Goal: Information Seeking & Learning: Learn about a topic

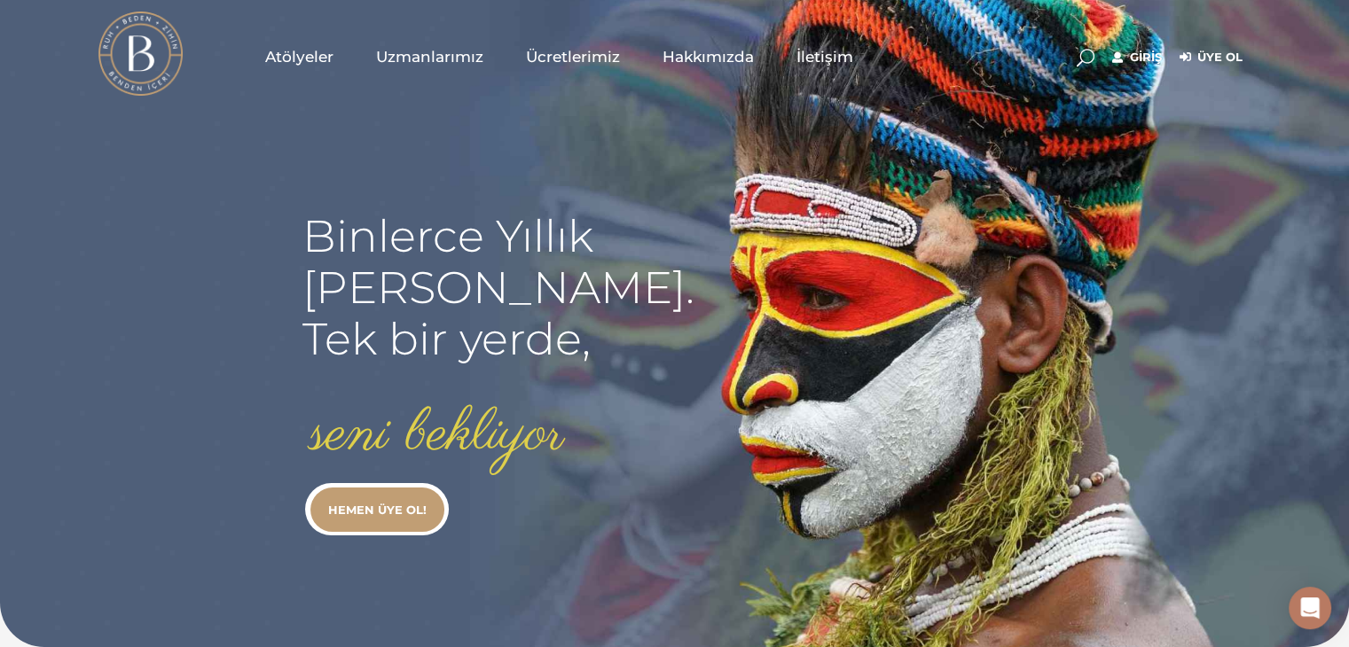
type input "[EMAIL_ADDRESS][DOMAIN_NAME]"
click at [1139, 55] on link "Giriş" at bounding box center [1137, 57] width 50 height 21
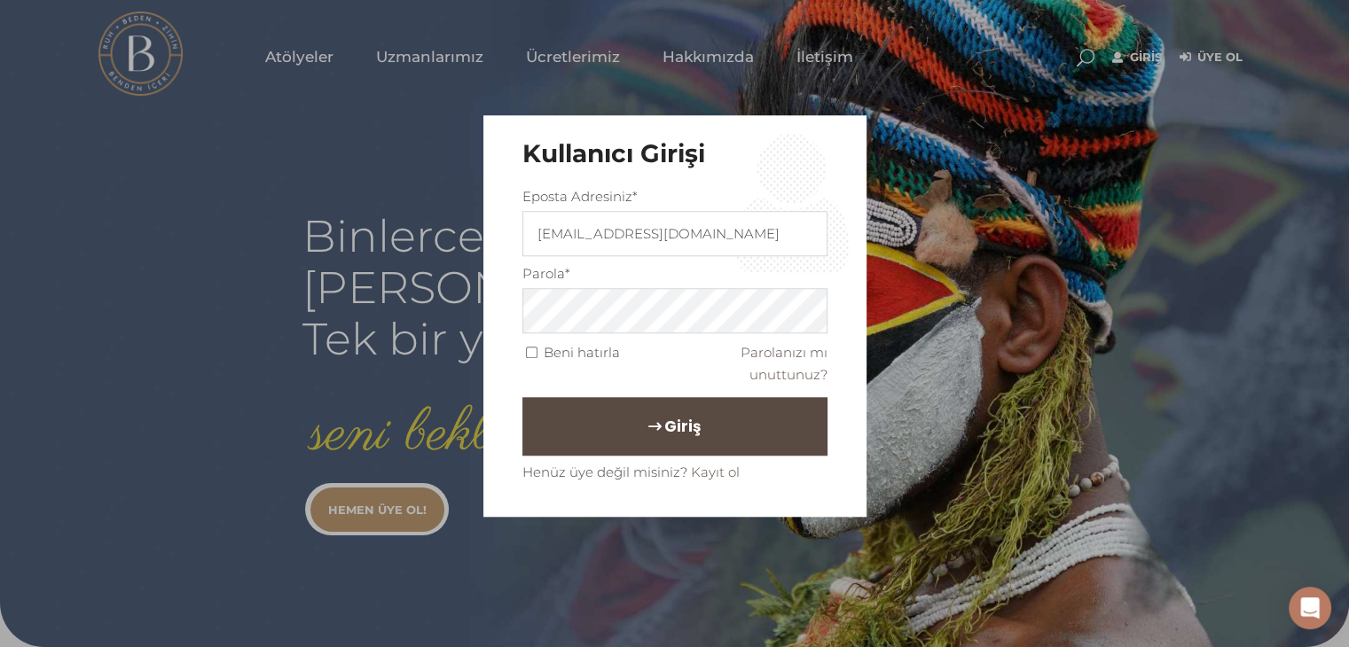
click at [685, 423] on span "Giriş" at bounding box center [682, 426] width 36 height 30
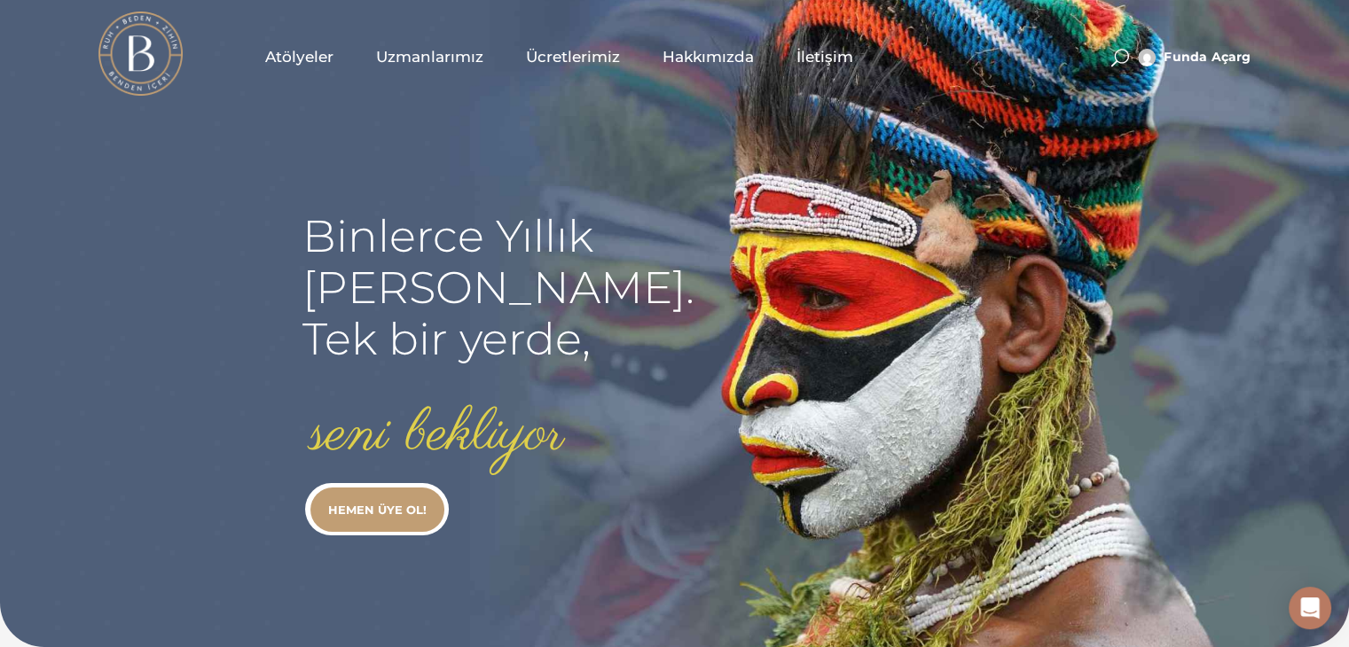
click at [294, 47] on span "Atölyeler" at bounding box center [299, 57] width 68 height 20
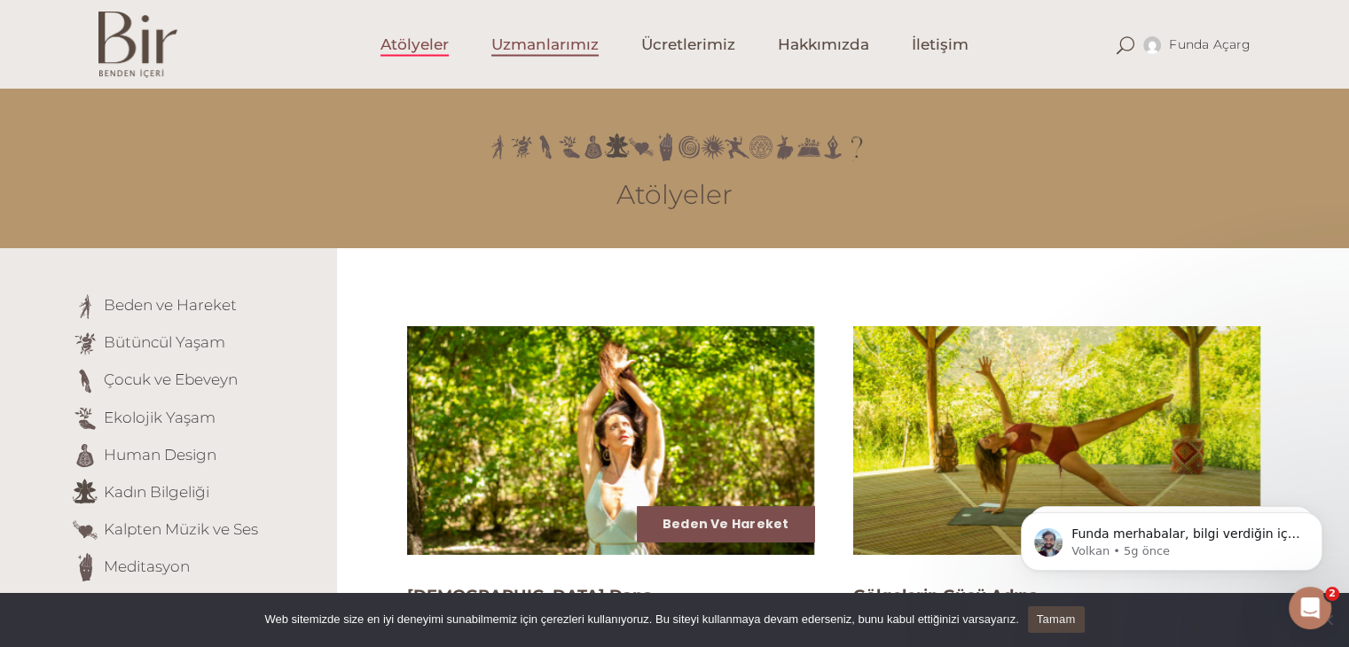
click at [545, 58] on link "Uzmanlarımız" at bounding box center [545, 44] width 150 height 89
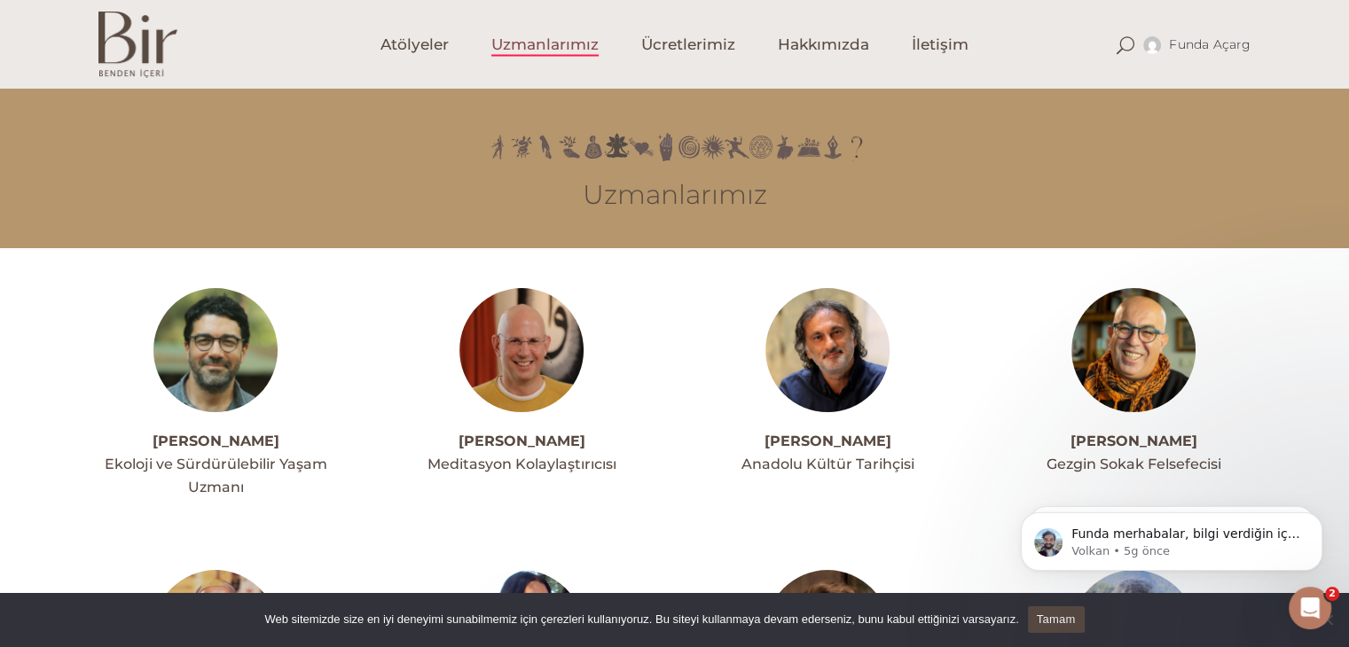
click at [1304, 599] on icon "Intercom Messenger uygulamasını aç" at bounding box center [1310, 608] width 29 height 29
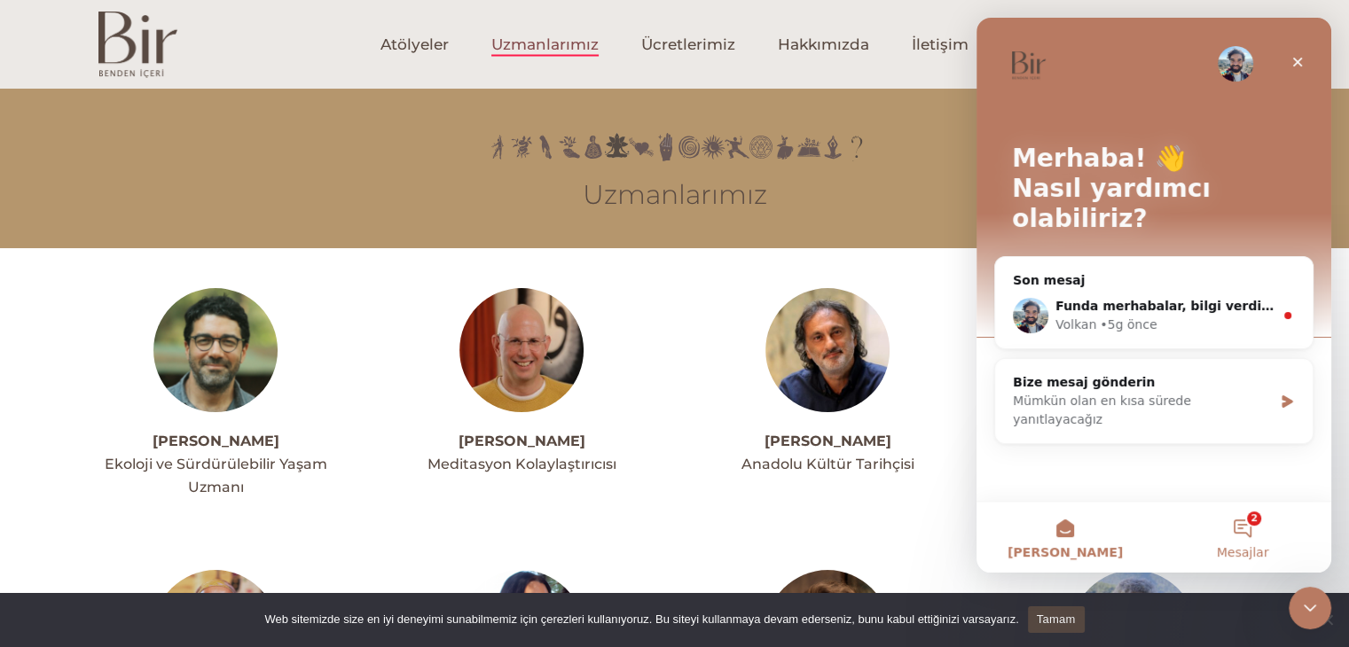
click at [1267, 528] on button "2 Mesajlar" at bounding box center [1242, 537] width 177 height 71
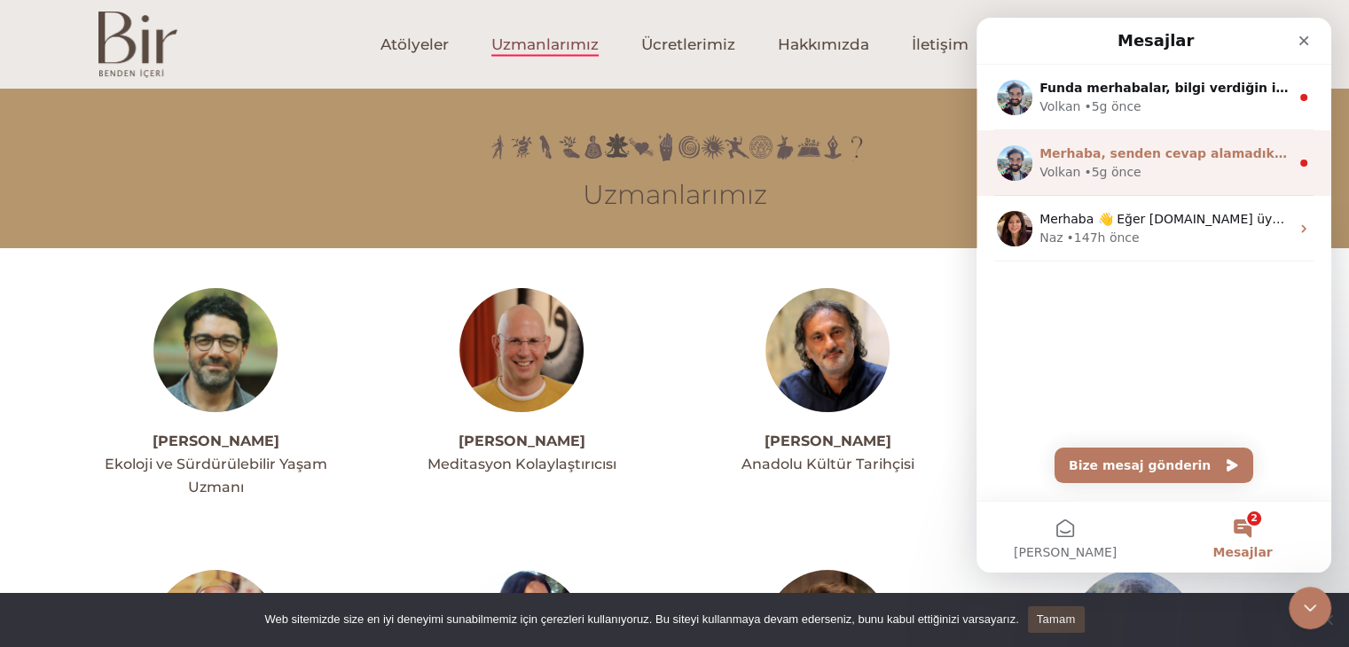
click at [1182, 165] on div "Volkan • 5g önce" at bounding box center [1164, 172] width 250 height 19
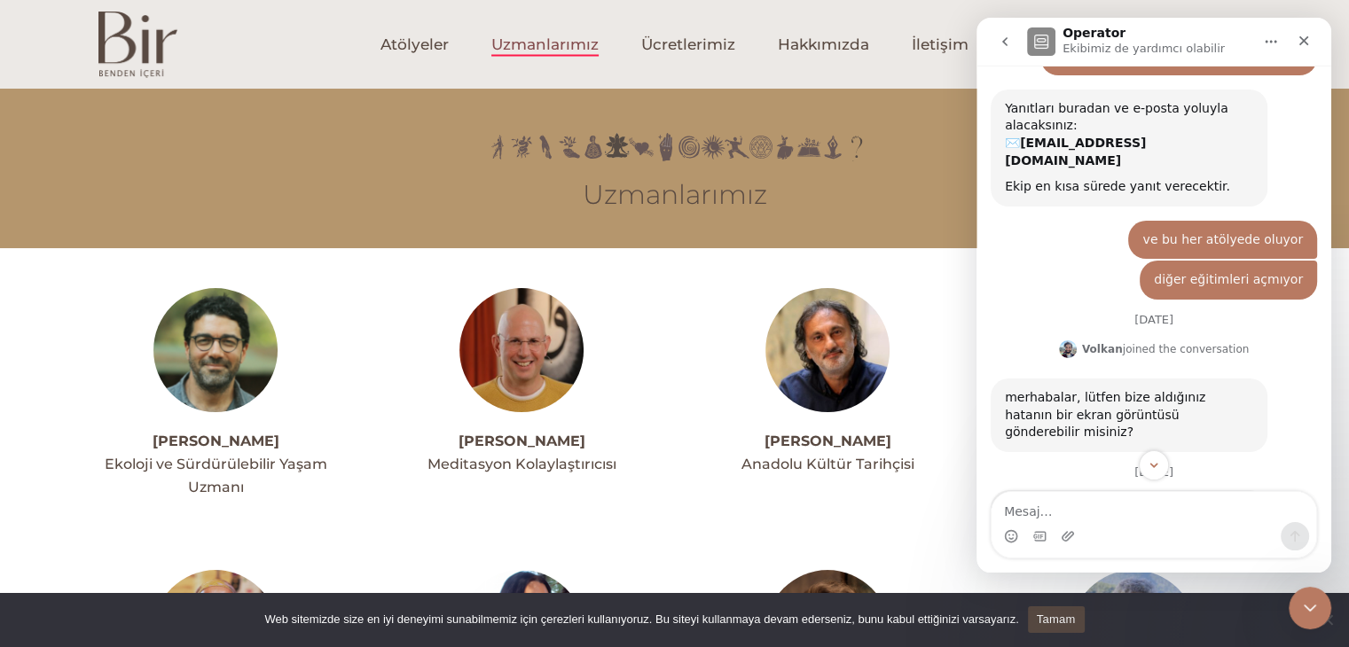
scroll to position [183, 0]
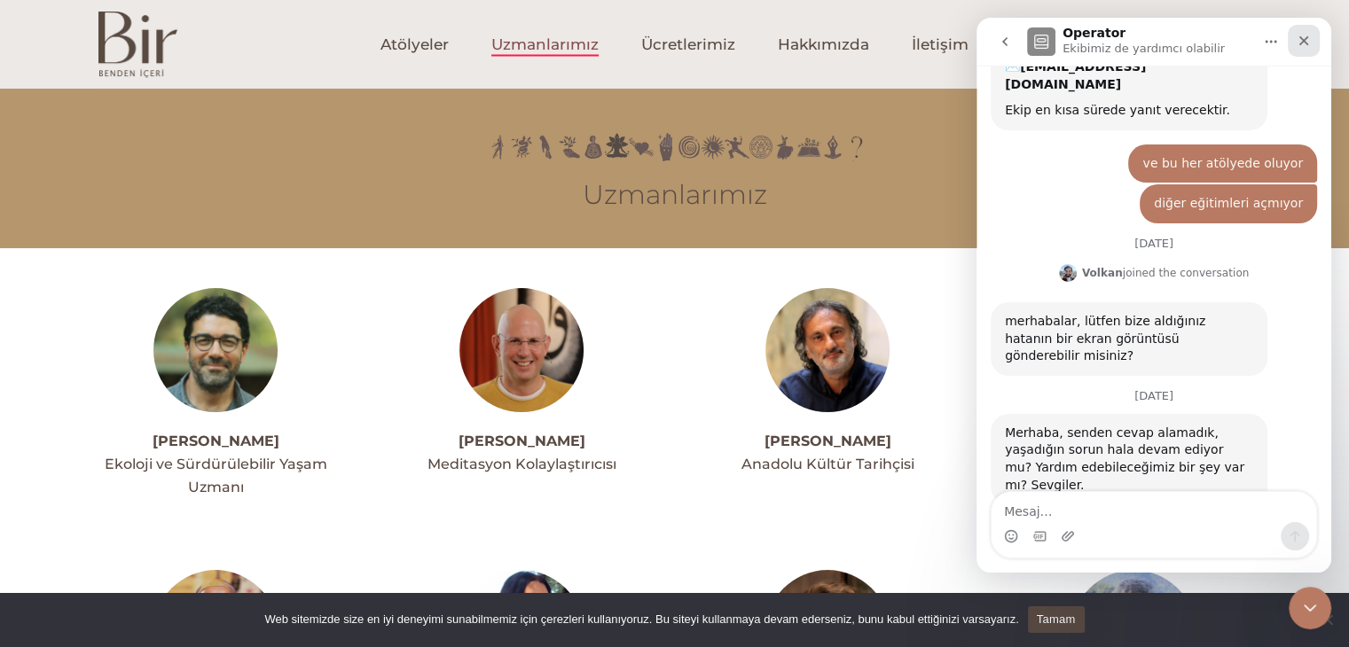
click at [1306, 40] on icon "Kapat" at bounding box center [1303, 41] width 14 height 14
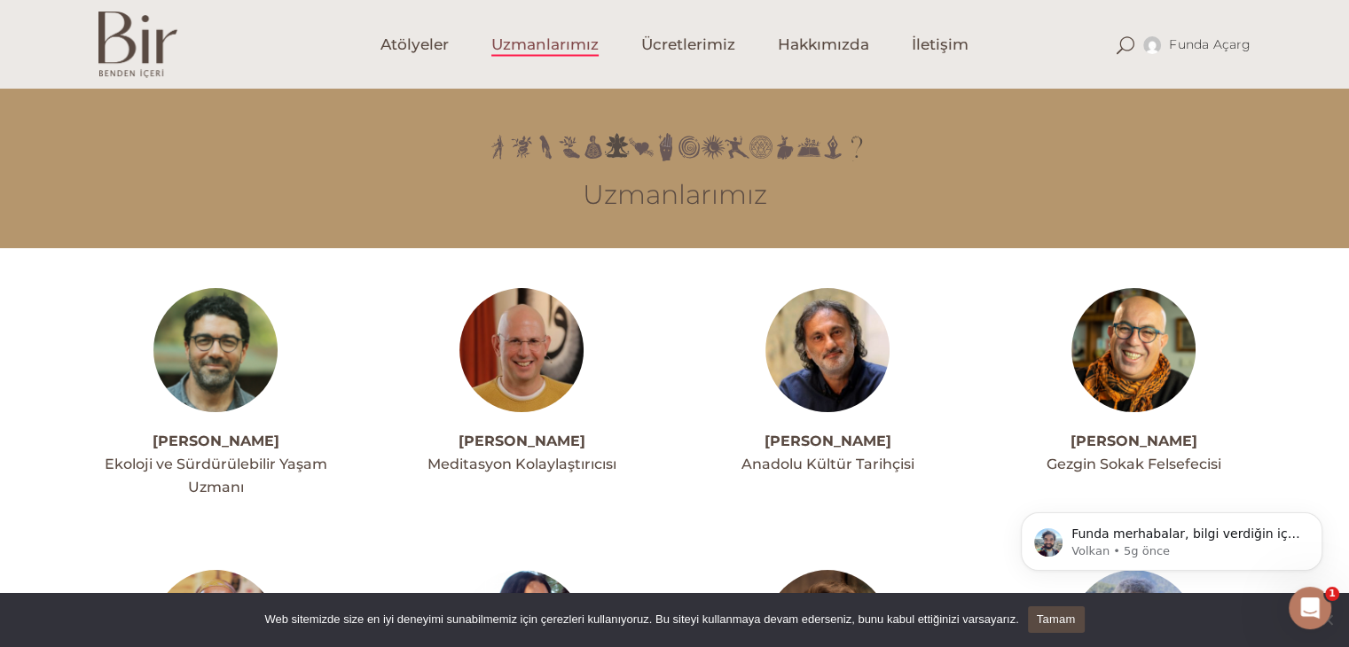
scroll to position [0, 0]
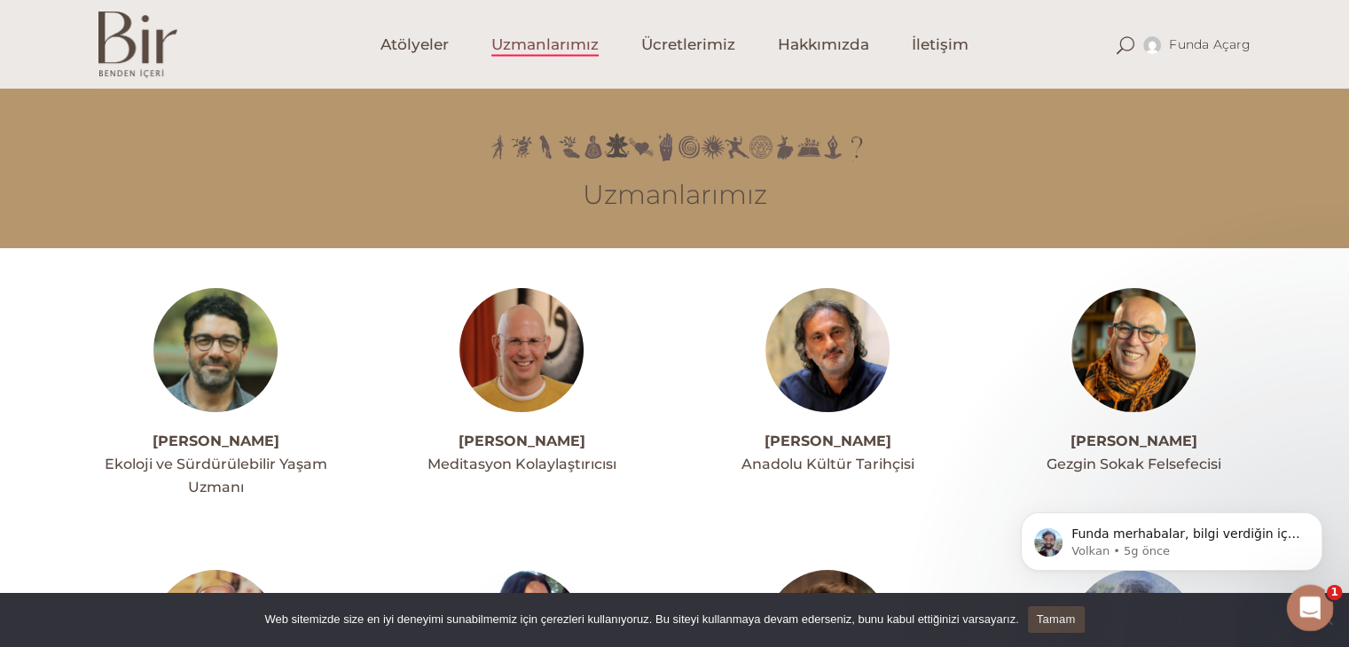
click at [1304, 599] on icon "Intercom Messenger uygulamasını aç" at bounding box center [1307, 605] width 29 height 29
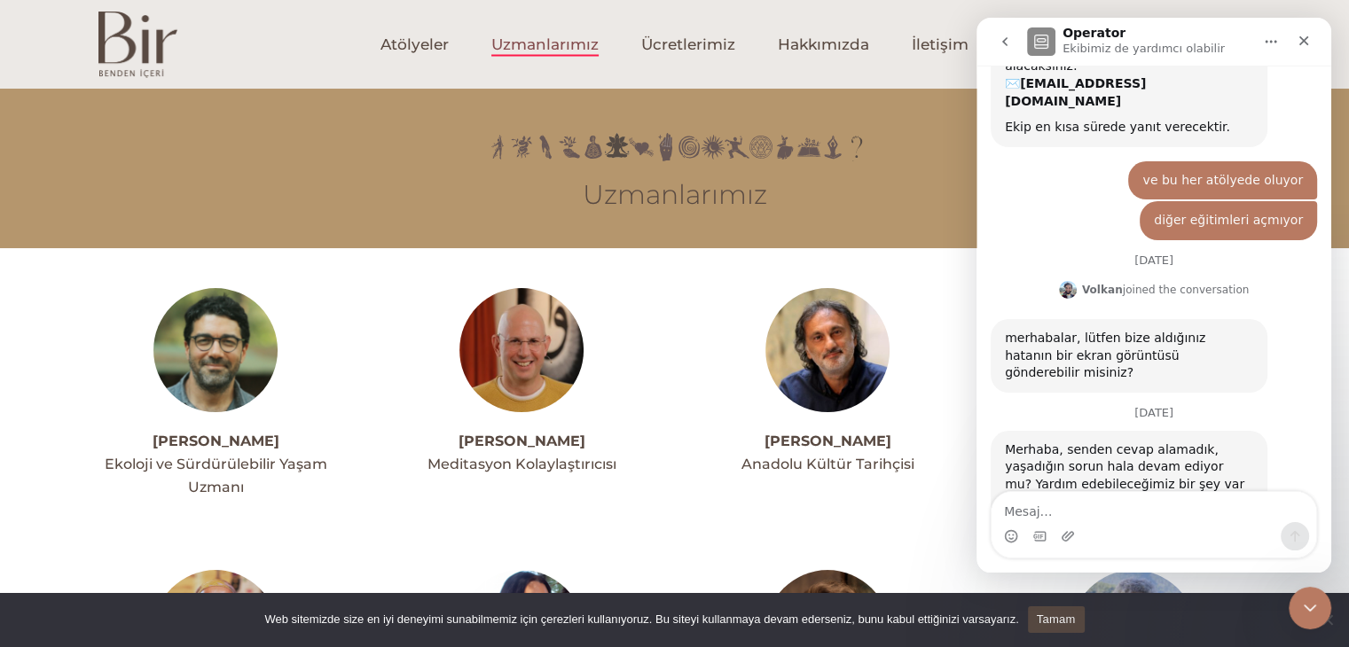
scroll to position [183, 0]
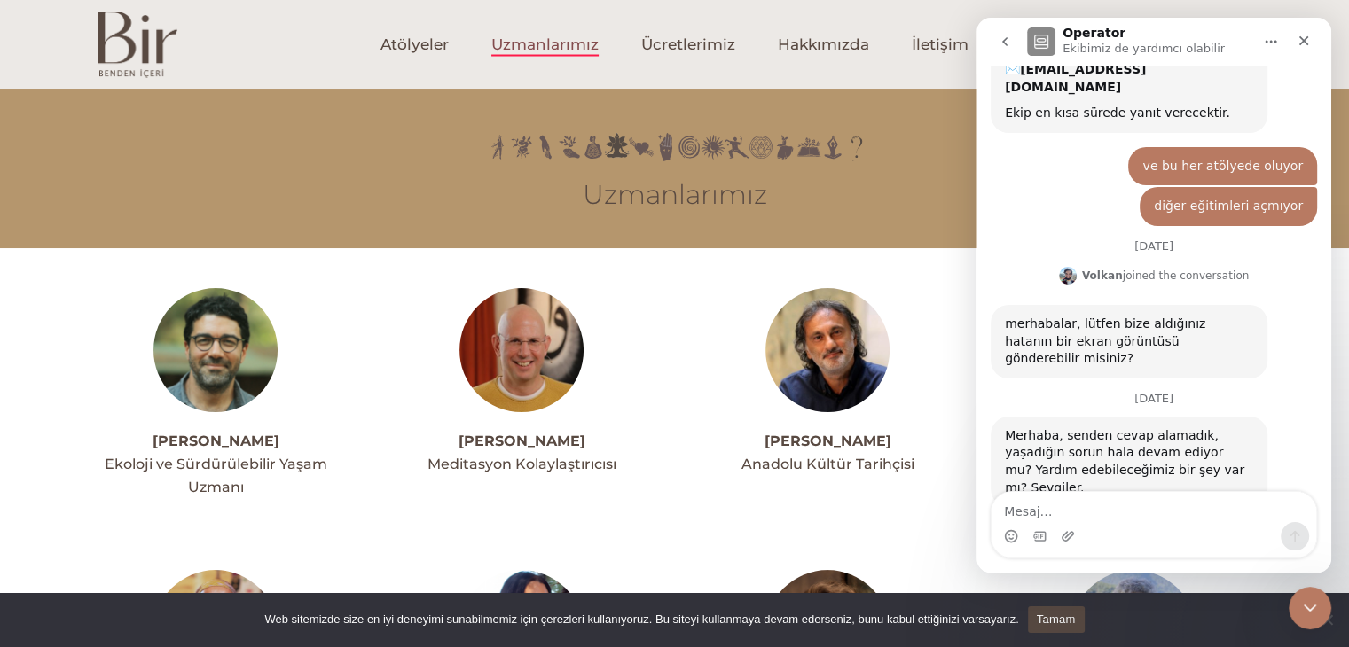
click at [1118, 516] on textarea "Mesaj…" at bounding box center [1153, 507] width 325 height 30
type textarea "evet ediyor"
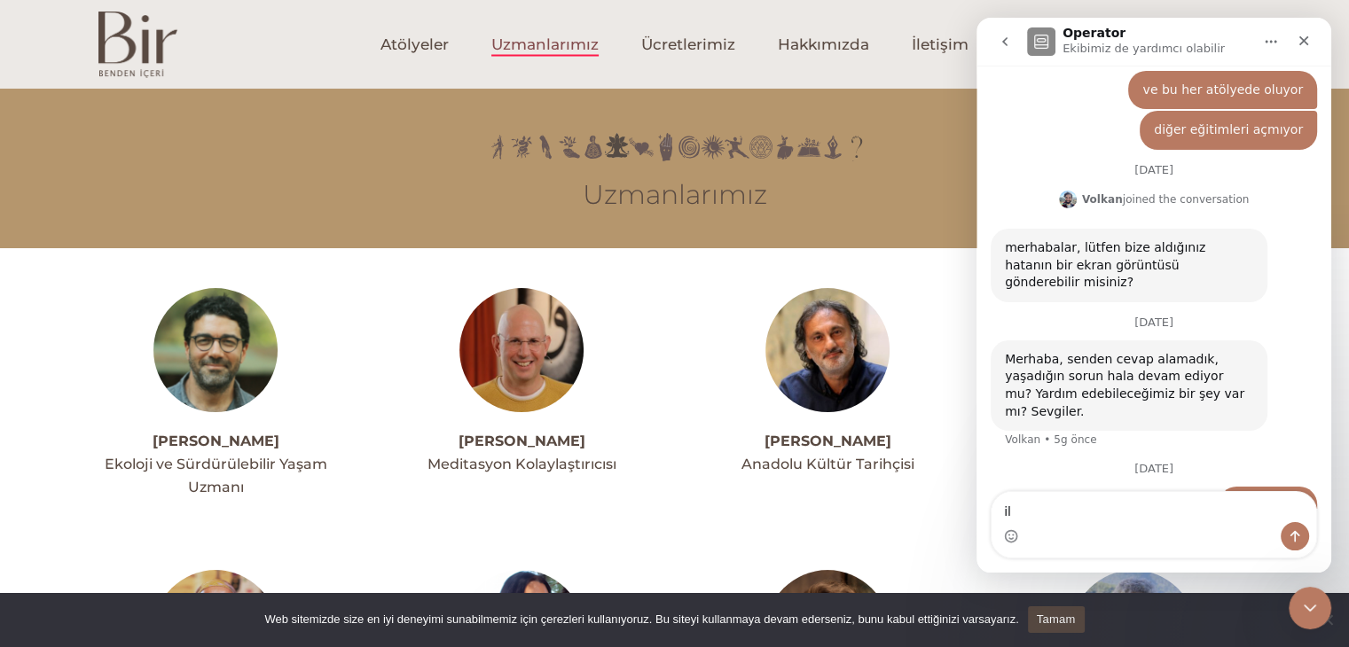
type textarea "i"
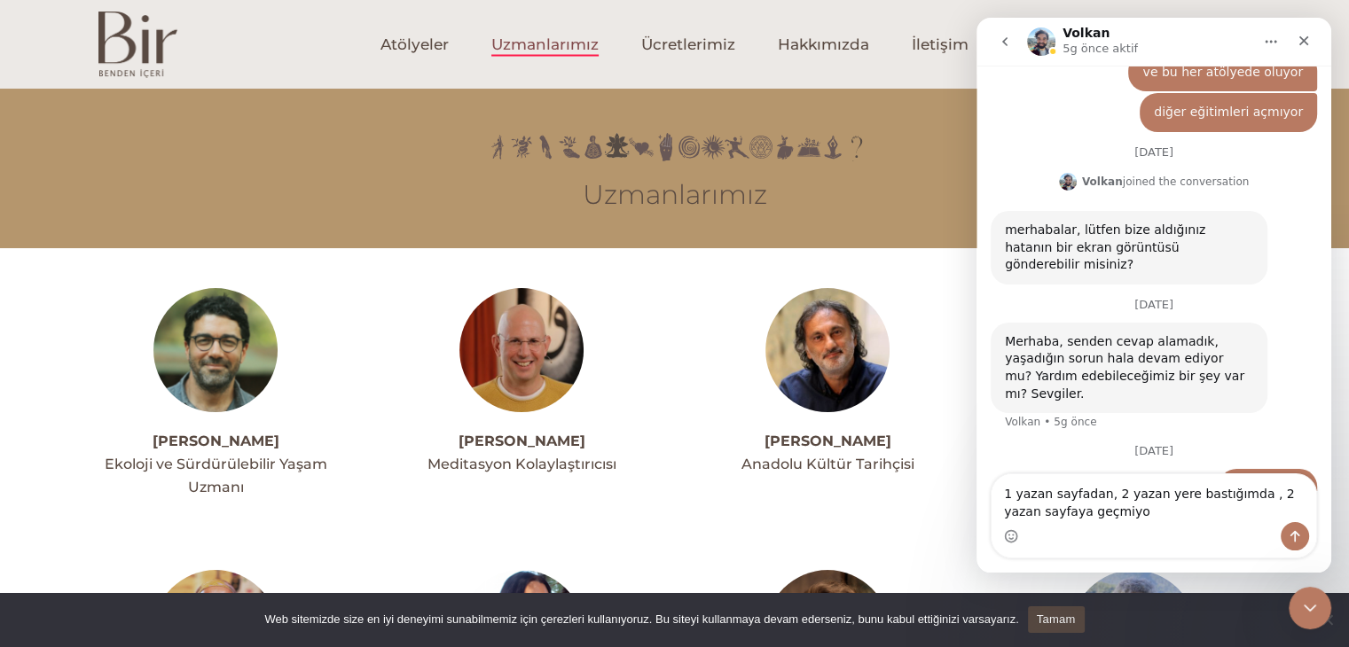
type textarea "1 yazan sayfadan, 2 yazan yere bastığımda , 2 yazan sayfaya geçmiyor"
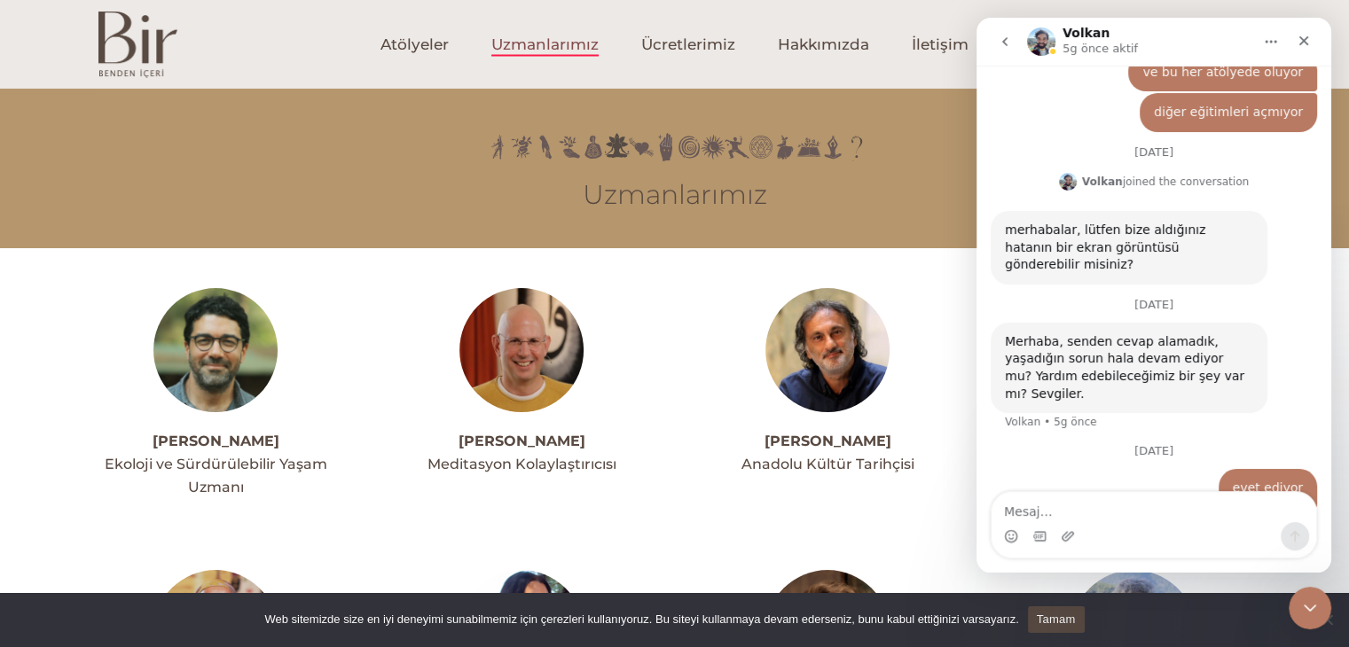
scroll to position [317, 0]
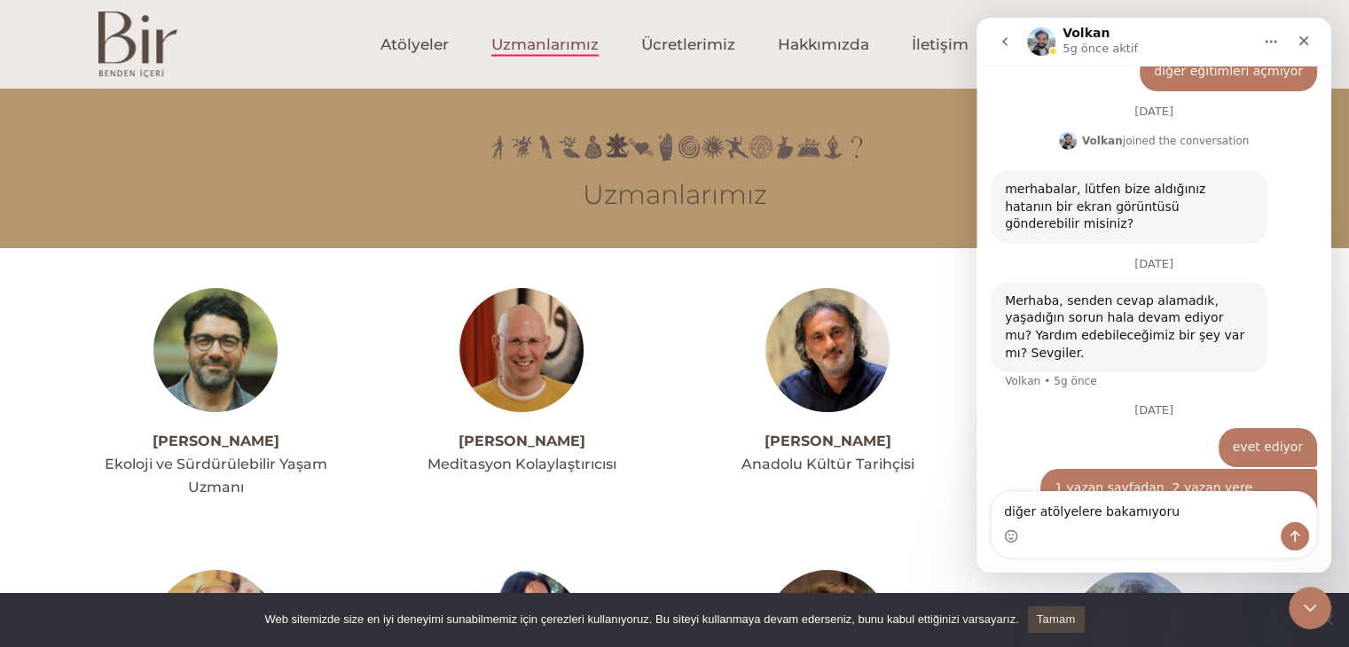
type textarea "diğer atölyelere bakamıyorum"
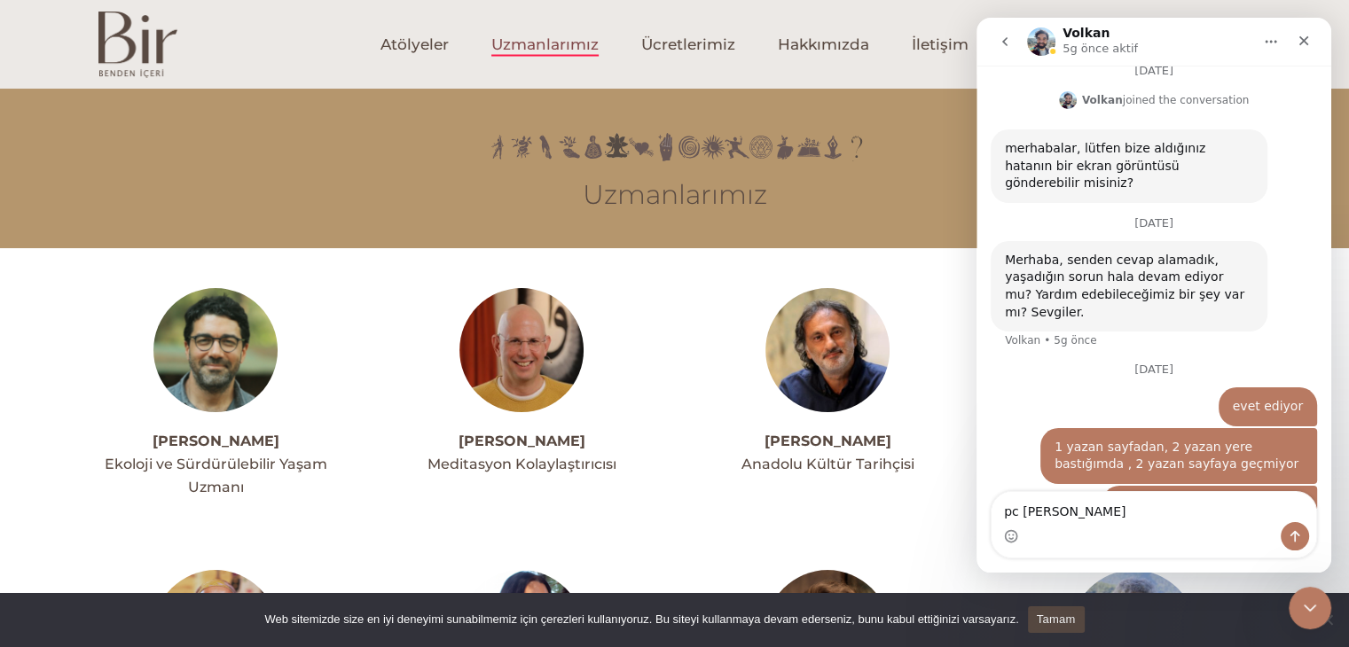
type textarea "pc deyim"
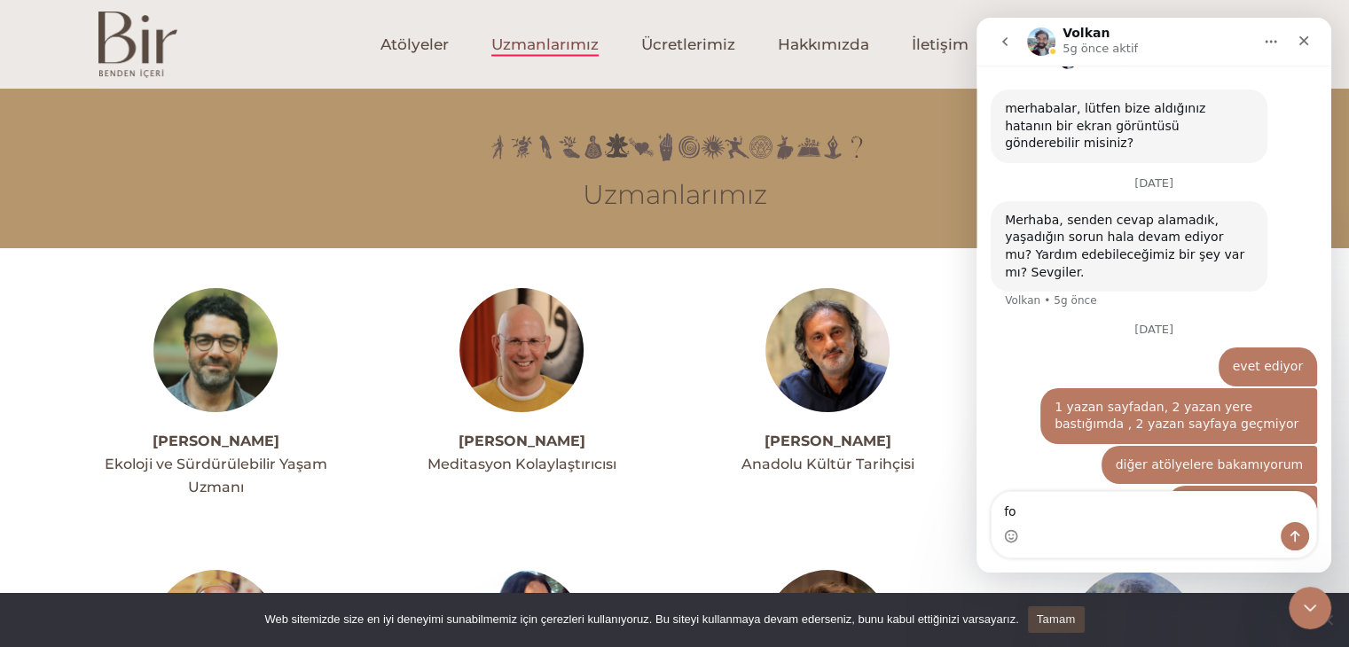
type textarea "f"
type textarea "neyse, abonelik bitince sorunda bitecek"
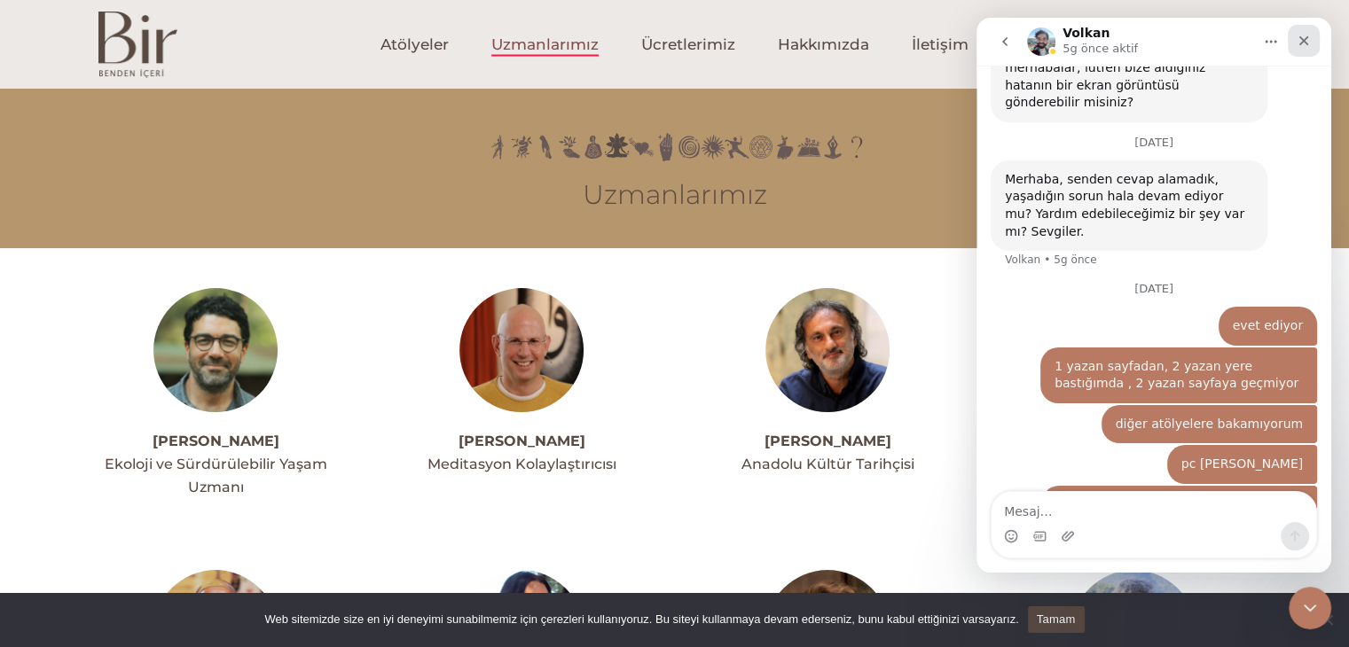
click at [1308, 43] on icon "Kapat" at bounding box center [1303, 41] width 14 height 14
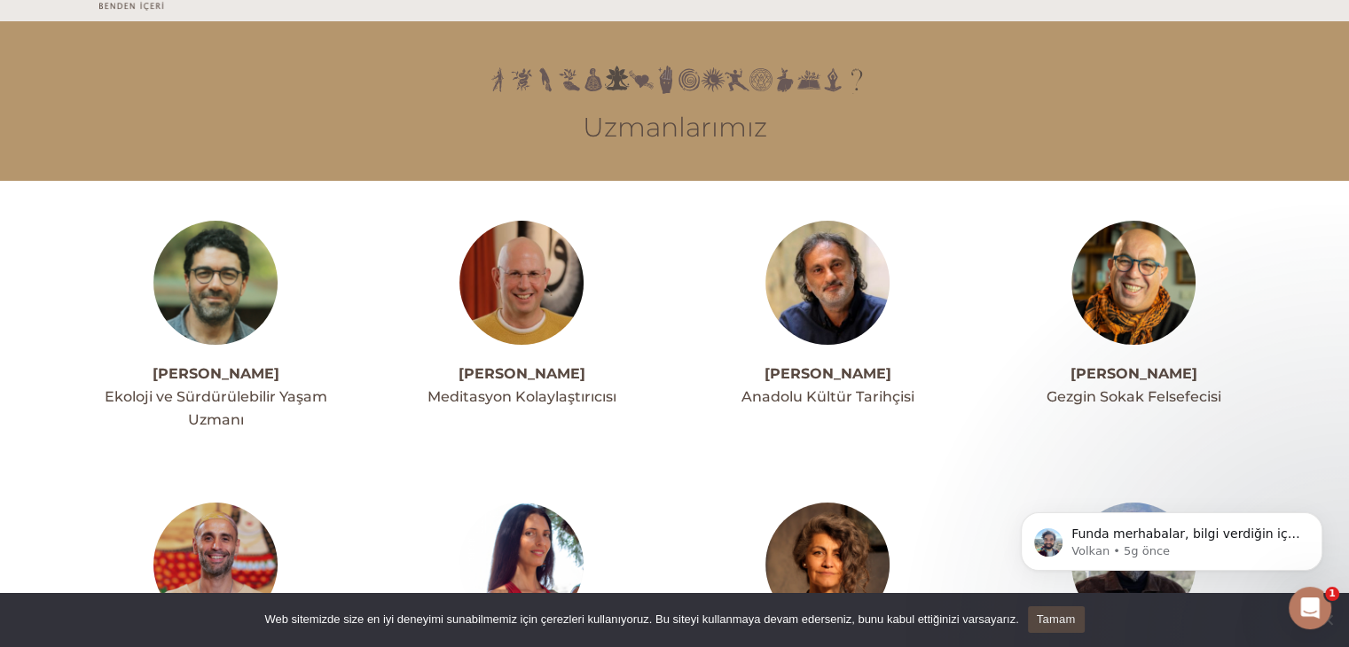
scroll to position [177, 0]
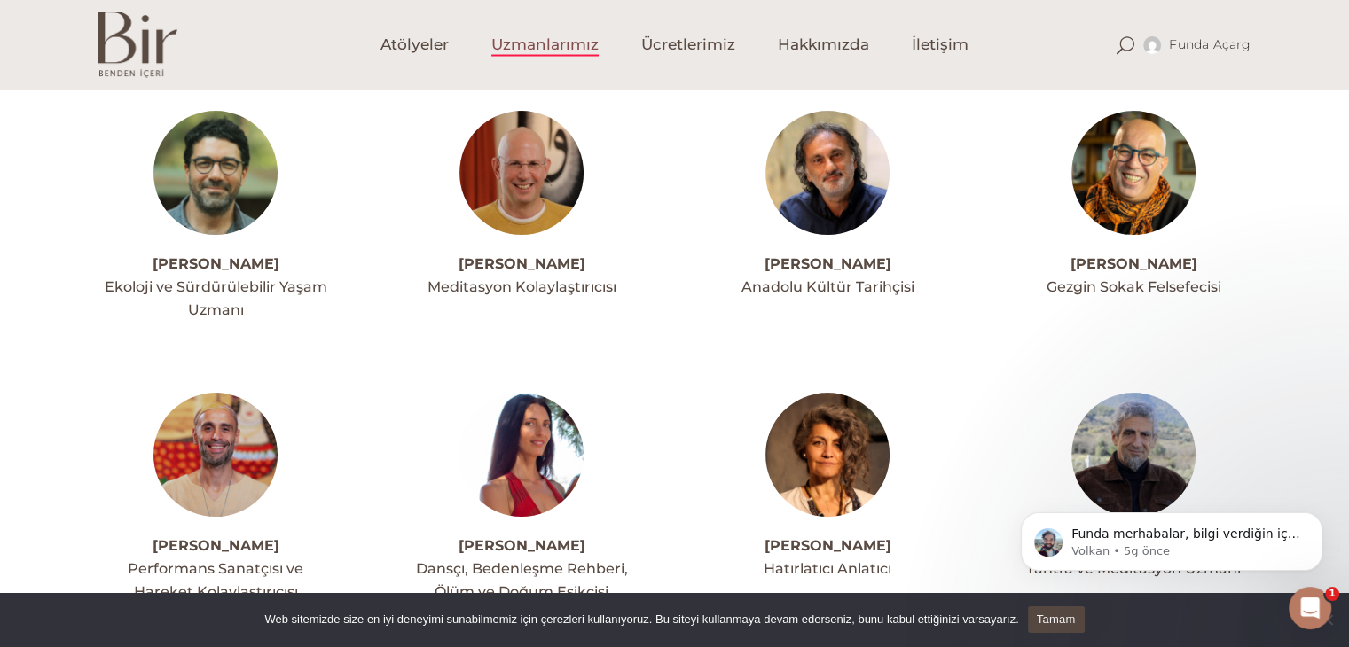
click at [238, 151] on img at bounding box center [215, 173] width 124 height 124
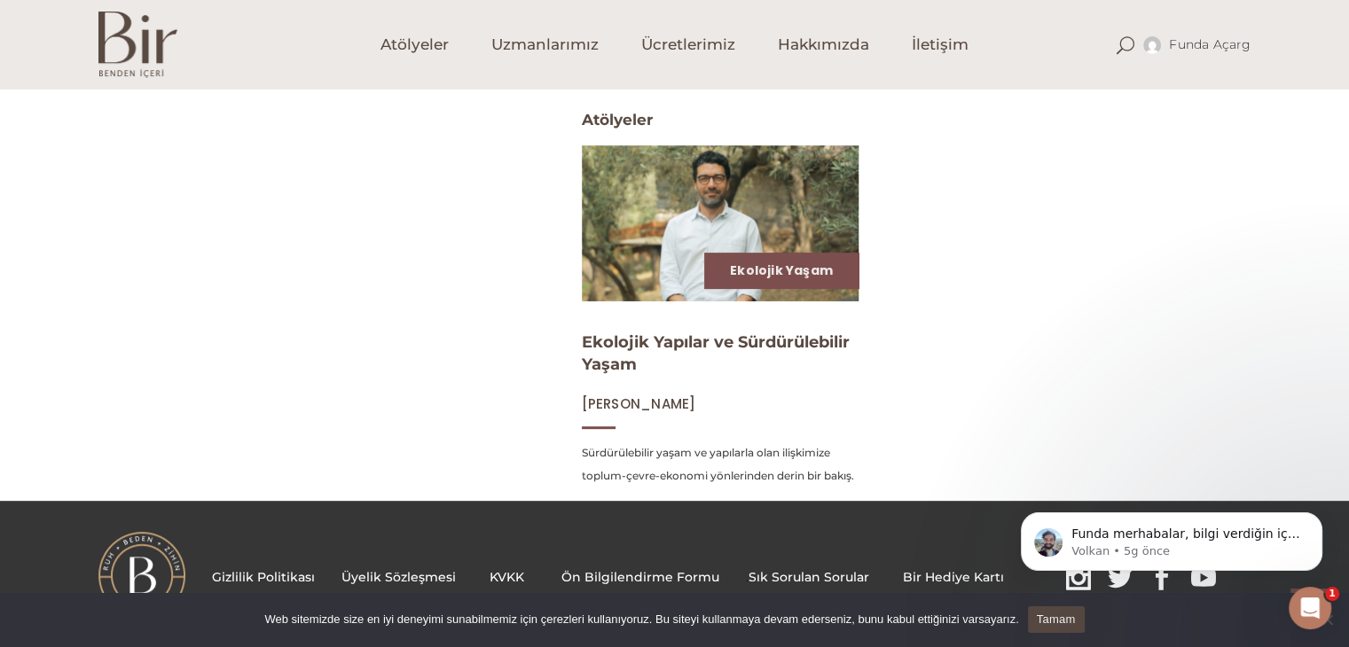
scroll to position [736, 0]
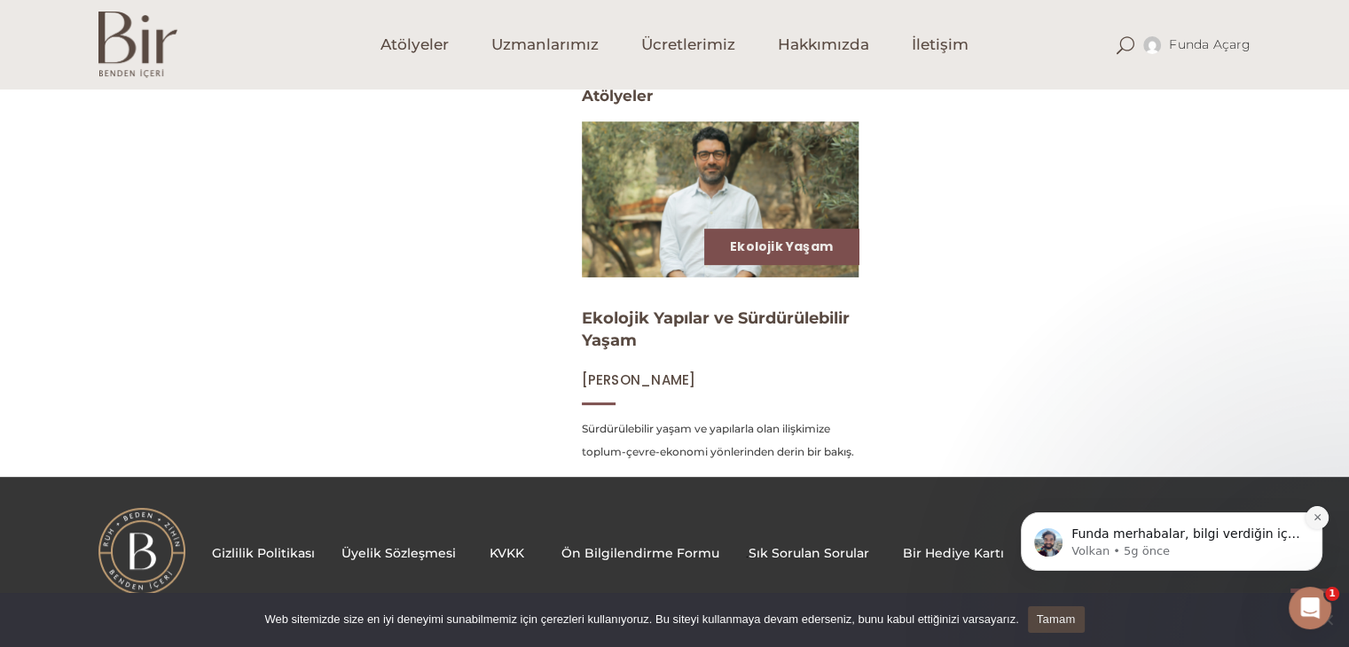
click at [1324, 511] on button "Dismiss notification" at bounding box center [1316, 517] width 23 height 23
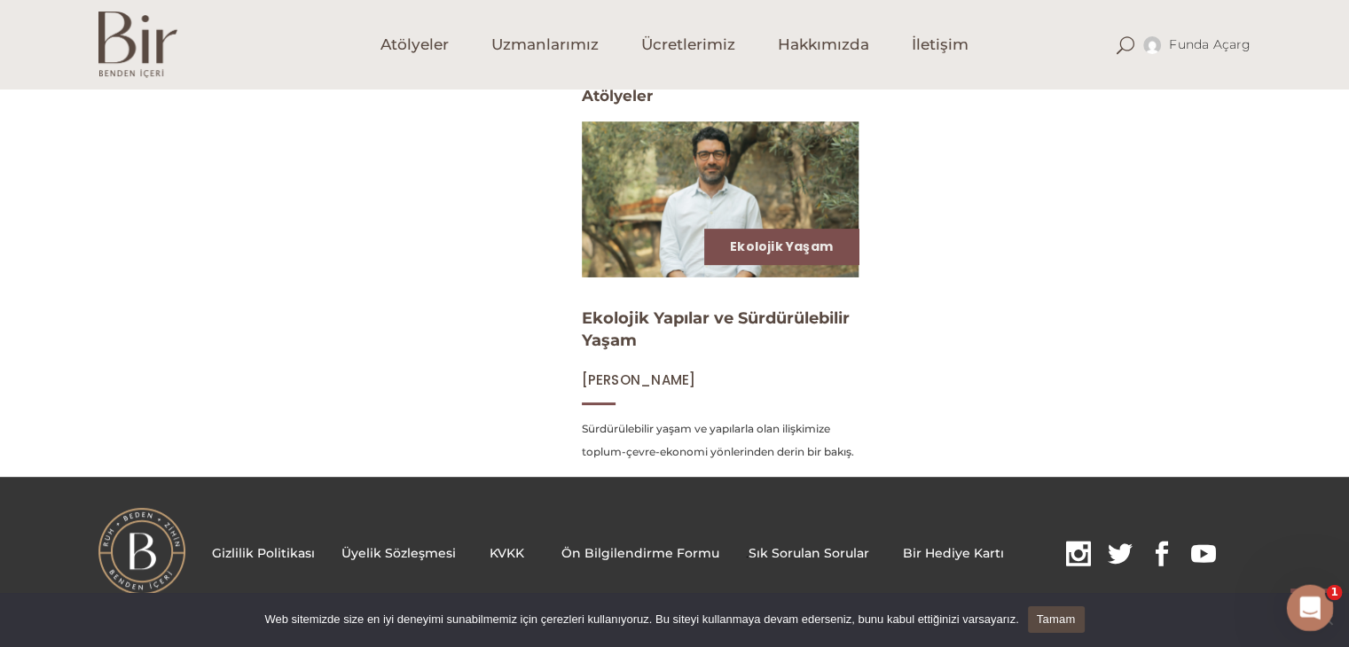
click at [1303, 599] on icon "Intercom Messenger uygulamasını aç" at bounding box center [1307, 605] width 29 height 29
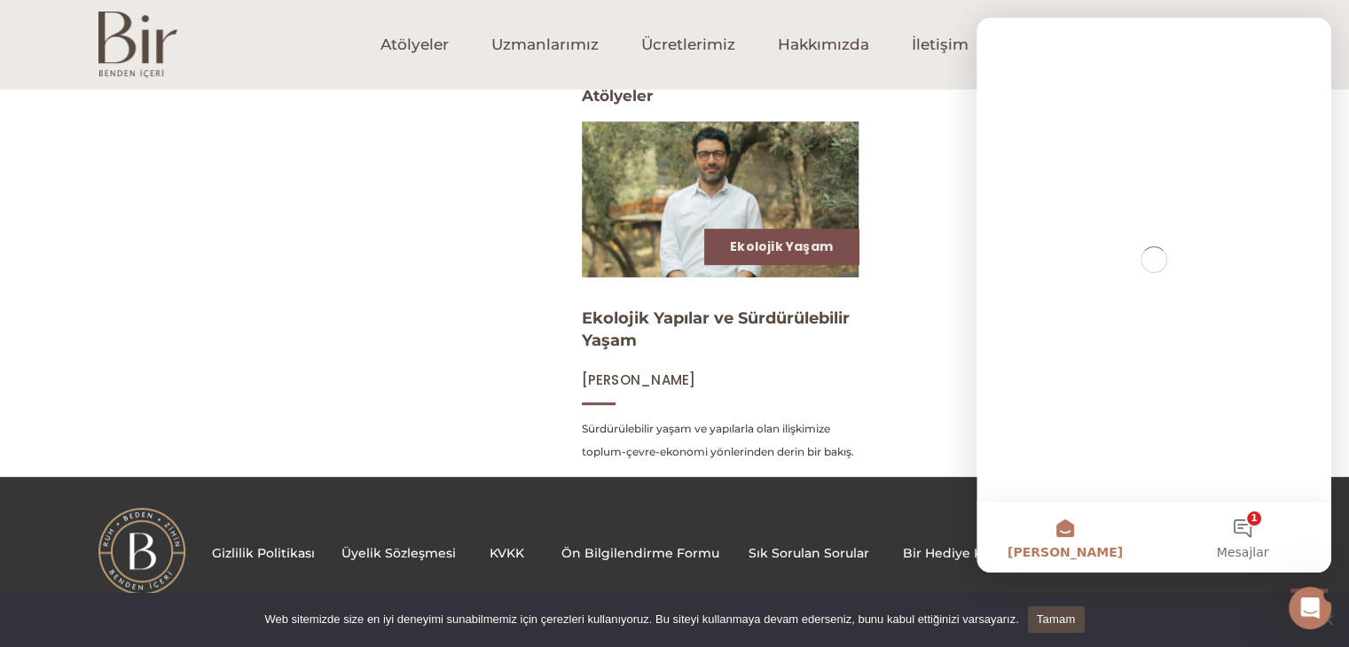
scroll to position [0, 0]
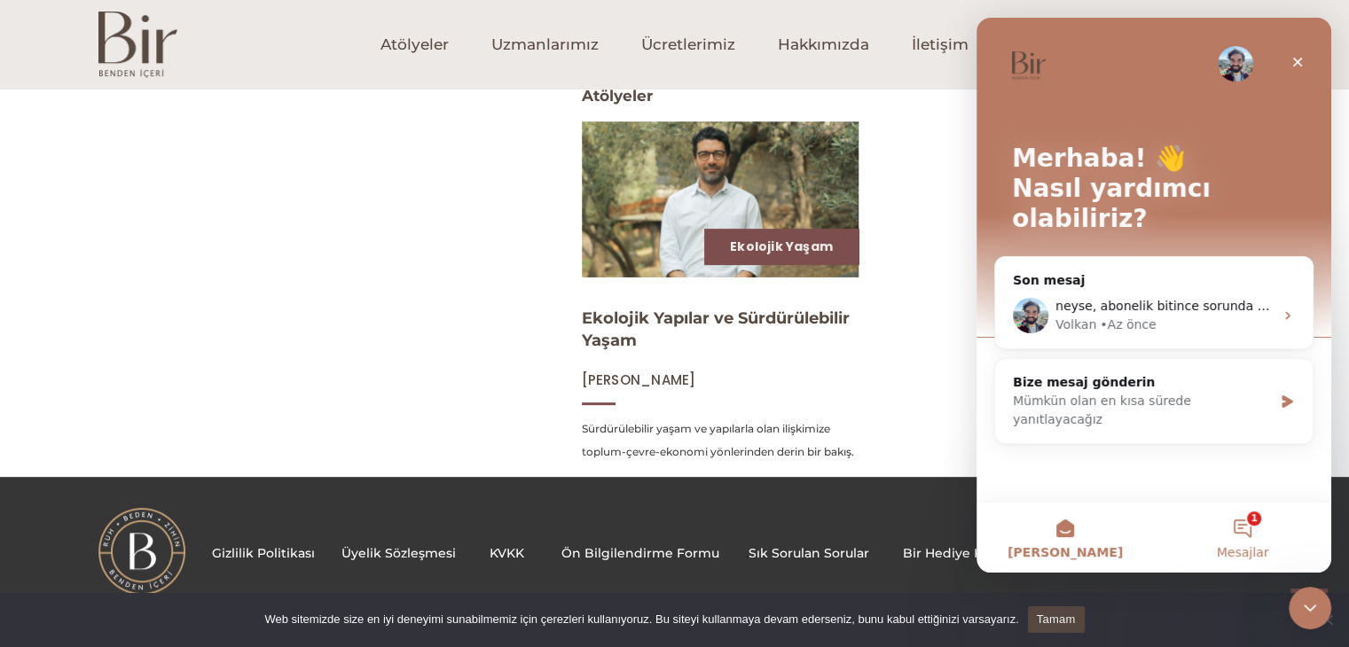
click at [1244, 512] on button "1 Mesajlar" at bounding box center [1242, 537] width 177 height 71
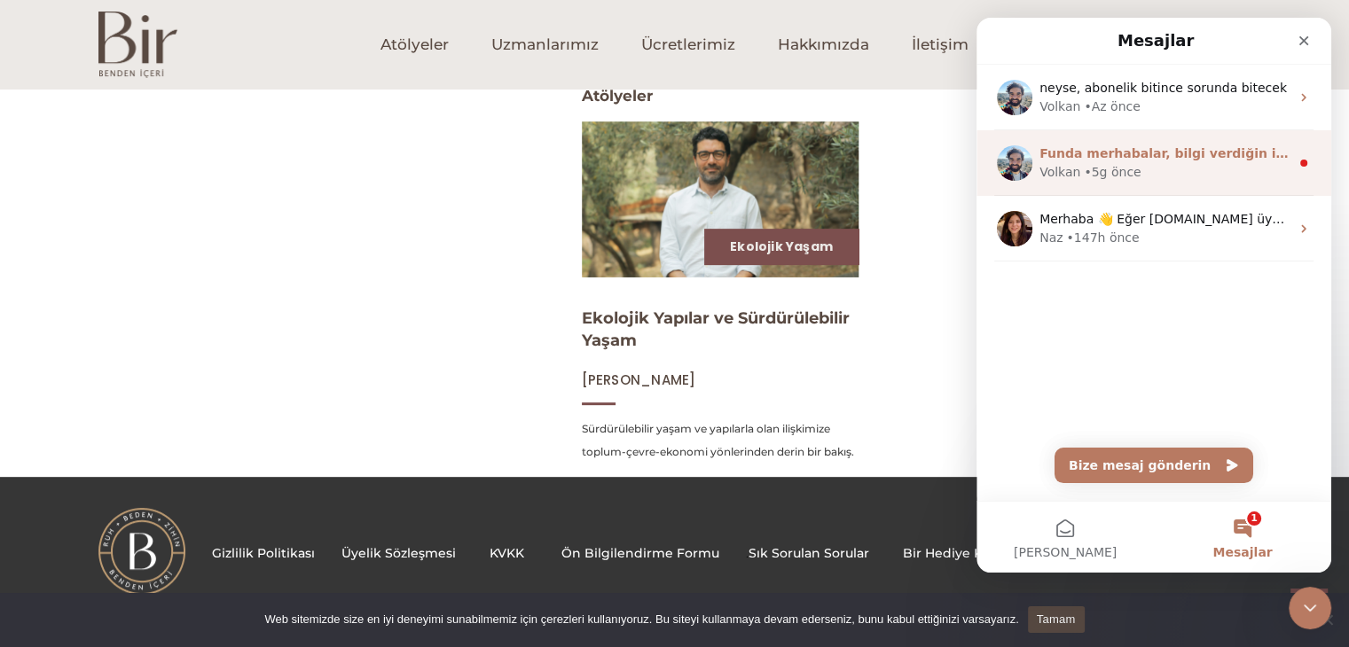
click at [1148, 182] on div "Funda merhabalar, bilgi verdiğin için çok teşekkür ederiz, teknik ekimiz inceli…" at bounding box center [1153, 163] width 355 height 66
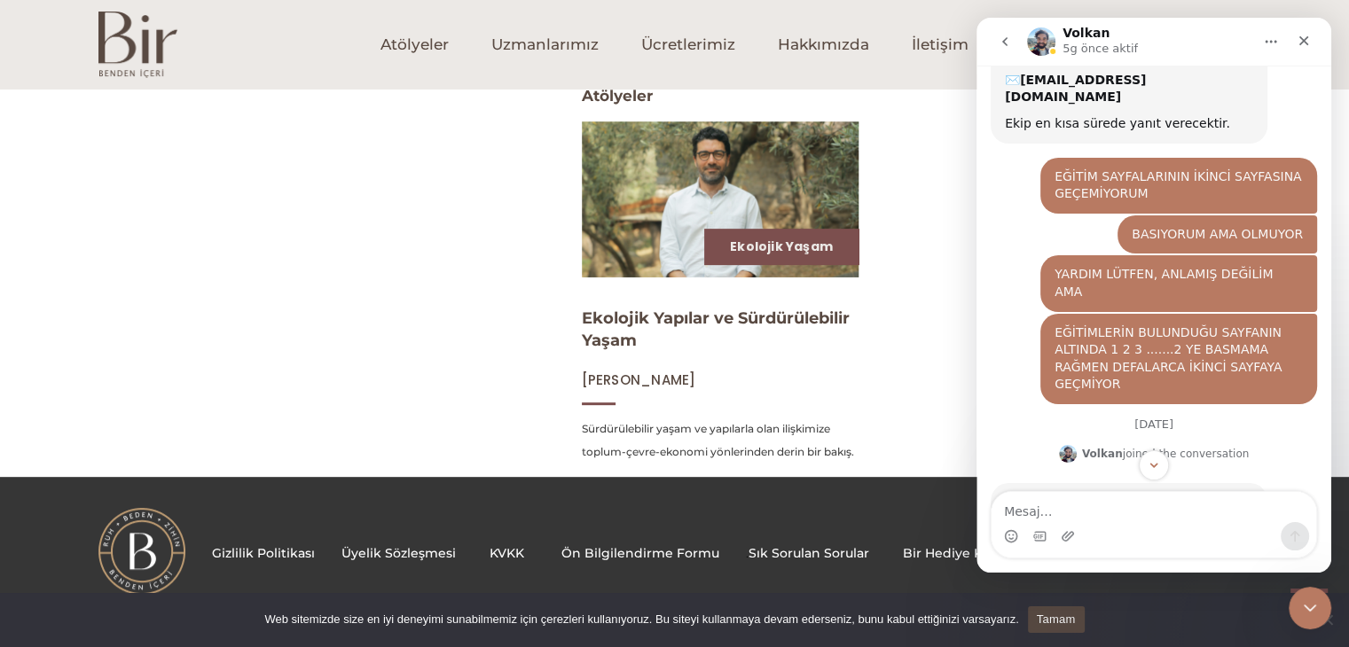
scroll to position [186, 0]
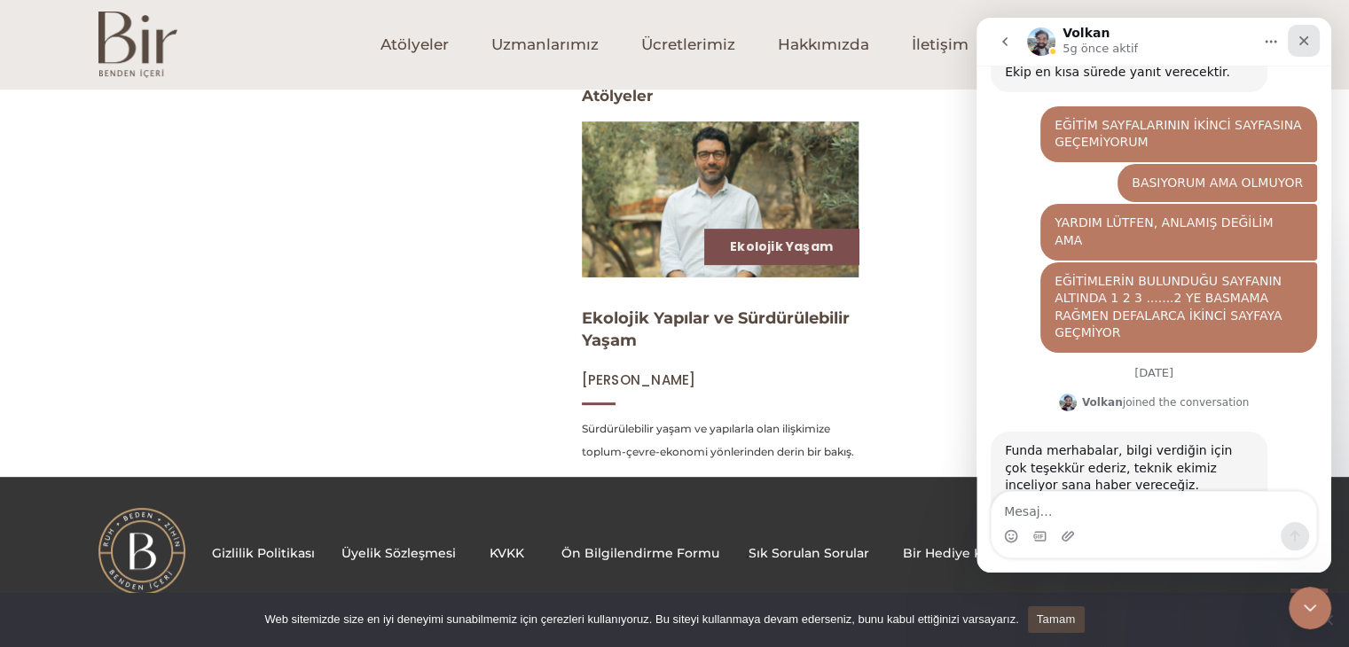
click at [1304, 41] on icon "Kapat" at bounding box center [1304, 41] width 10 height 10
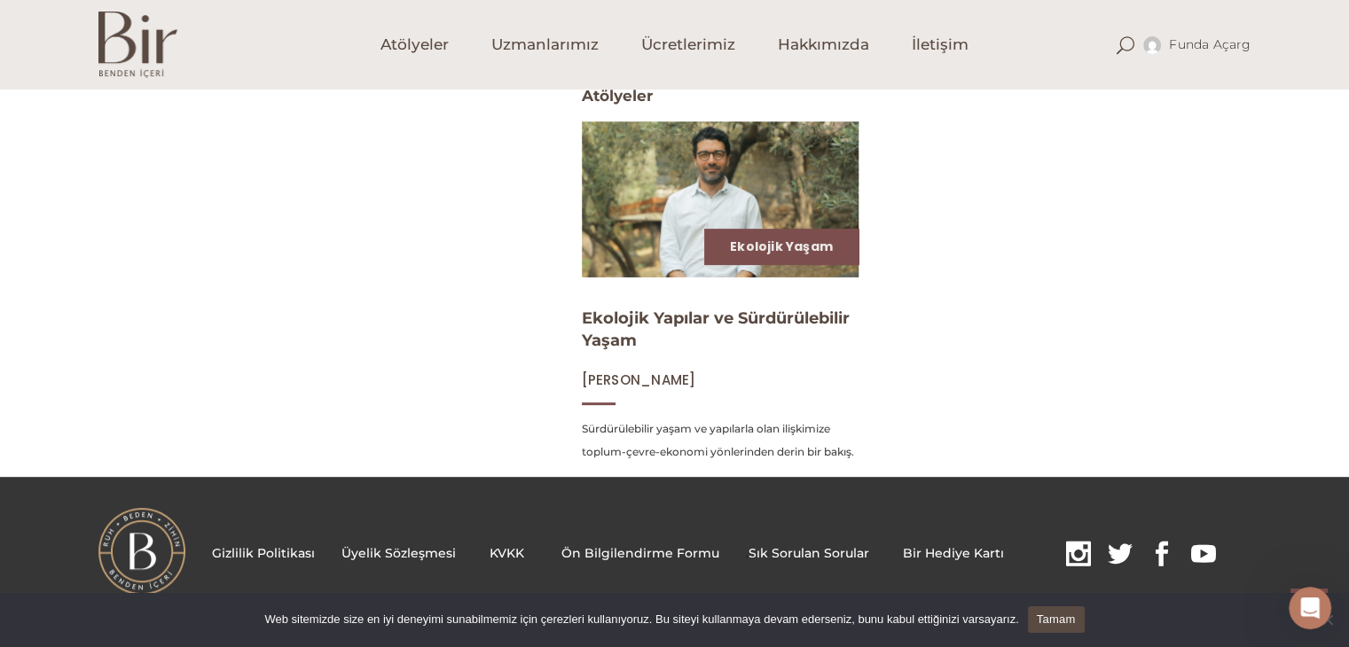
scroll to position [187, 0]
click at [419, 39] on span "Atölyeler" at bounding box center [414, 45] width 68 height 20
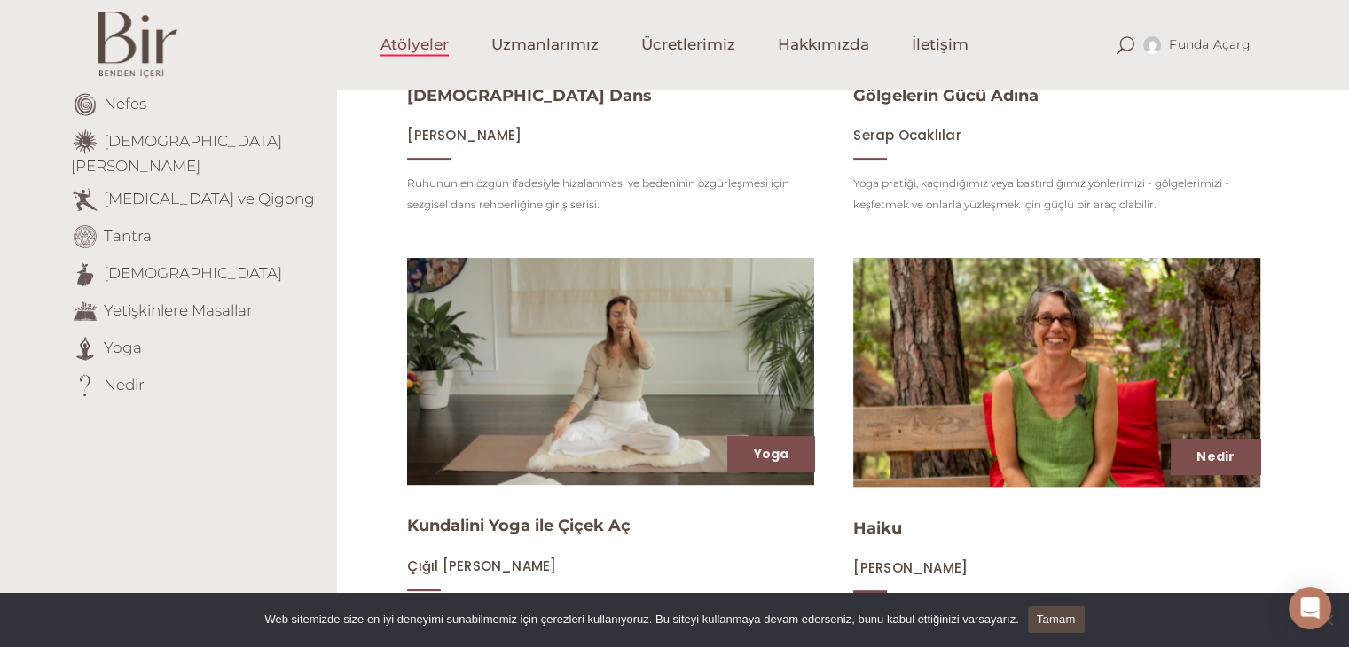
scroll to position [532, 0]
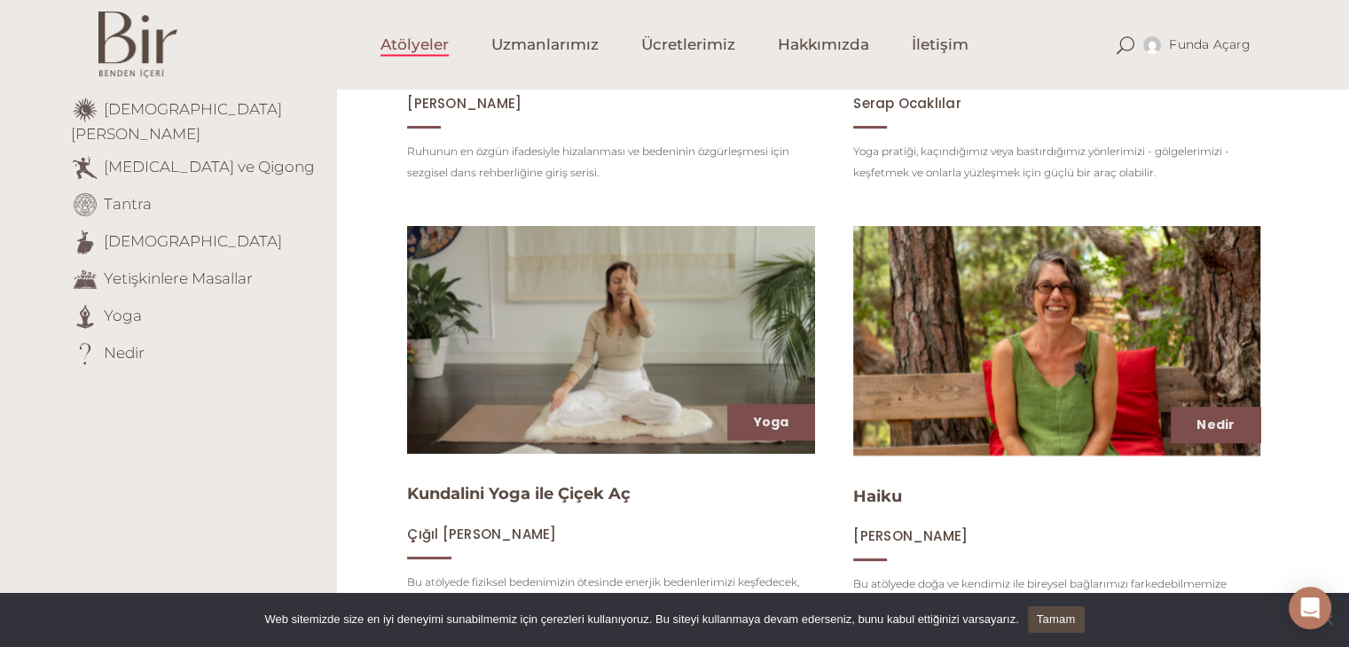
click at [573, 304] on img at bounding box center [610, 340] width 419 height 234
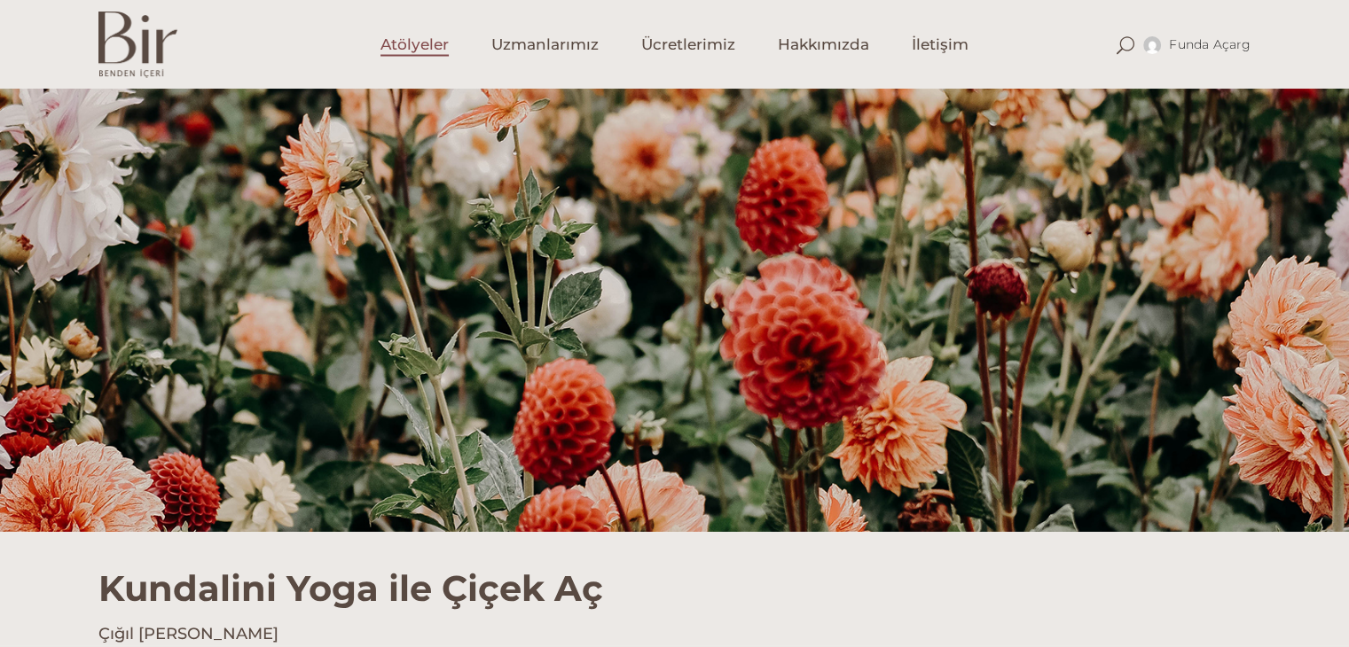
click at [435, 49] on span "Atölyeler" at bounding box center [414, 45] width 68 height 20
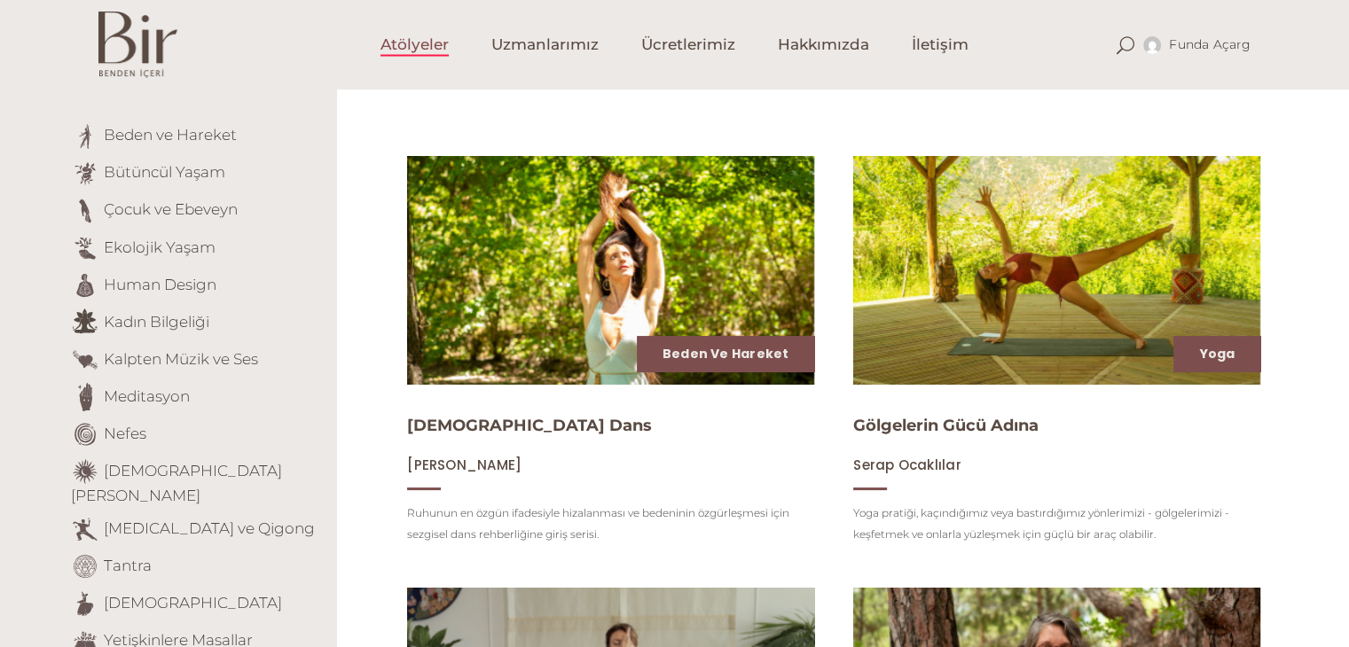
scroll to position [621, 0]
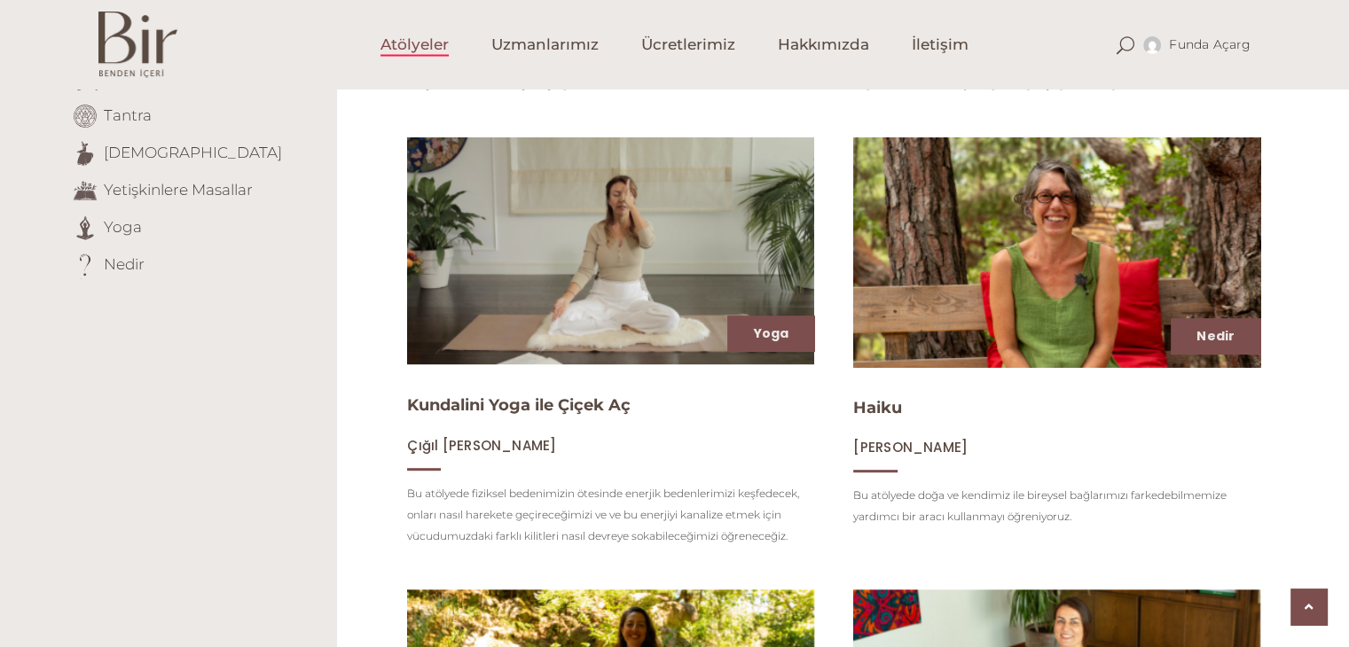
click at [1096, 273] on img at bounding box center [1056, 253] width 419 height 236
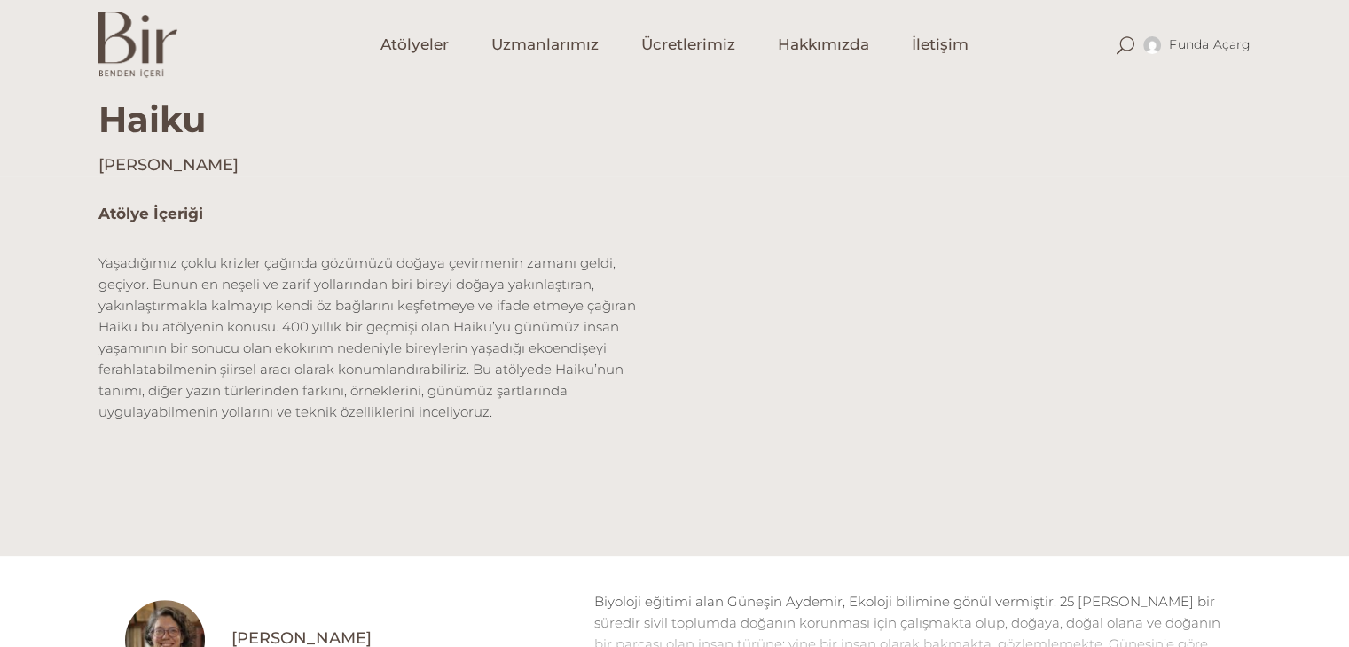
scroll to position [443, 0]
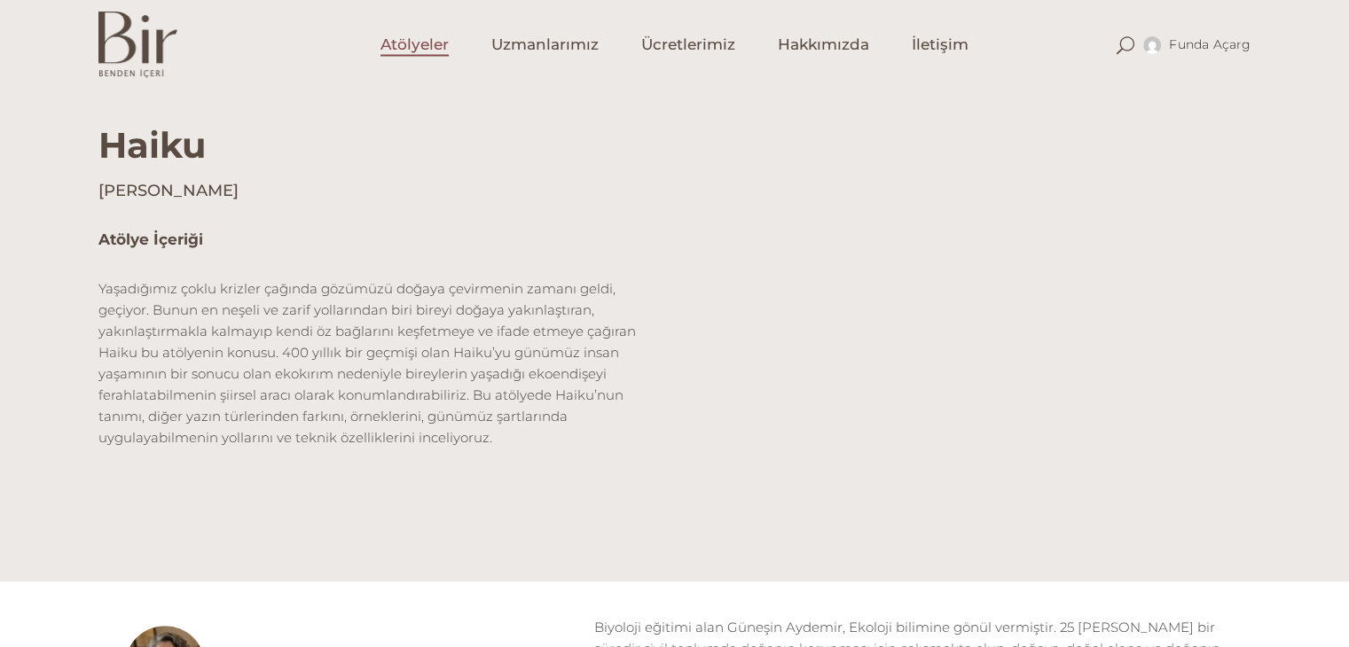
click at [426, 46] on span "Atölyeler" at bounding box center [414, 45] width 68 height 20
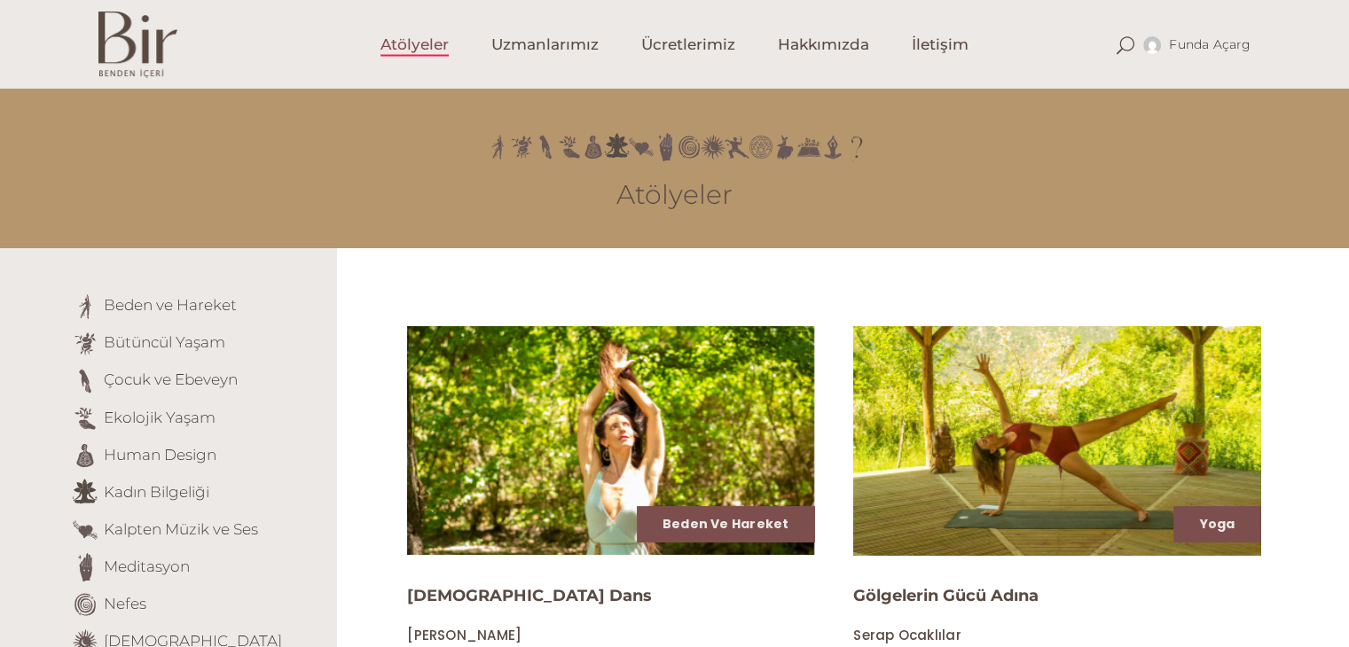
click at [1013, 444] on img at bounding box center [1056, 441] width 419 height 236
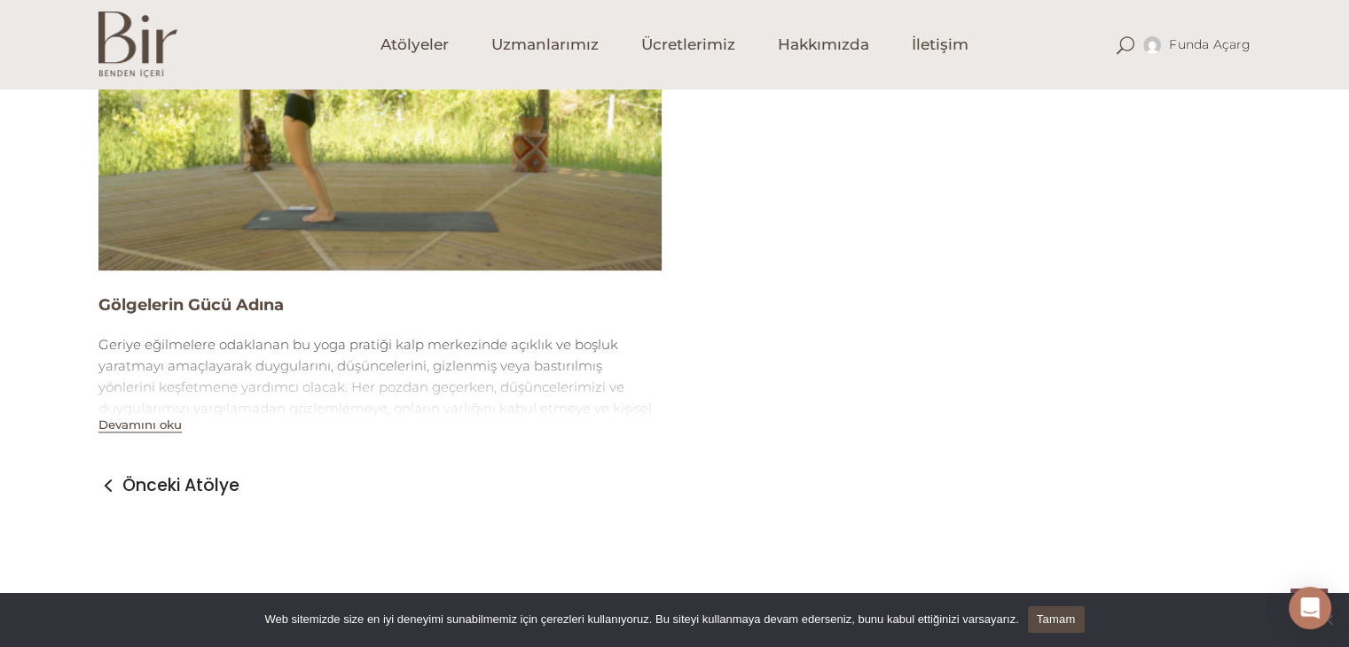
scroll to position [1951, 0]
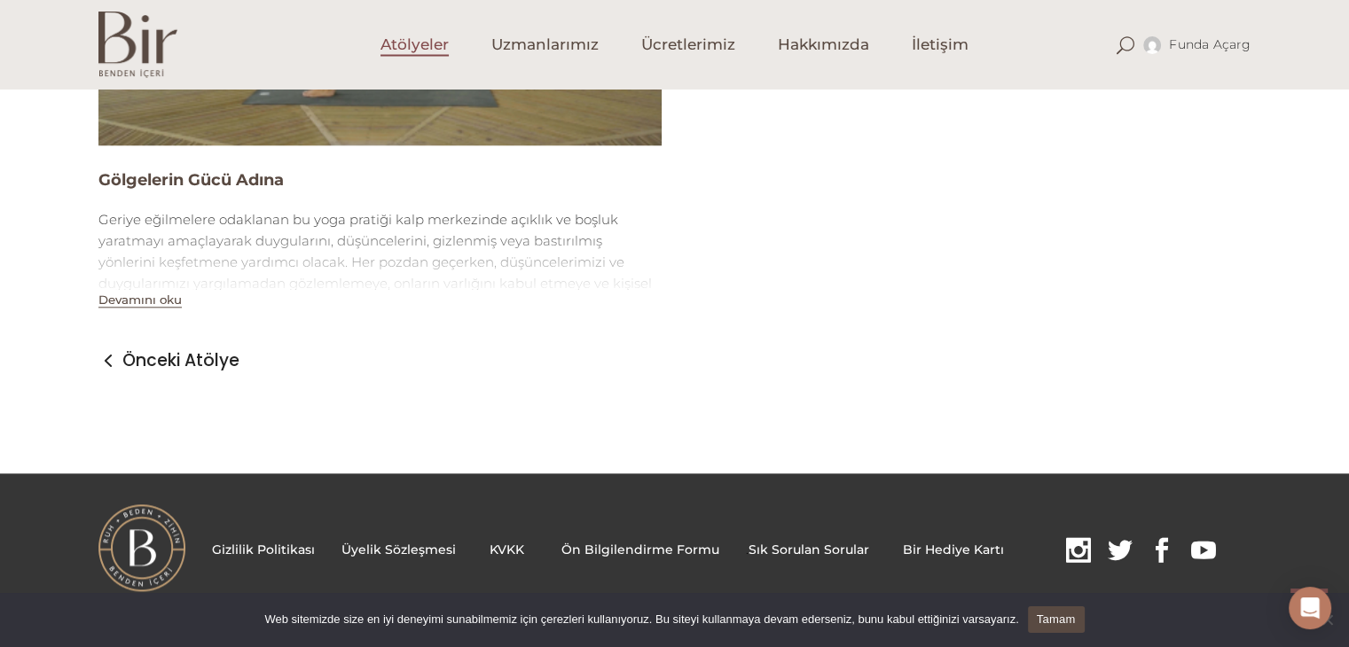
click at [435, 51] on span "Atölyeler" at bounding box center [414, 45] width 68 height 20
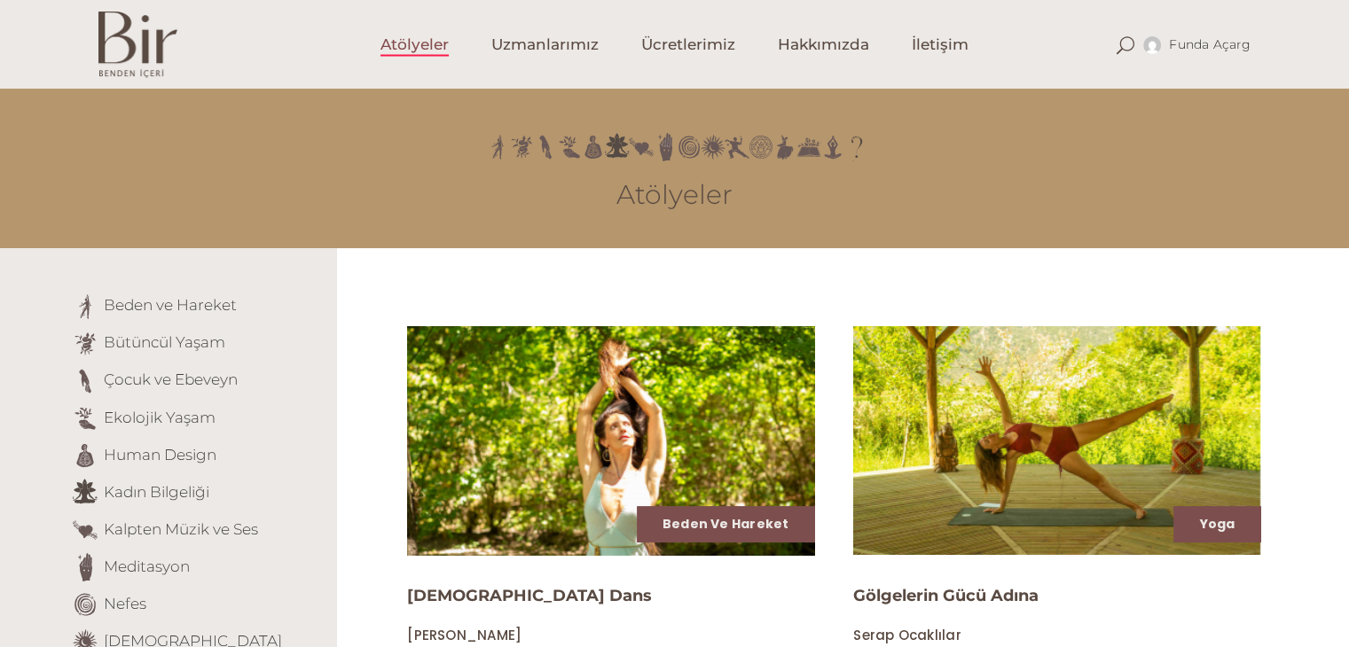
click at [649, 367] on img at bounding box center [610, 441] width 419 height 236
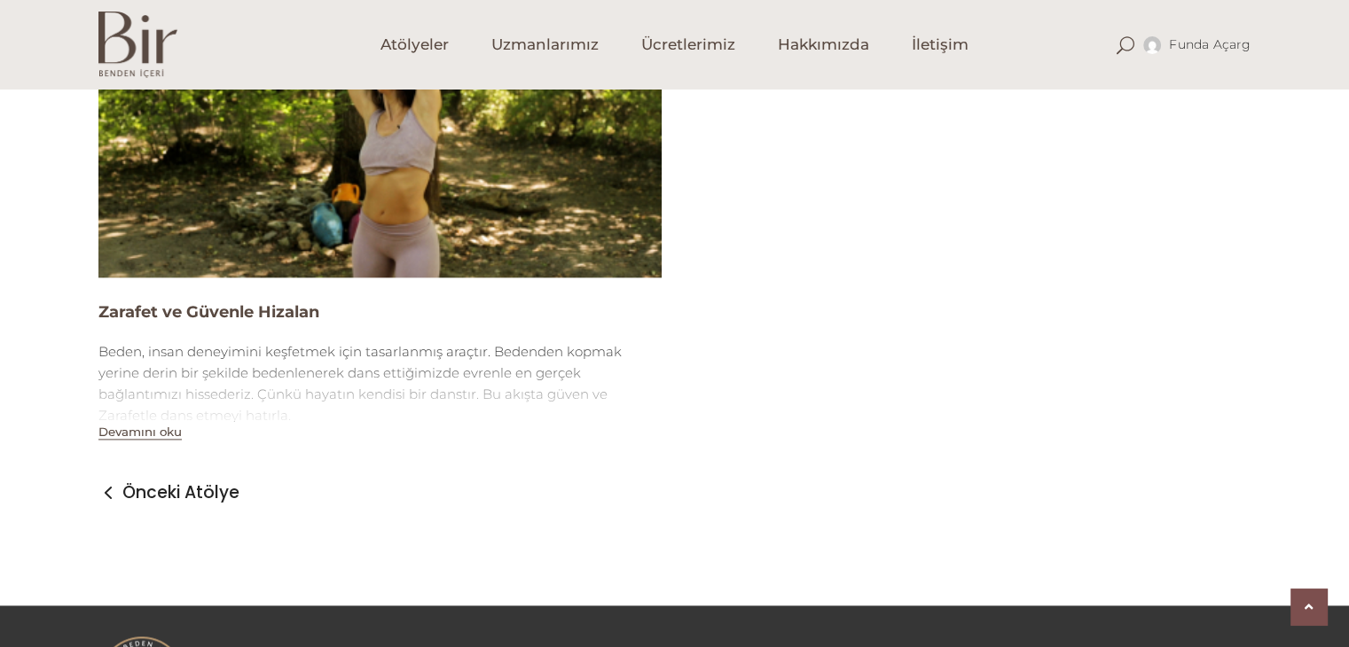
scroll to position [2423, 0]
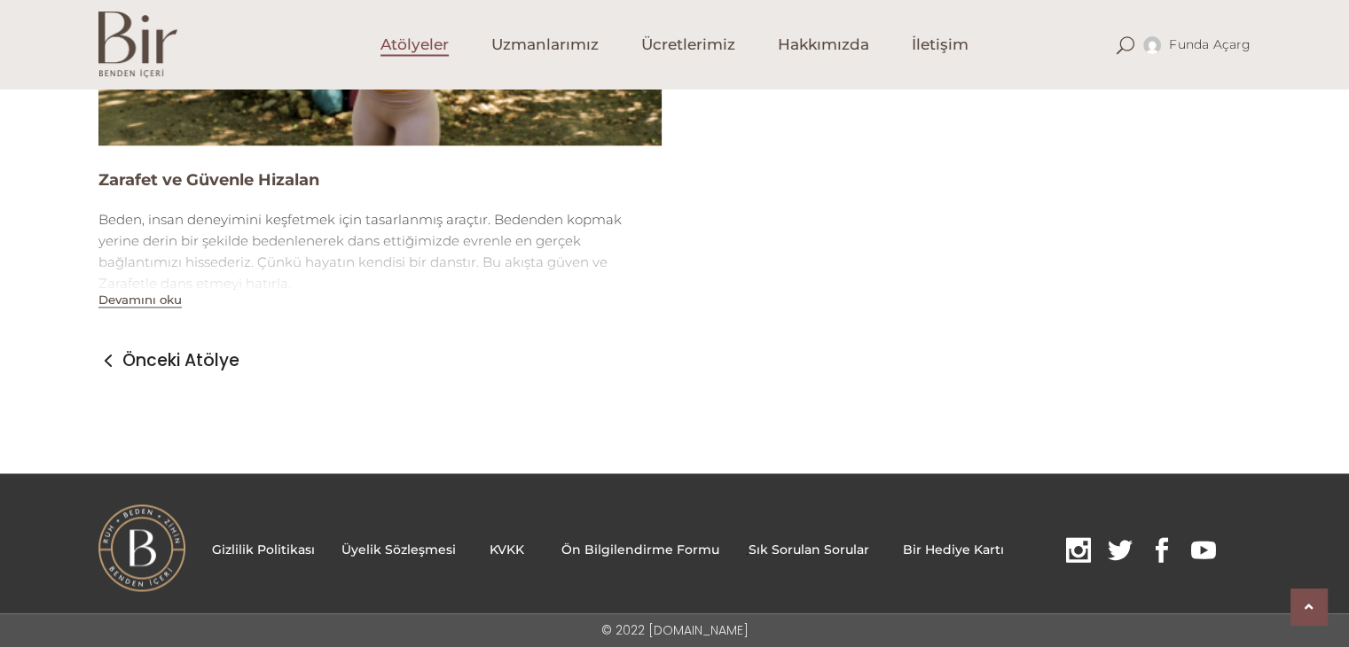
click at [413, 42] on span "Atölyeler" at bounding box center [414, 45] width 68 height 20
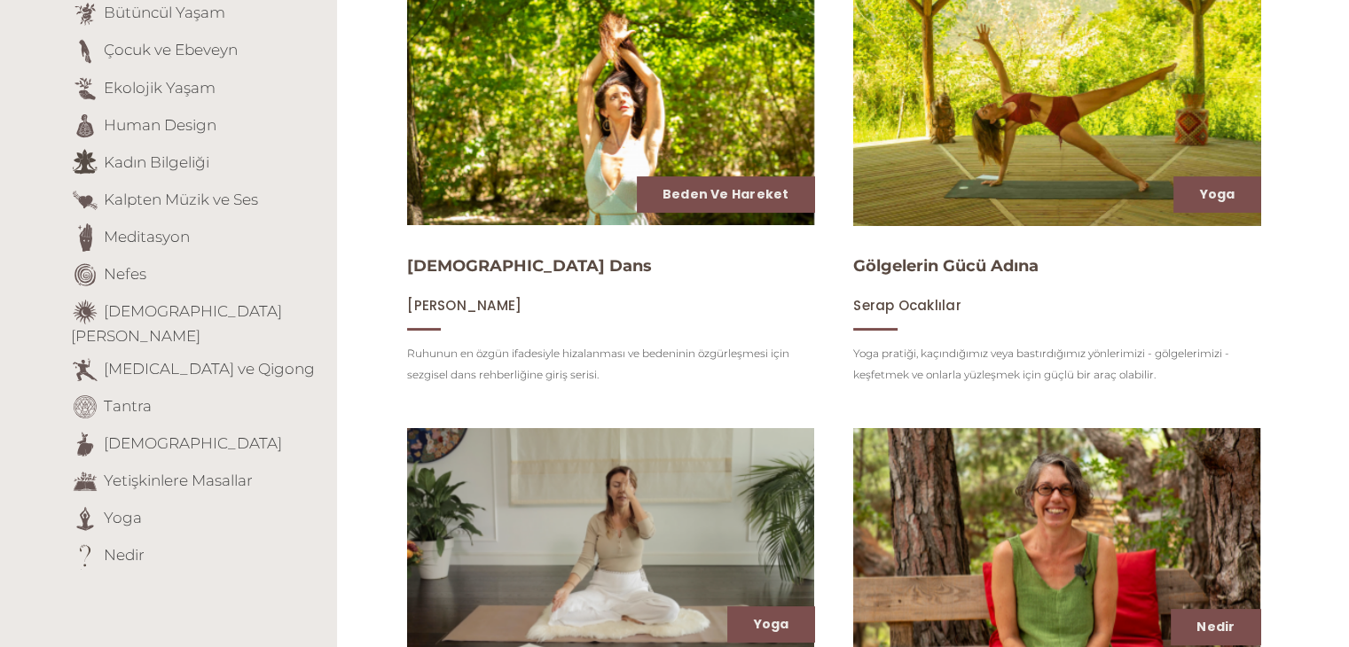
scroll to position [443, 0]
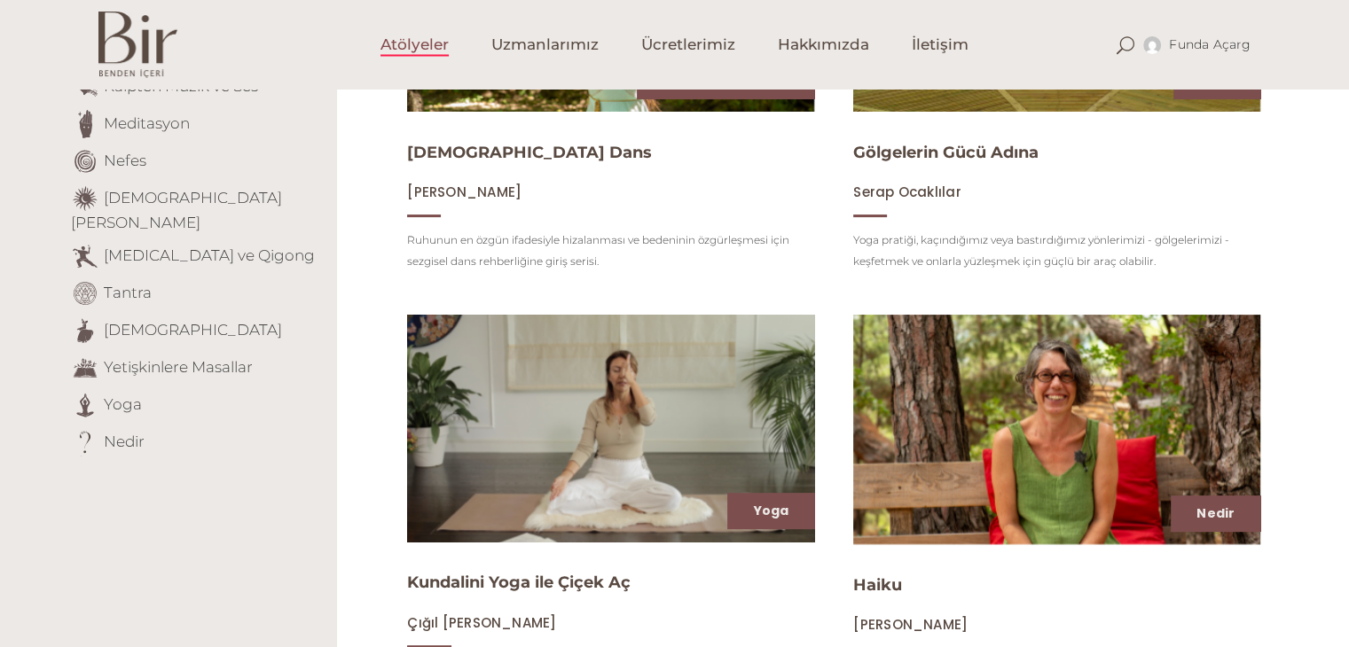
click at [612, 383] on img at bounding box center [610, 429] width 419 height 234
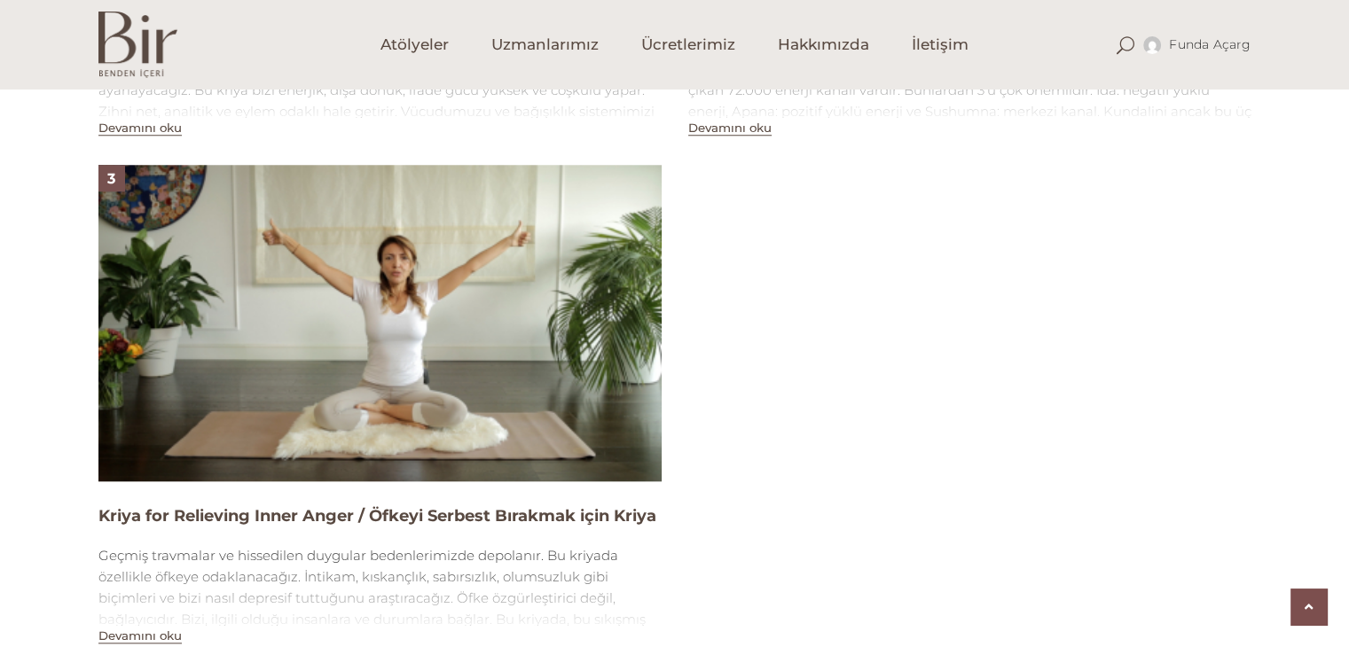
scroll to position [1951, 0]
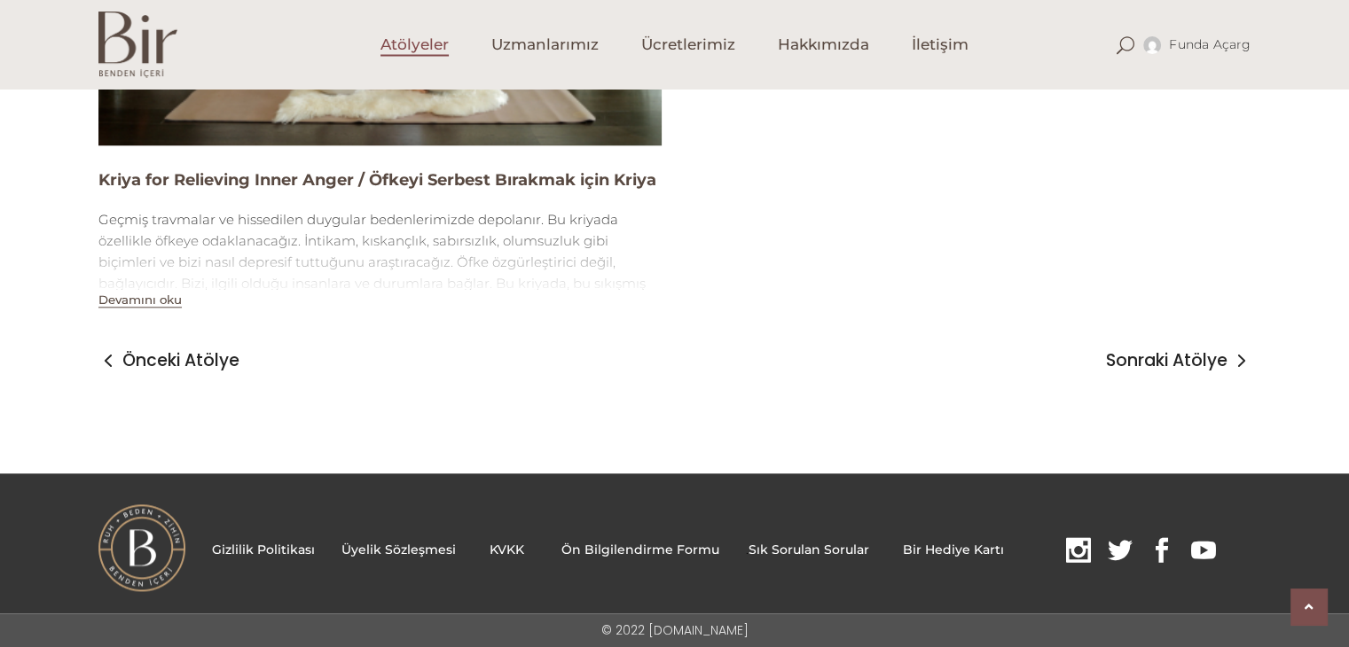
click at [399, 39] on span "Atölyeler" at bounding box center [414, 45] width 68 height 20
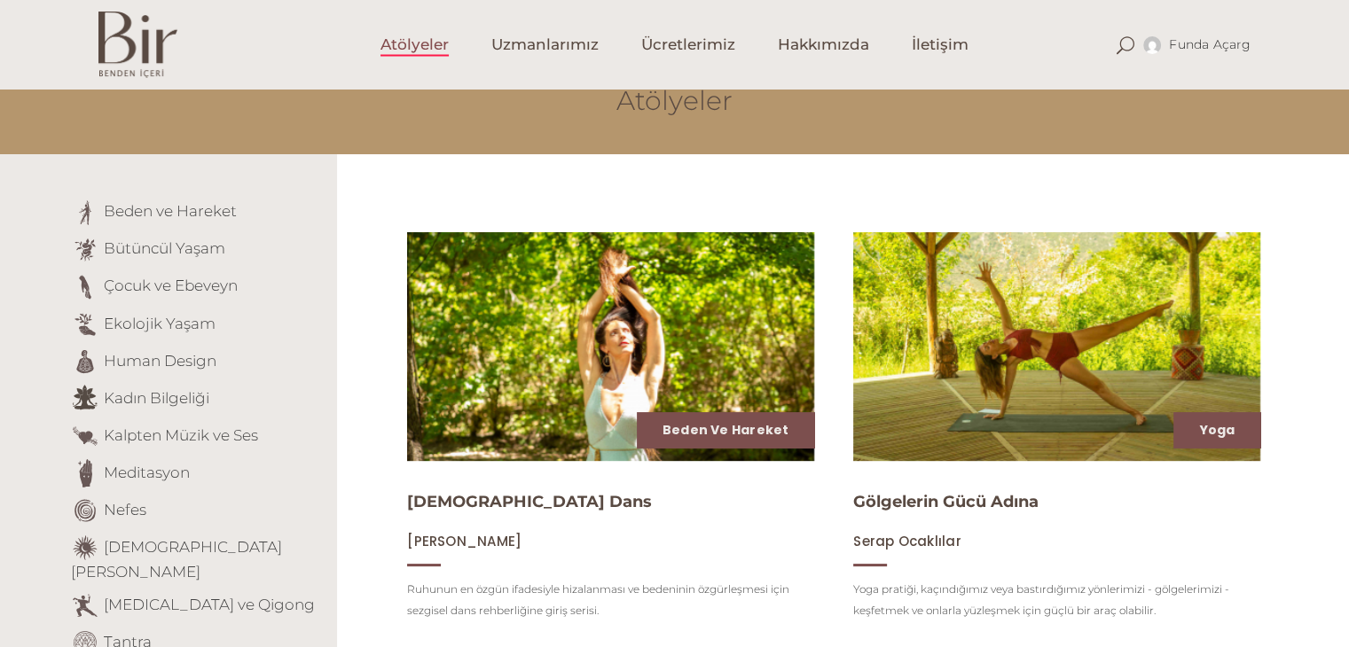
scroll to position [532, 0]
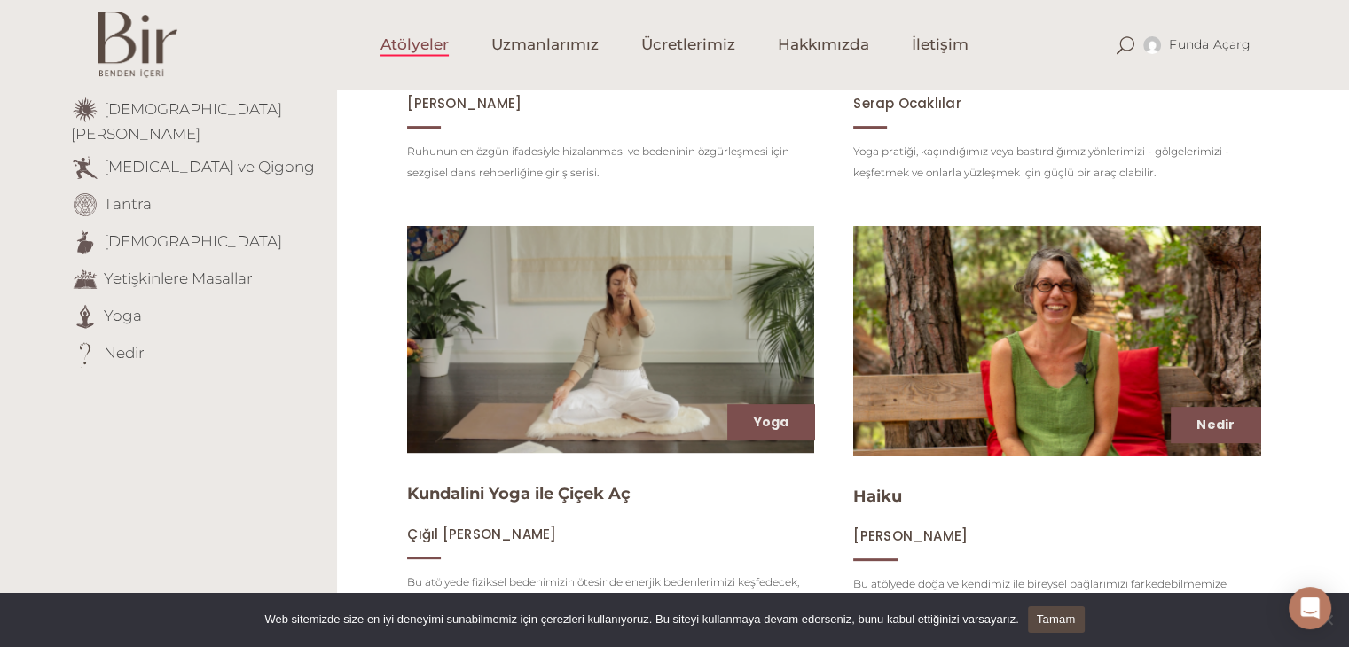
click at [1049, 335] on img at bounding box center [1056, 341] width 419 height 236
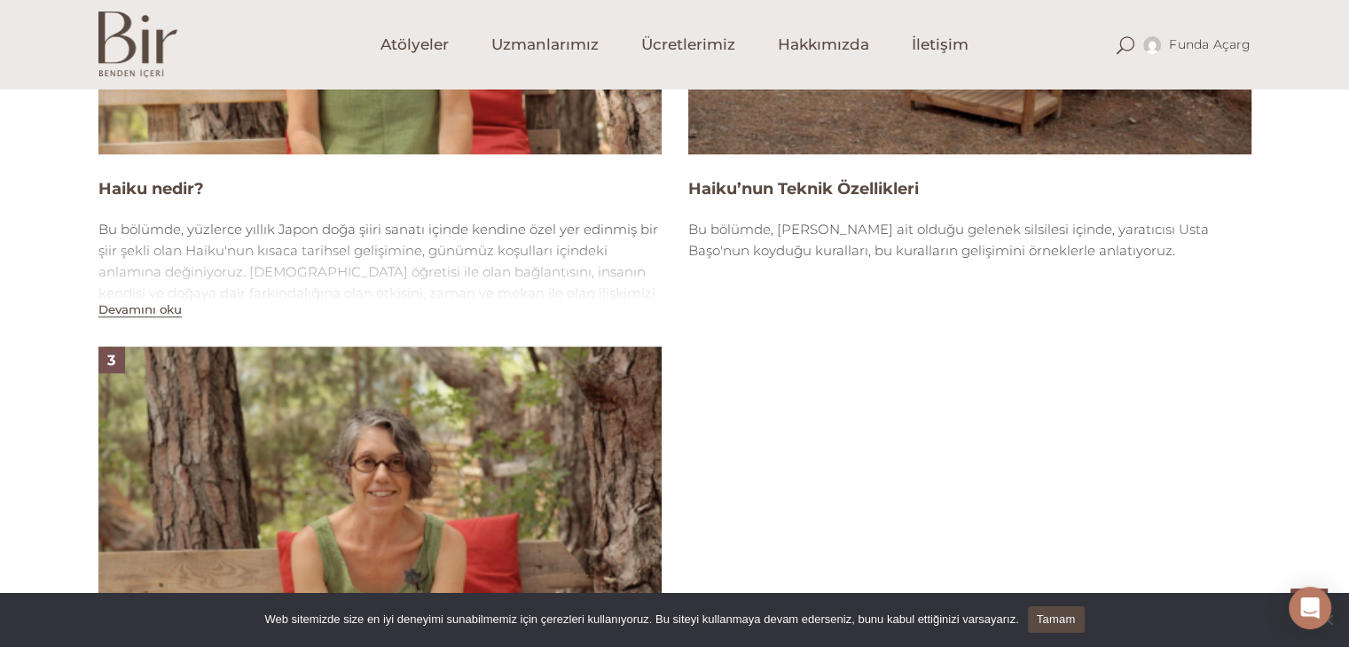
scroll to position [1685, 0]
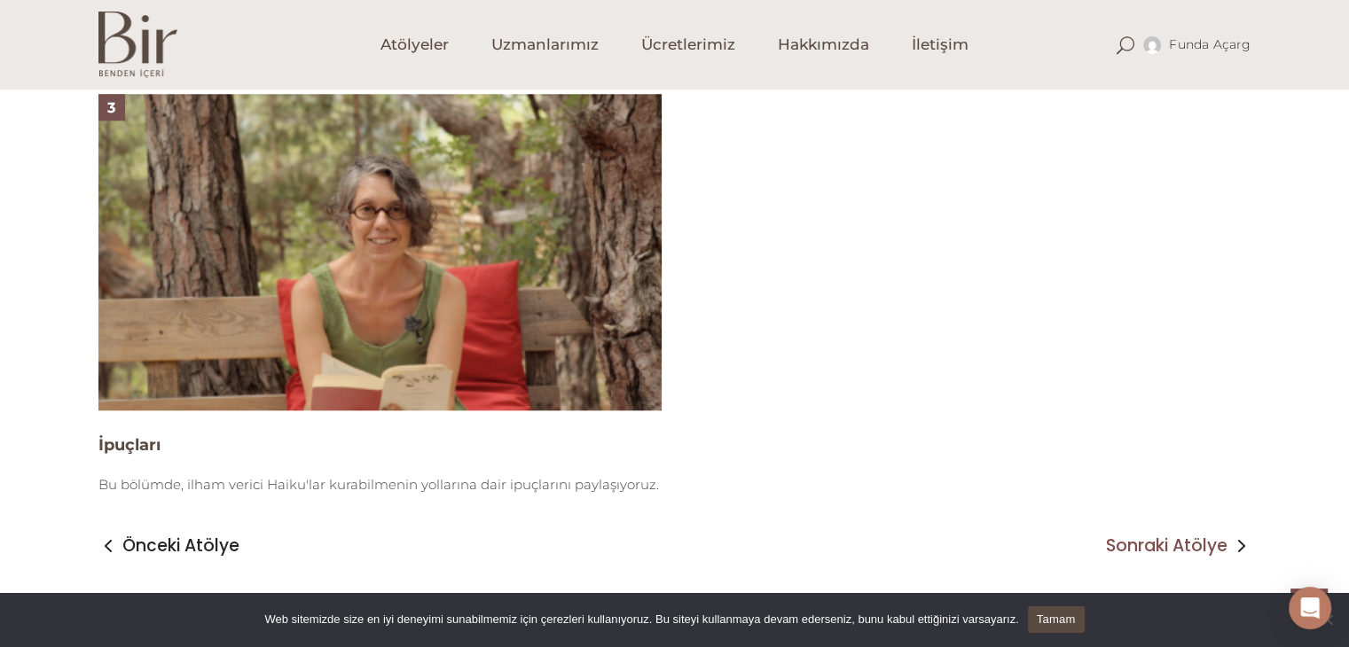
click at [1171, 553] on span "Sonraki Atölye" at bounding box center [1166, 546] width 121 height 21
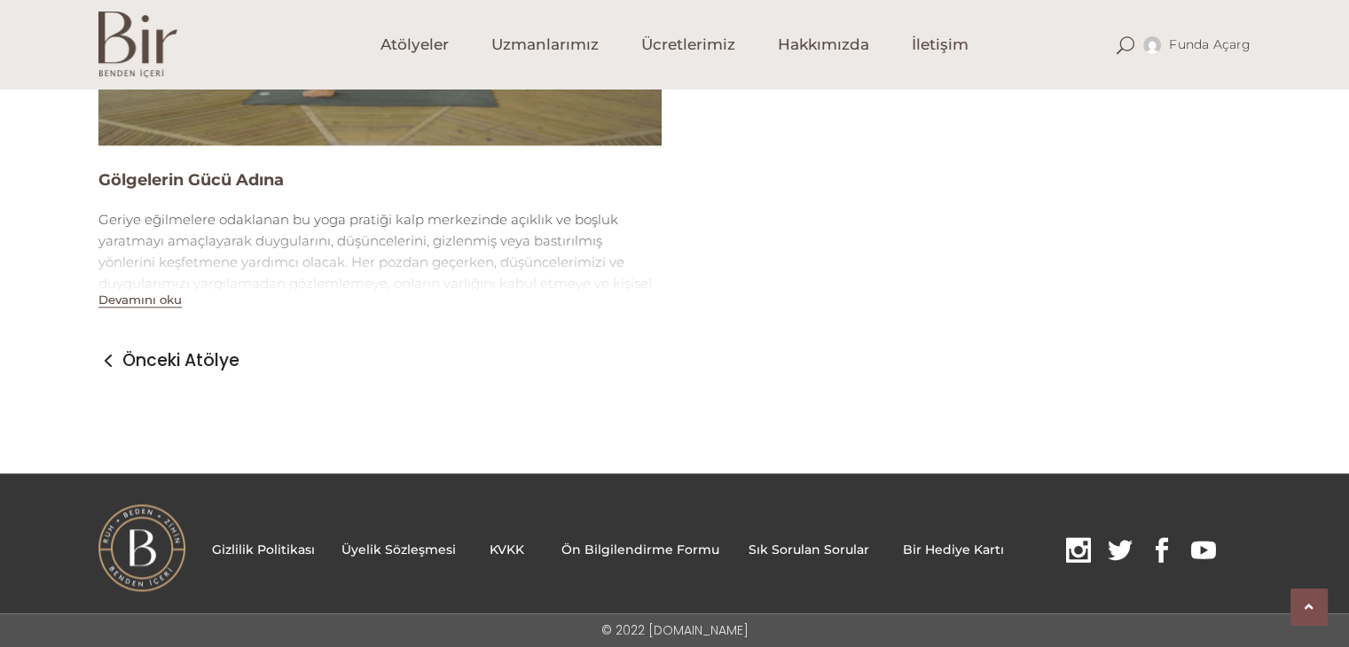
scroll to position [1951, 0]
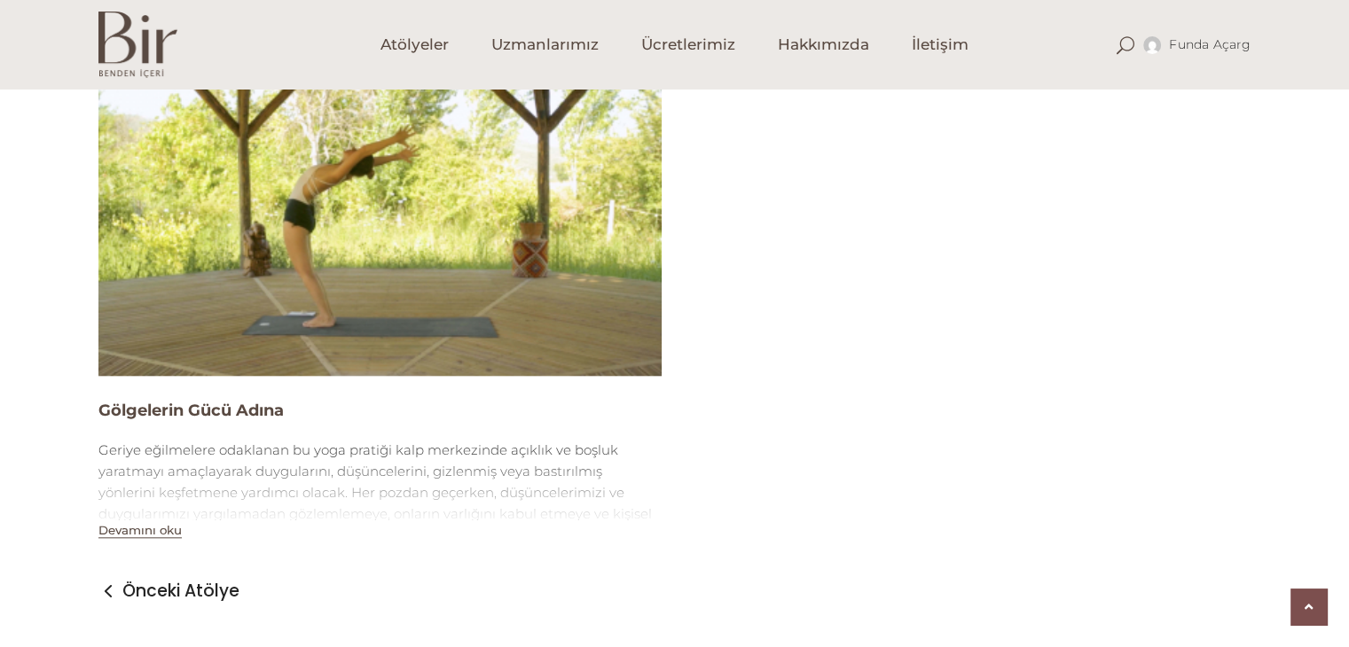
scroll to position [1419, 0]
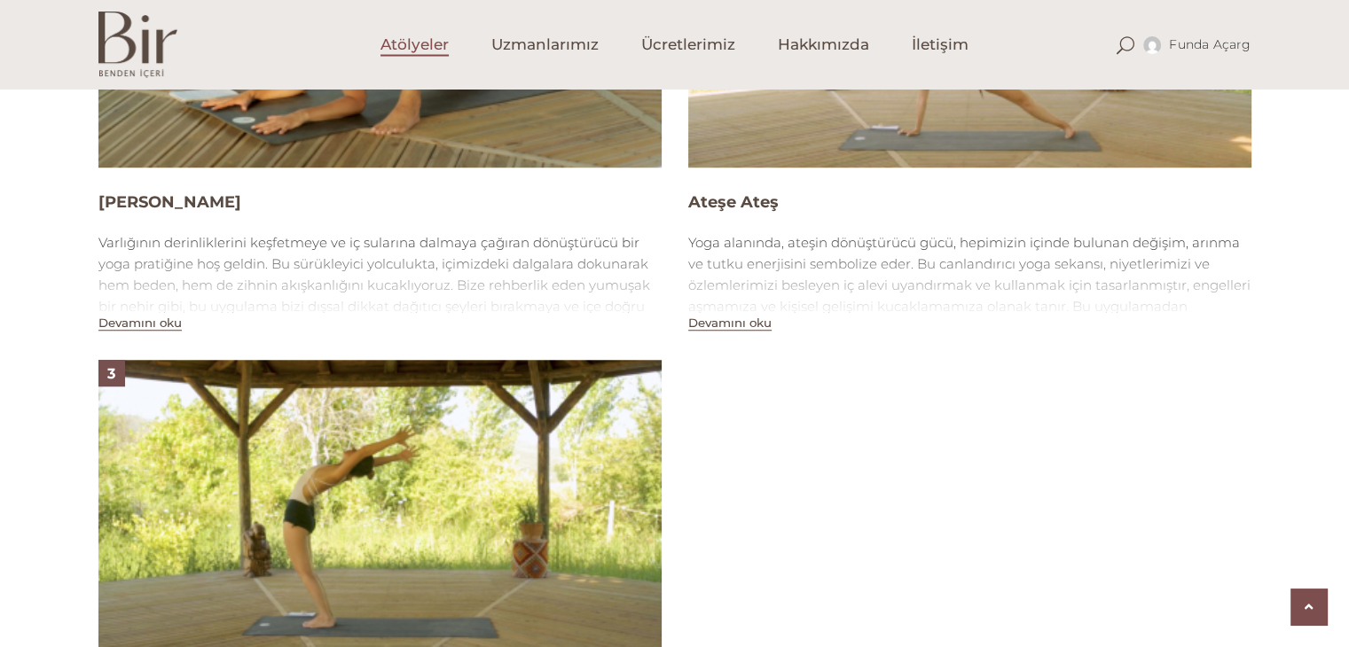
click at [404, 58] on link "Atölyeler" at bounding box center [414, 44] width 111 height 89
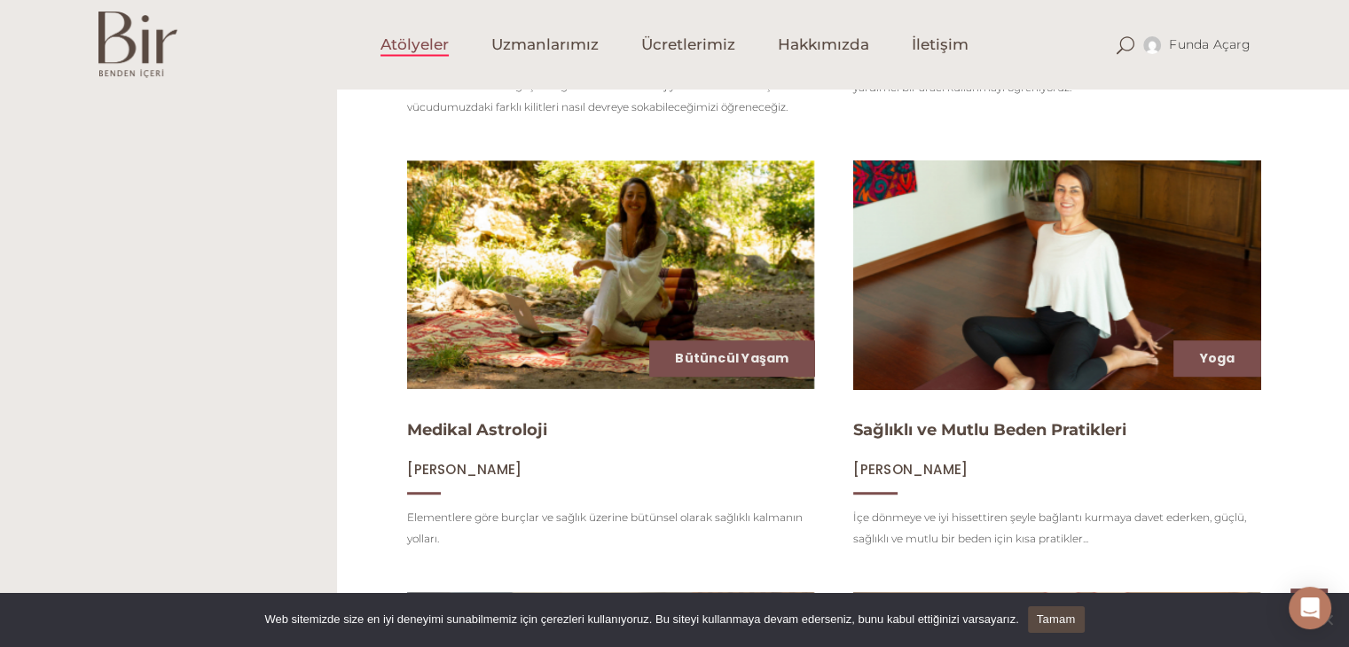
scroll to position [1064, 0]
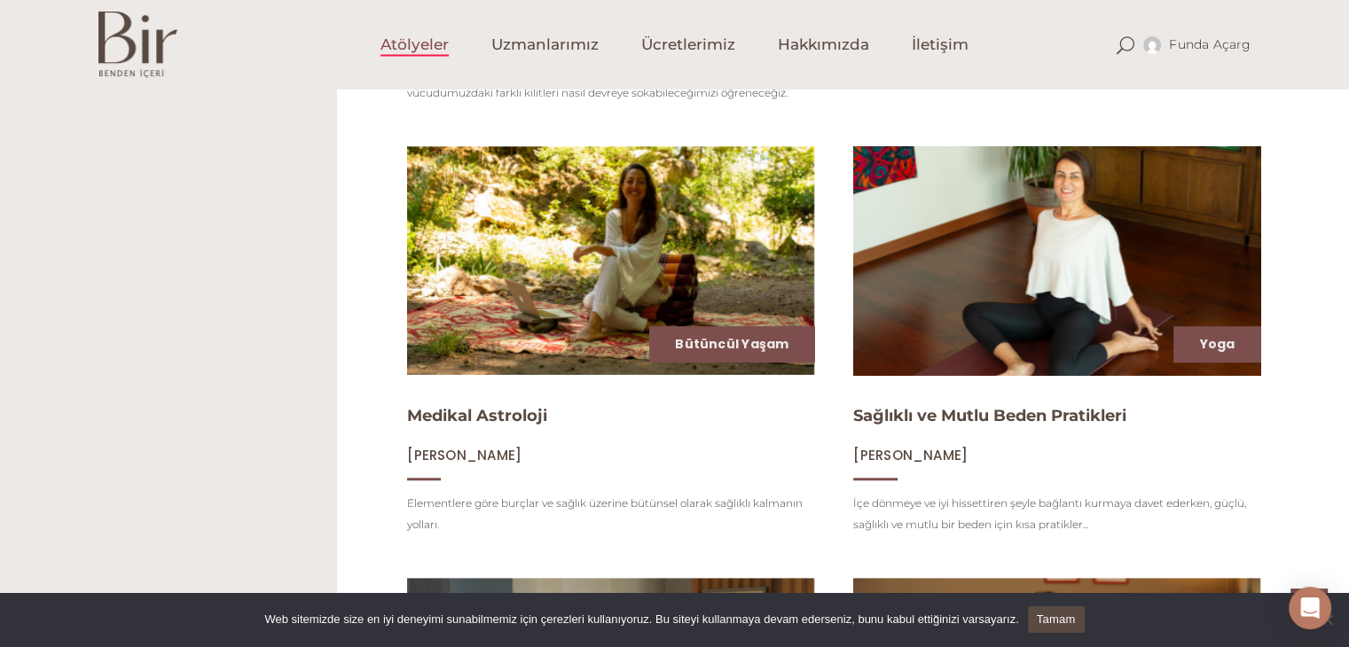
click at [1101, 289] on img at bounding box center [1056, 261] width 419 height 236
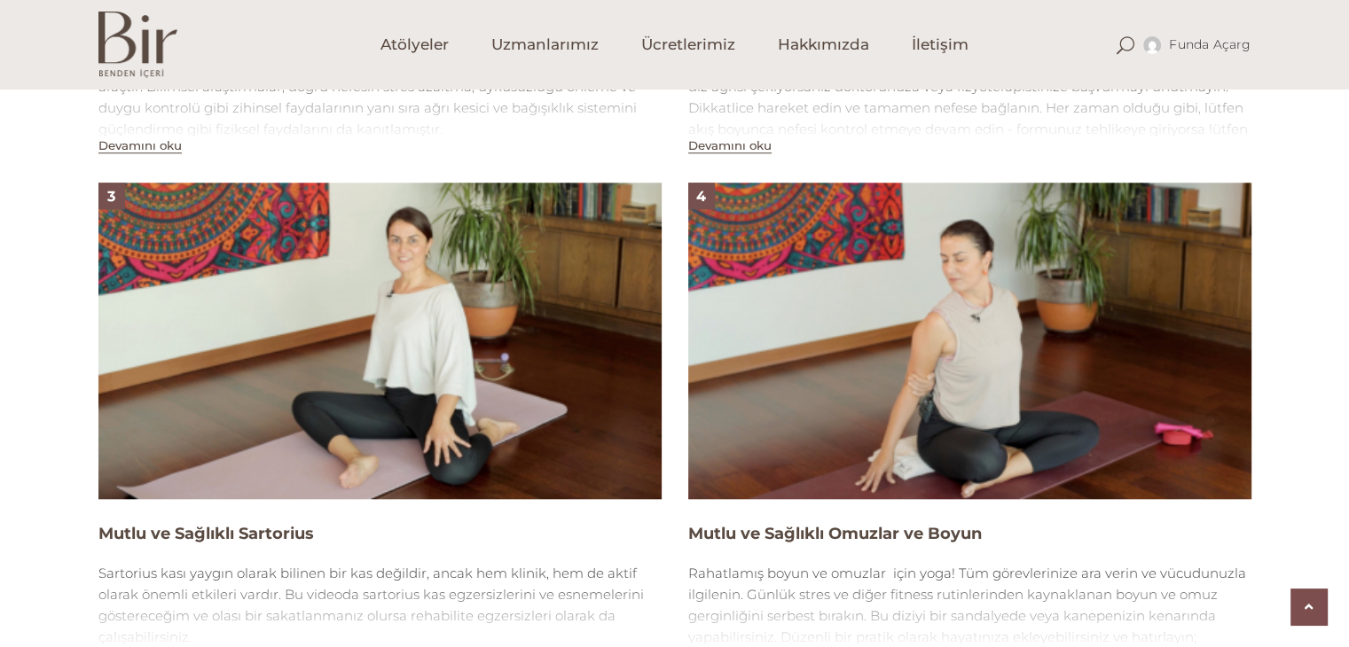
scroll to position [1978, 0]
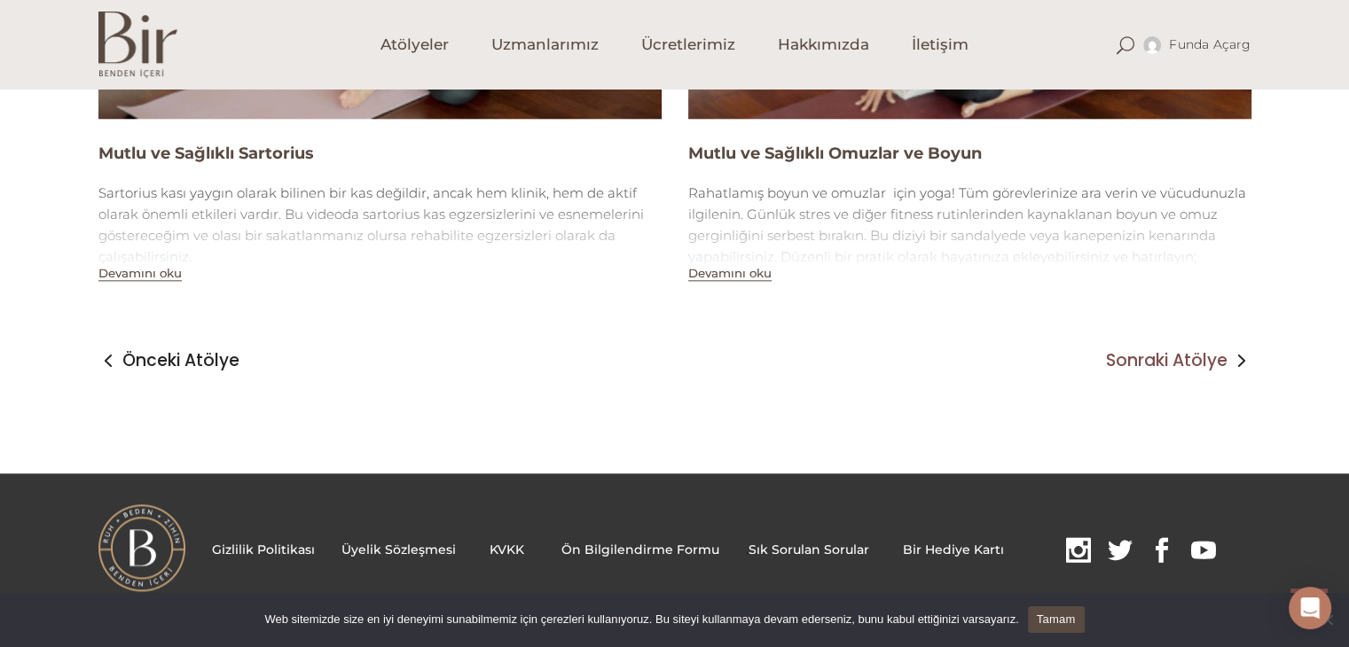
click at [1202, 364] on span "Sonraki Atölye" at bounding box center [1166, 360] width 121 height 21
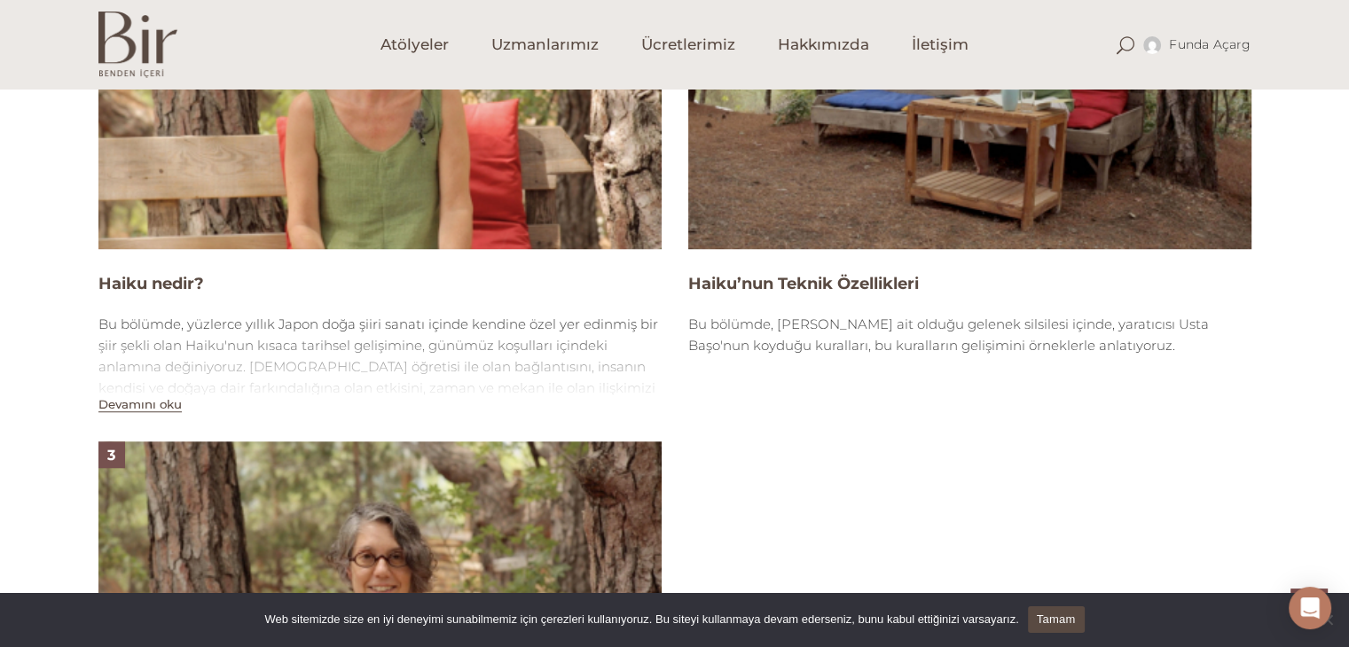
scroll to position [1871, 0]
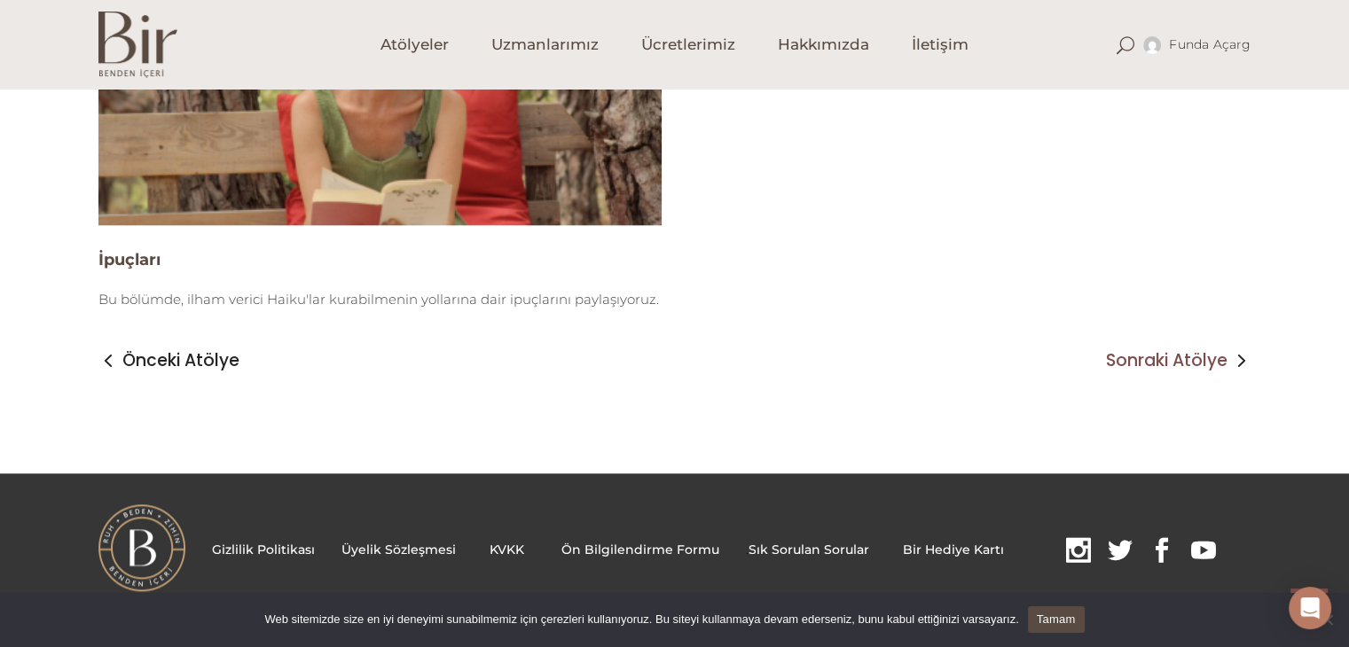
click at [1164, 366] on span "Sonraki Atölye" at bounding box center [1166, 360] width 121 height 21
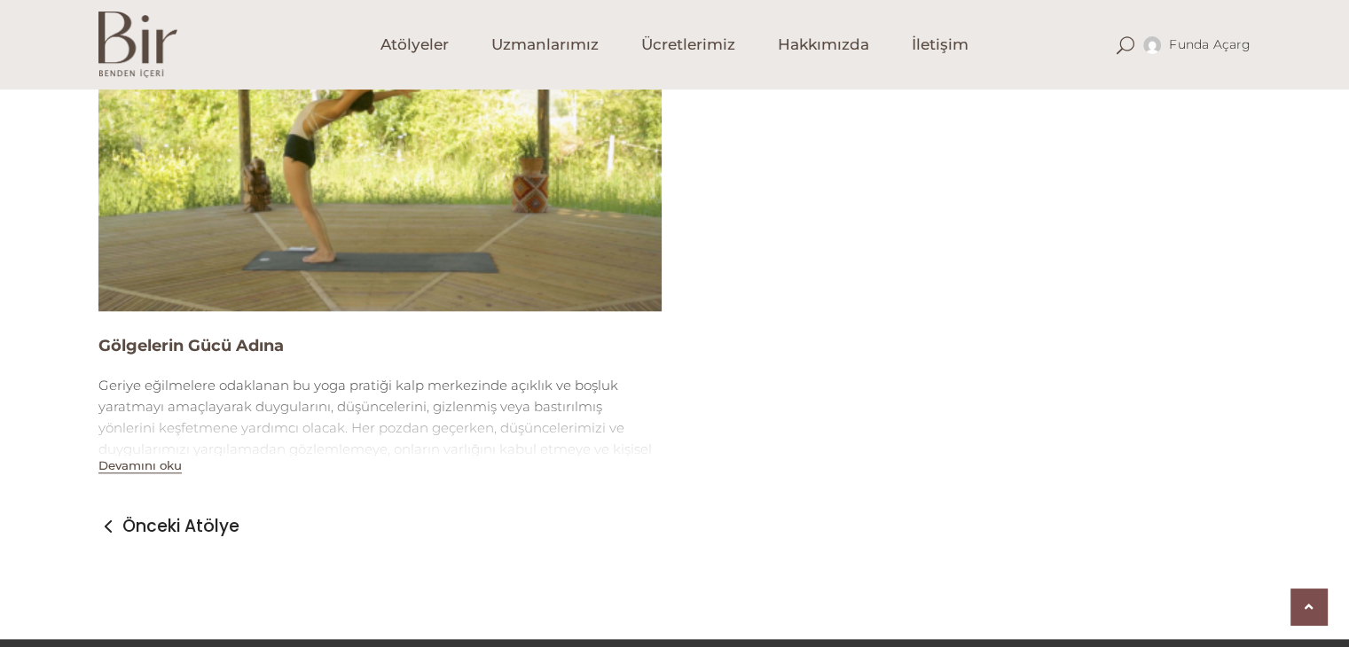
scroll to position [1951, 0]
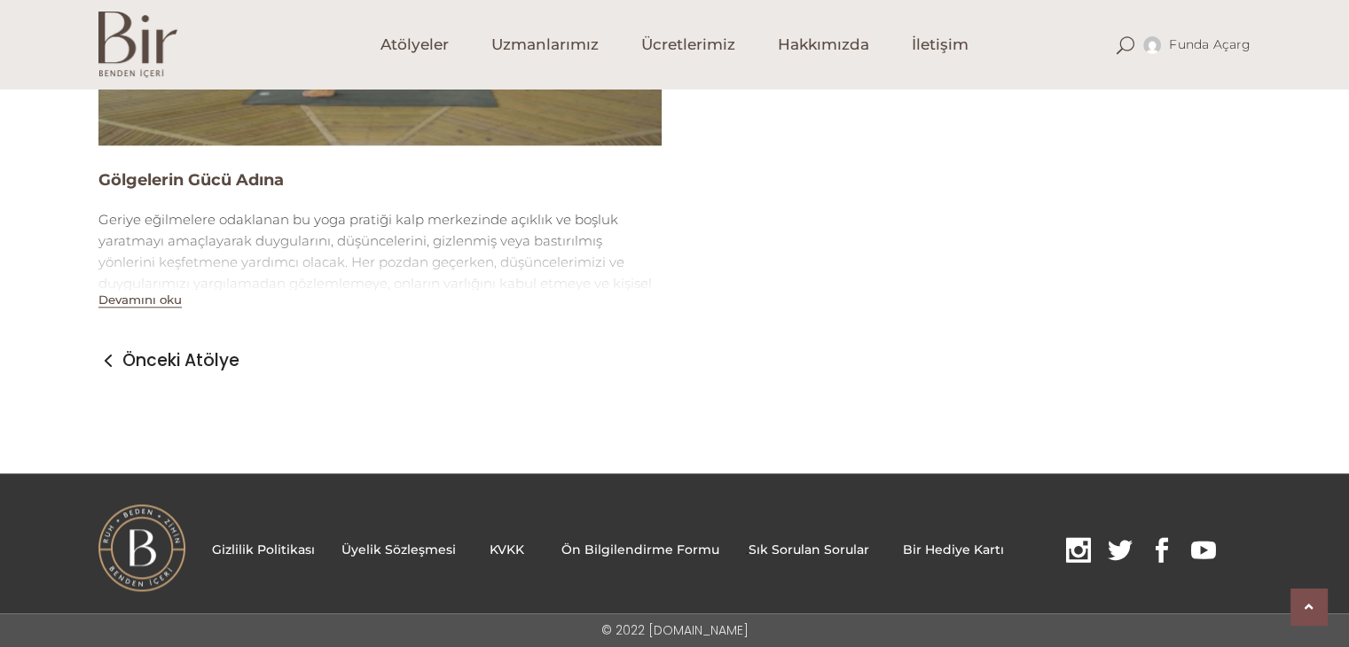
click at [1167, 352] on div "Önceki Atölye" at bounding box center [674, 357] width 1153 height 66
click at [1263, 380] on div "Önceki Atölye" at bounding box center [674, 357] width 1179 height 66
click at [411, 52] on span "Atölyeler" at bounding box center [414, 45] width 68 height 20
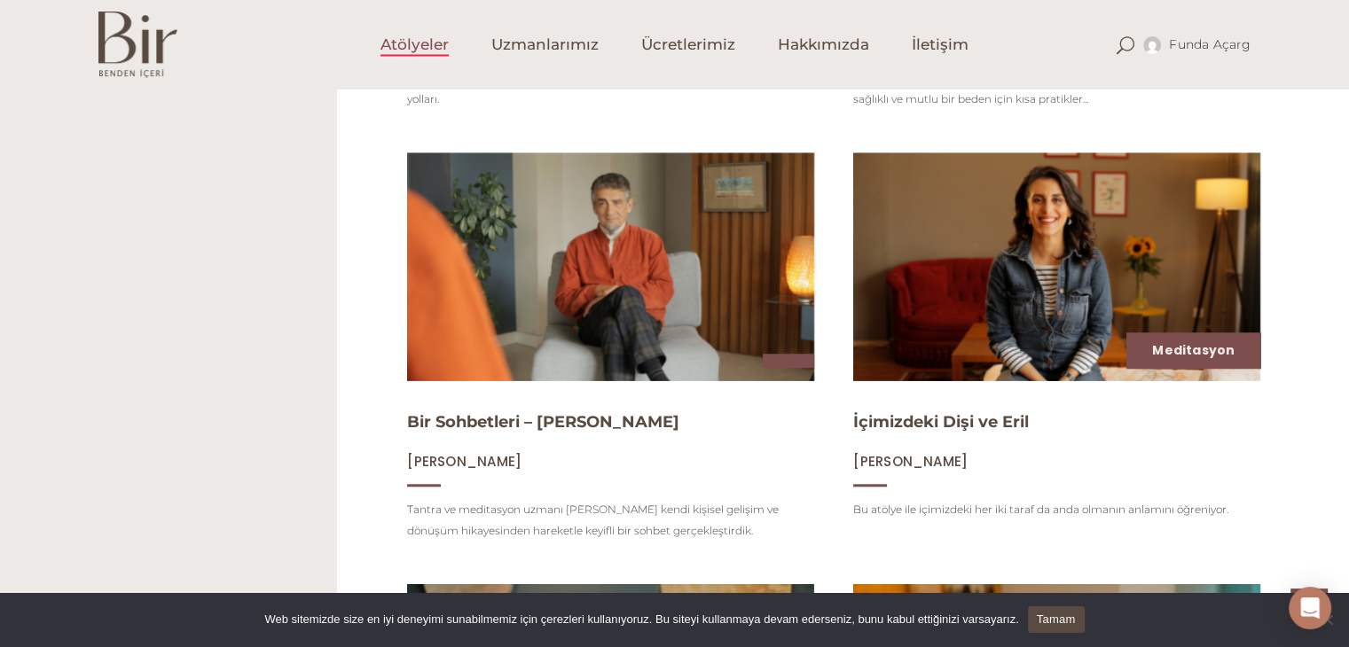
scroll to position [1508, 0]
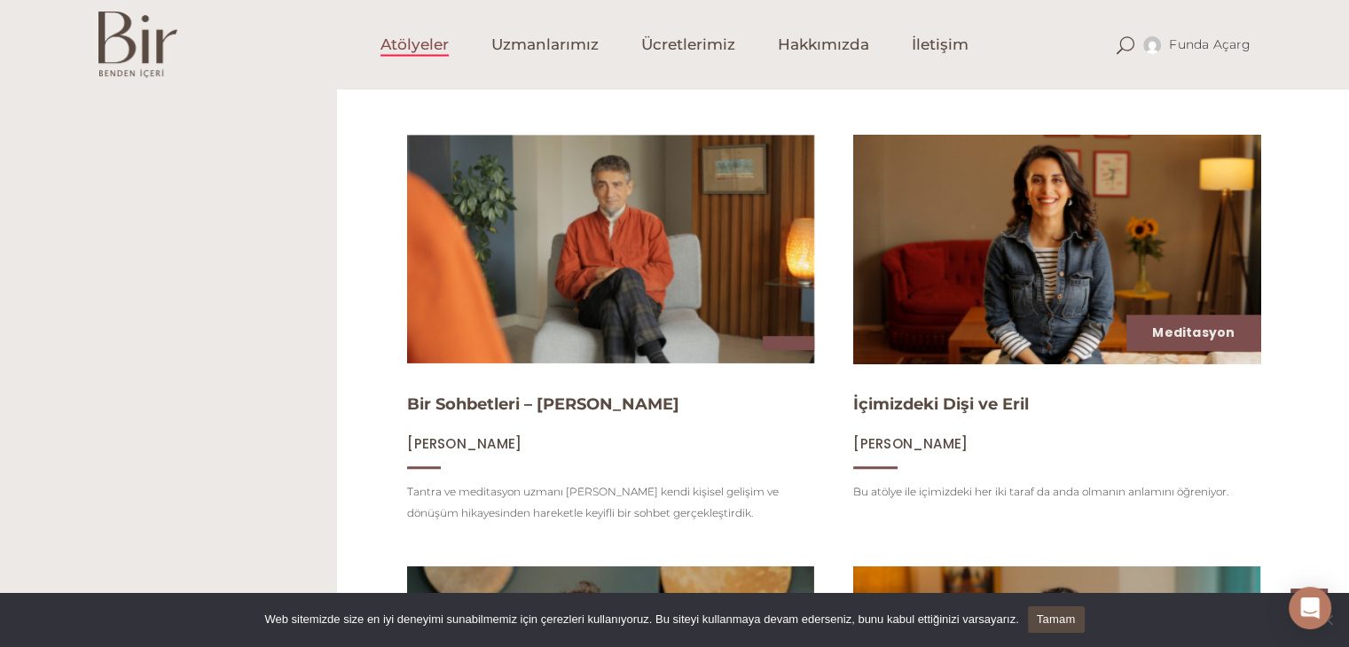
click at [1065, 238] on img at bounding box center [1056, 249] width 419 height 236
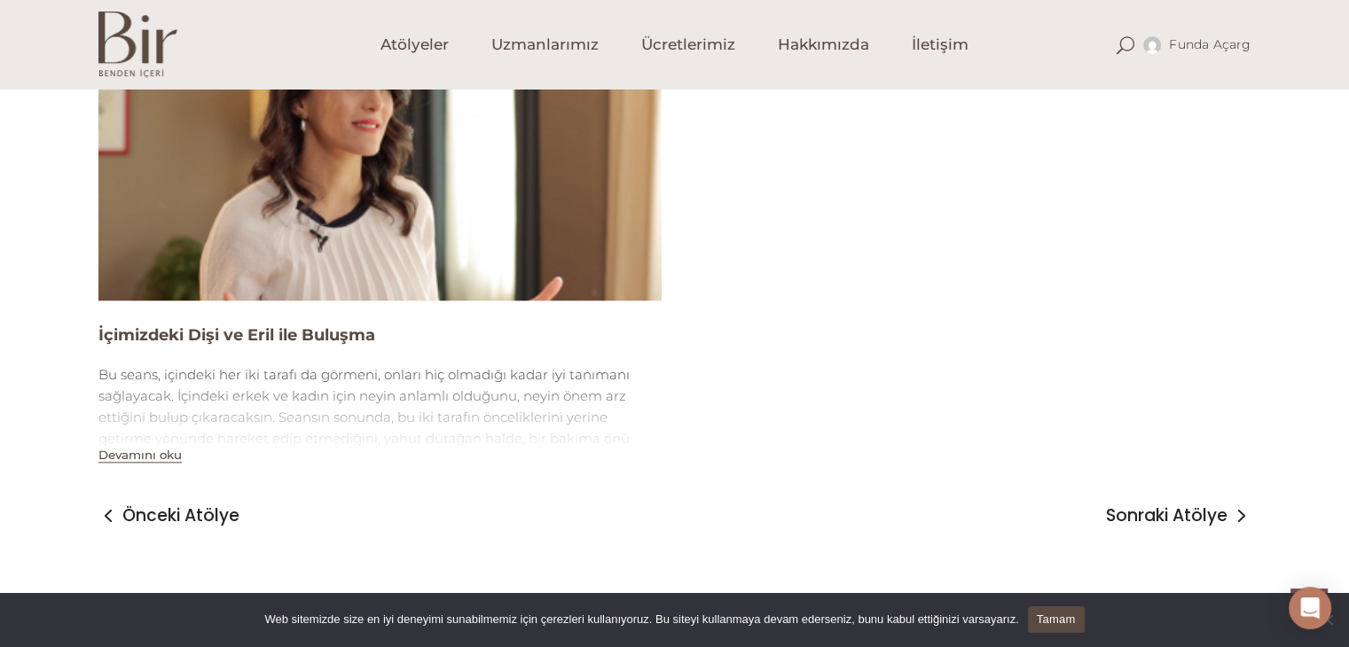
scroll to position [1951, 0]
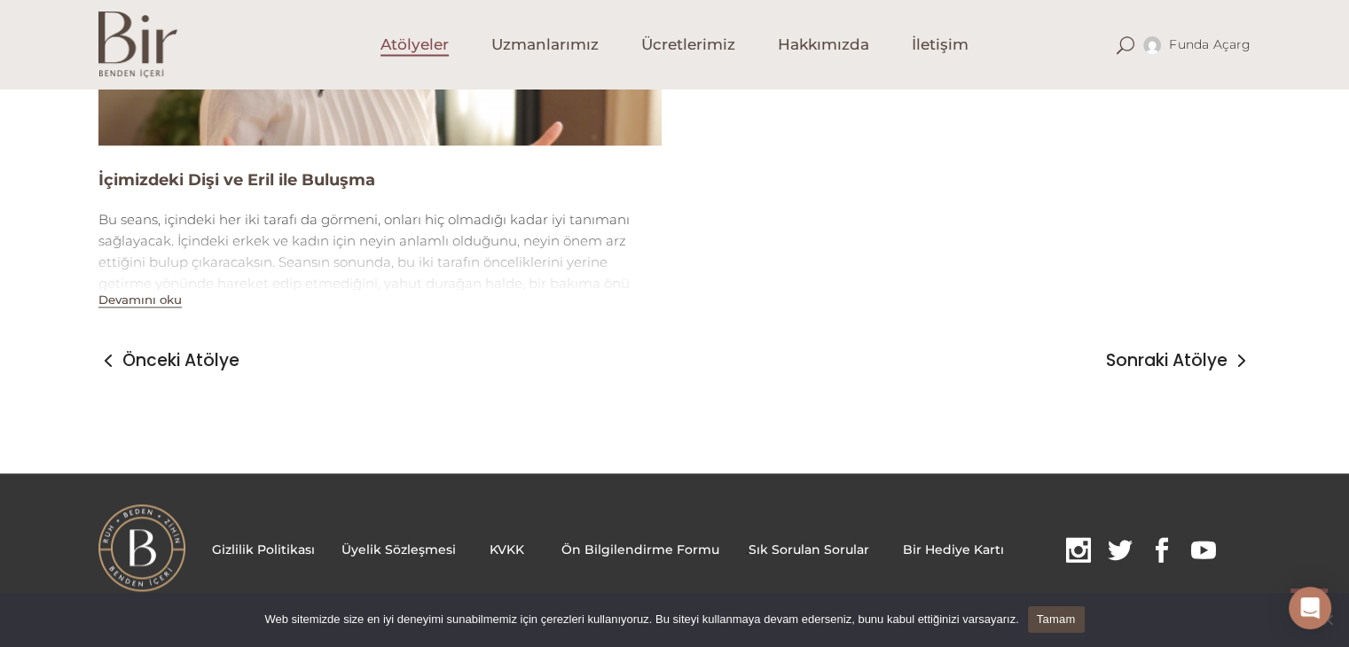
click at [408, 44] on span "Atölyeler" at bounding box center [414, 45] width 68 height 20
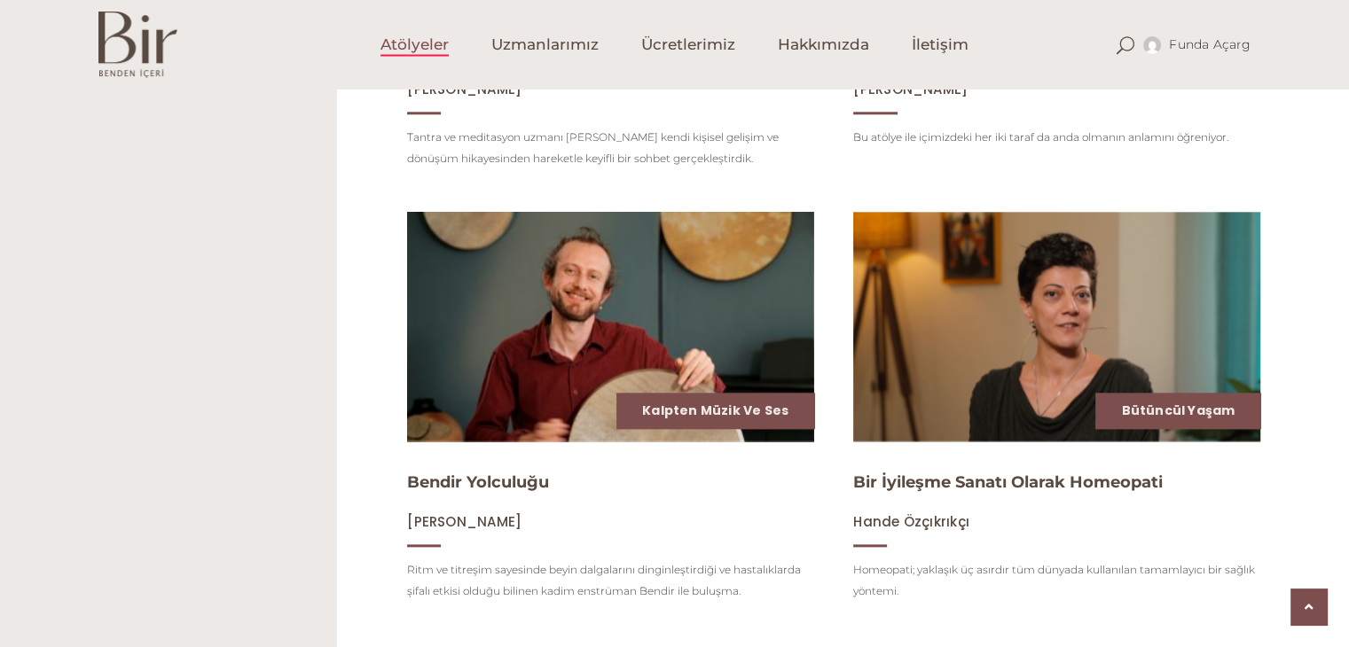
scroll to position [2134, 0]
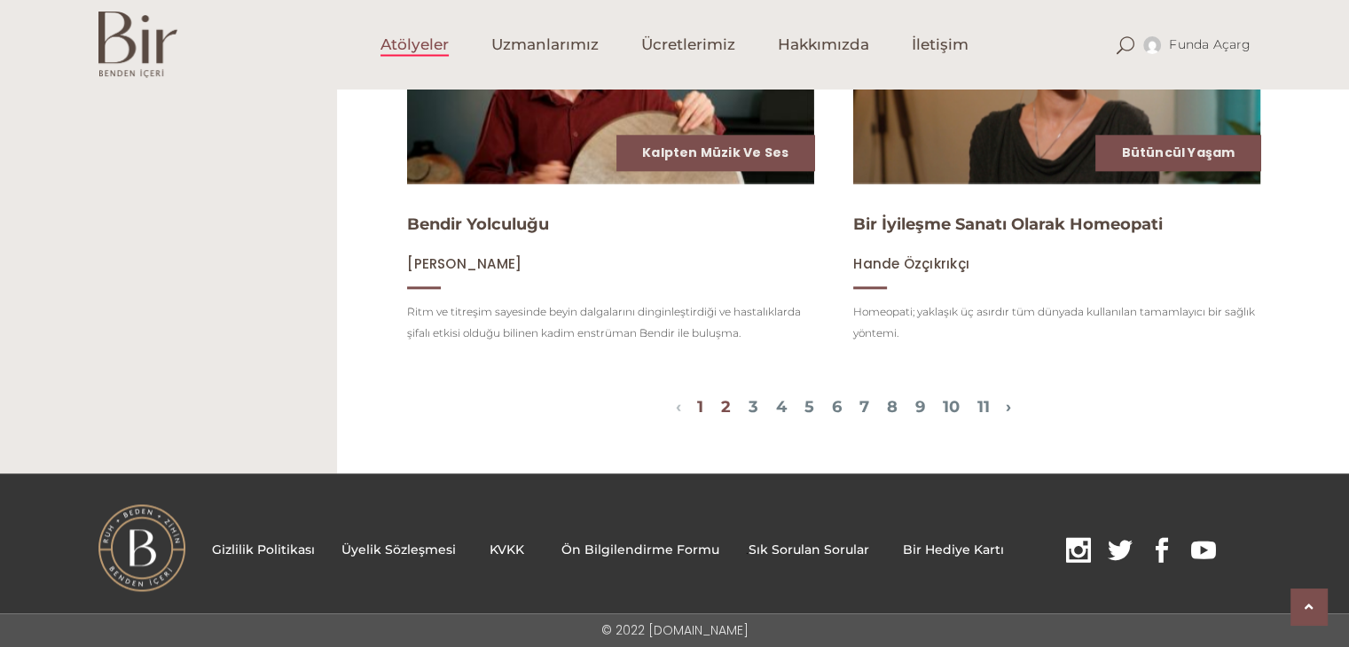
click at [721, 403] on link "2" at bounding box center [726, 407] width 10 height 20
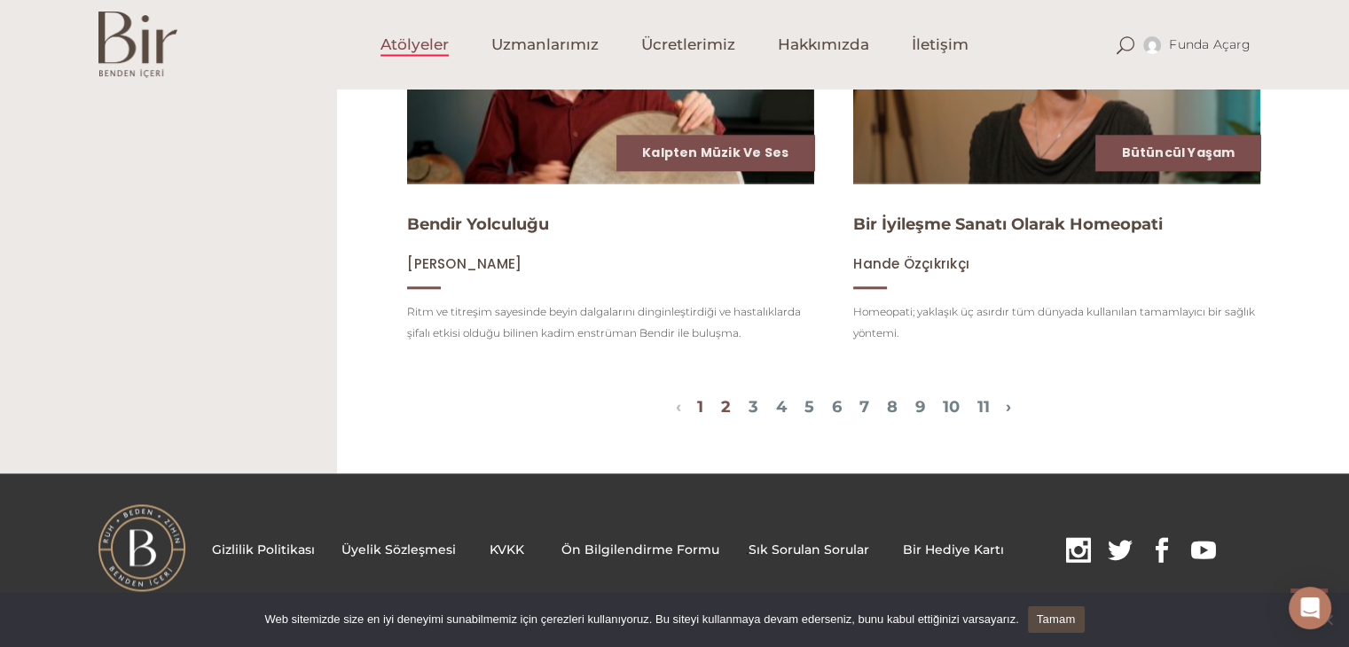
click at [721, 409] on link "2" at bounding box center [726, 407] width 10 height 20
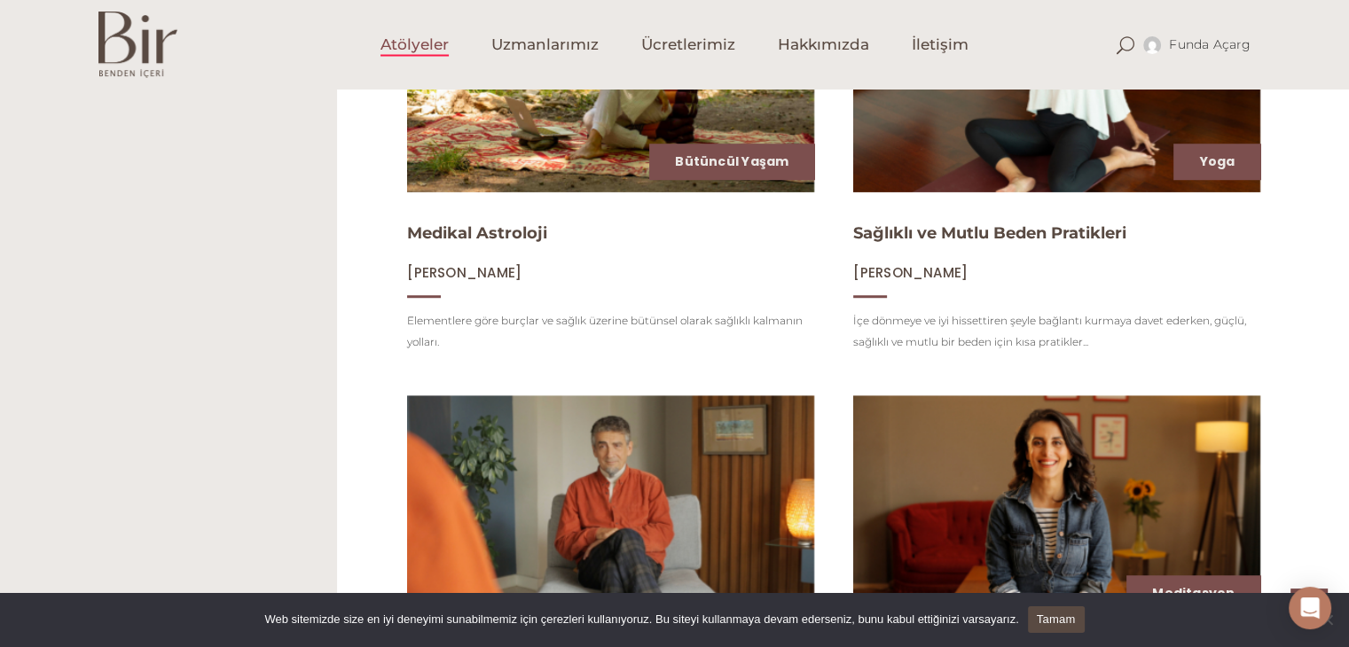
scroll to position [360, 0]
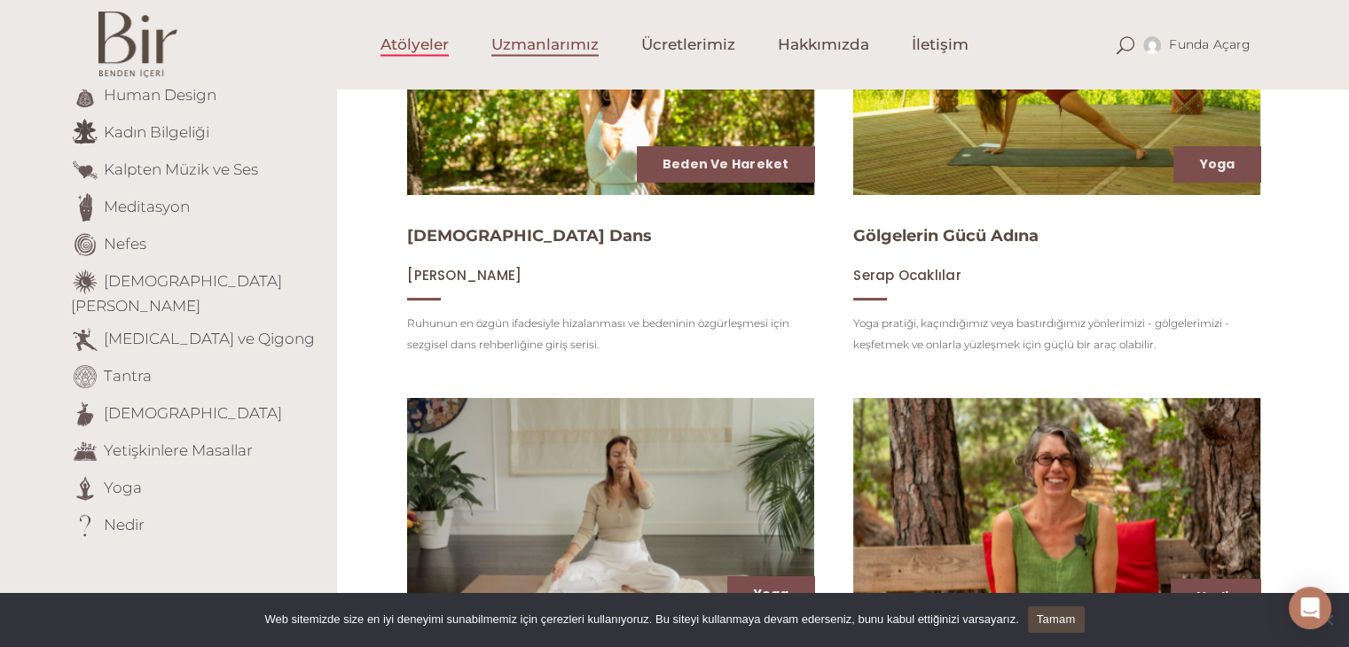
click at [531, 43] on span "Uzmanlarımız" at bounding box center [544, 45] width 107 height 20
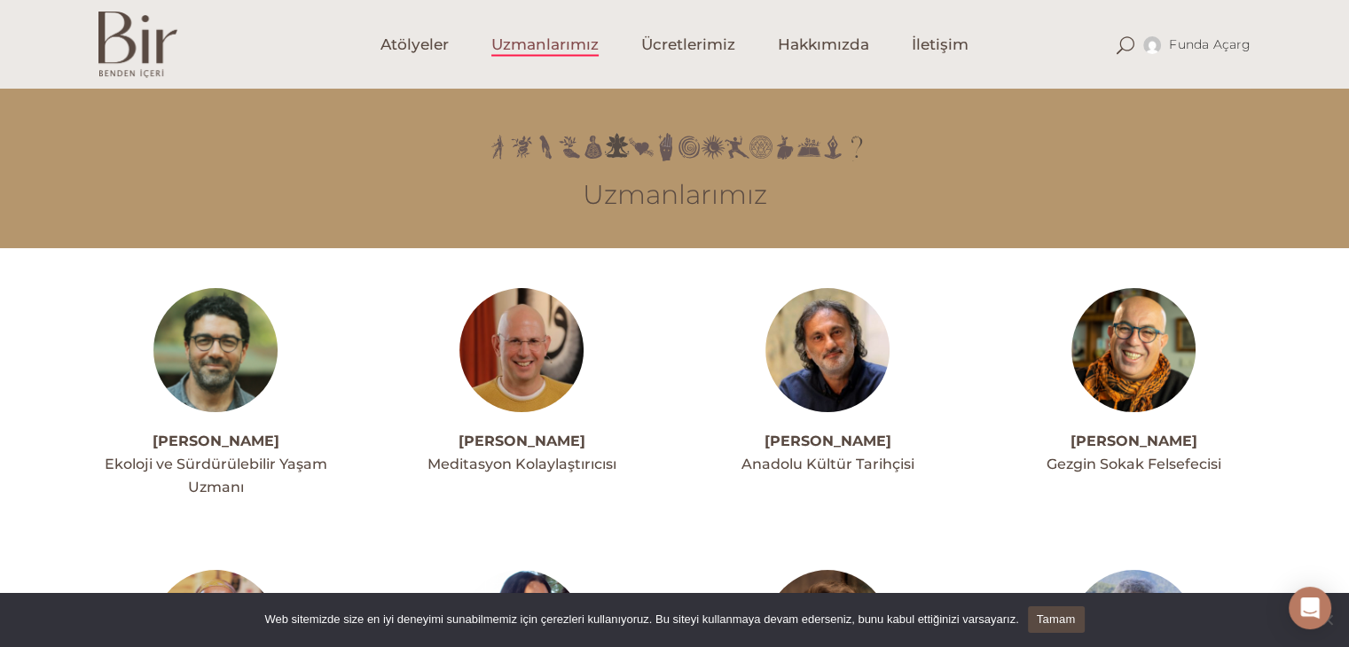
click at [1140, 333] on img at bounding box center [1133, 350] width 124 height 124
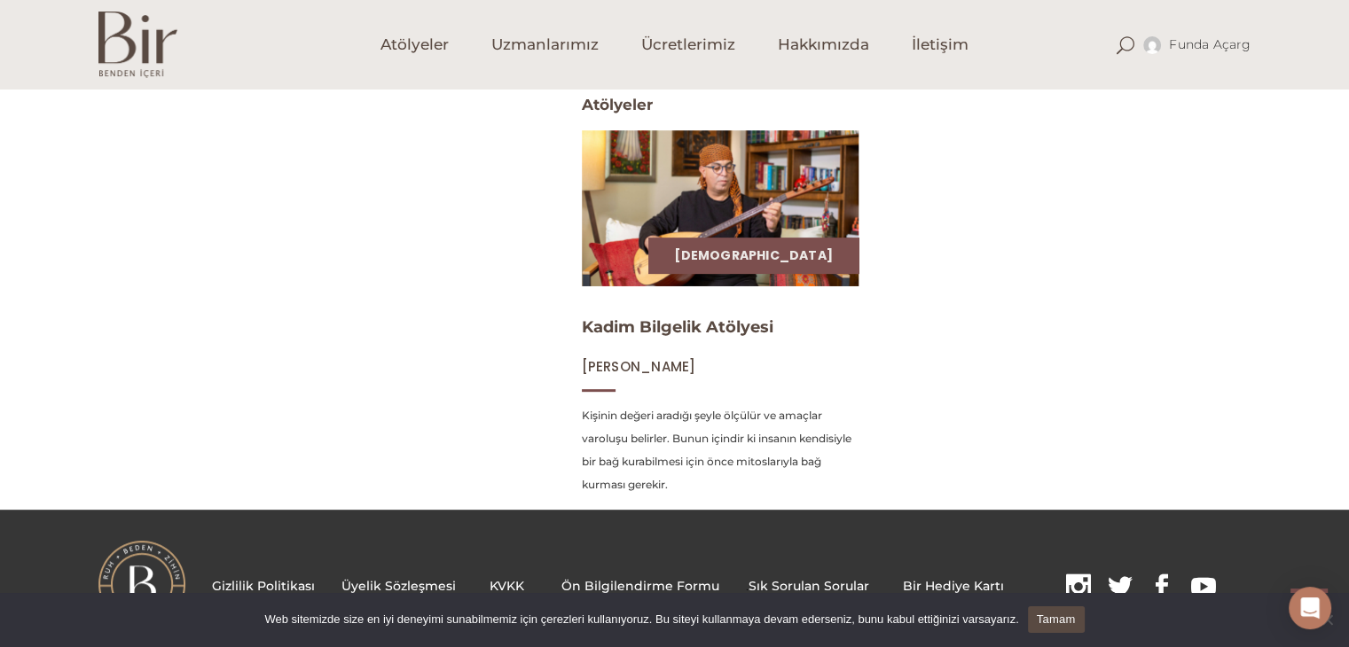
scroll to position [759, 0]
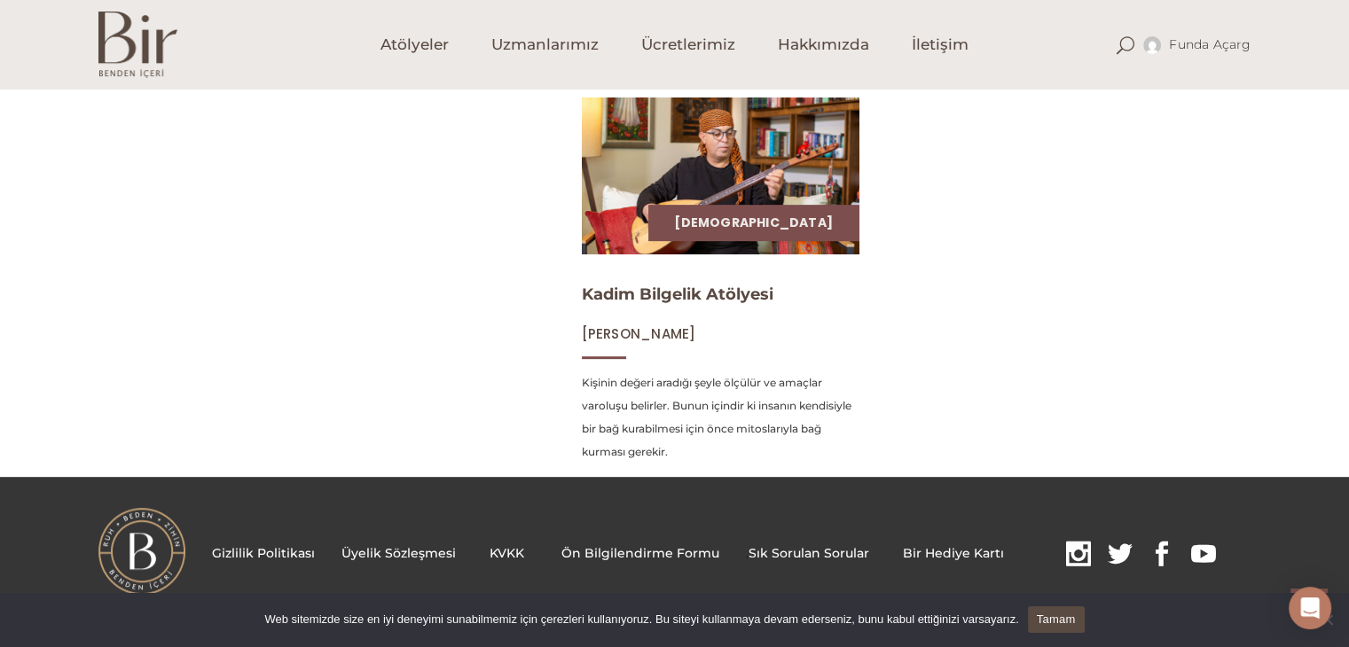
click at [719, 132] on img at bounding box center [720, 175] width 286 height 161
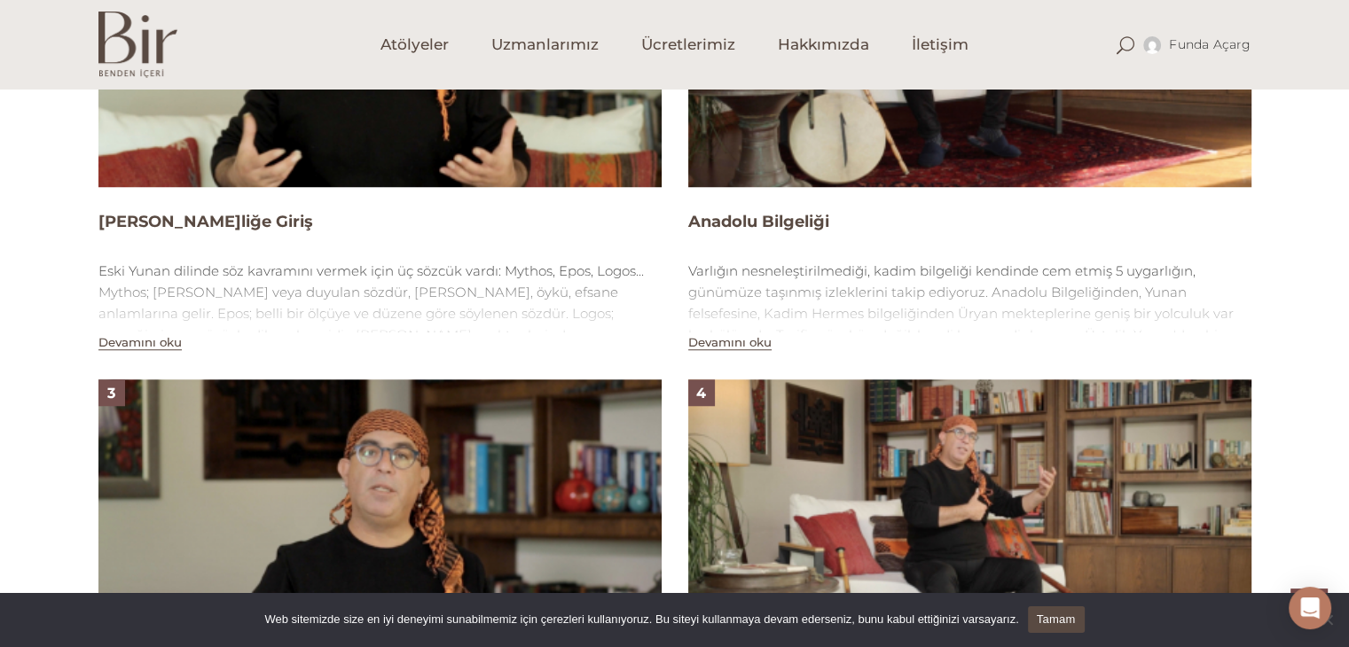
scroll to position [1132, 0]
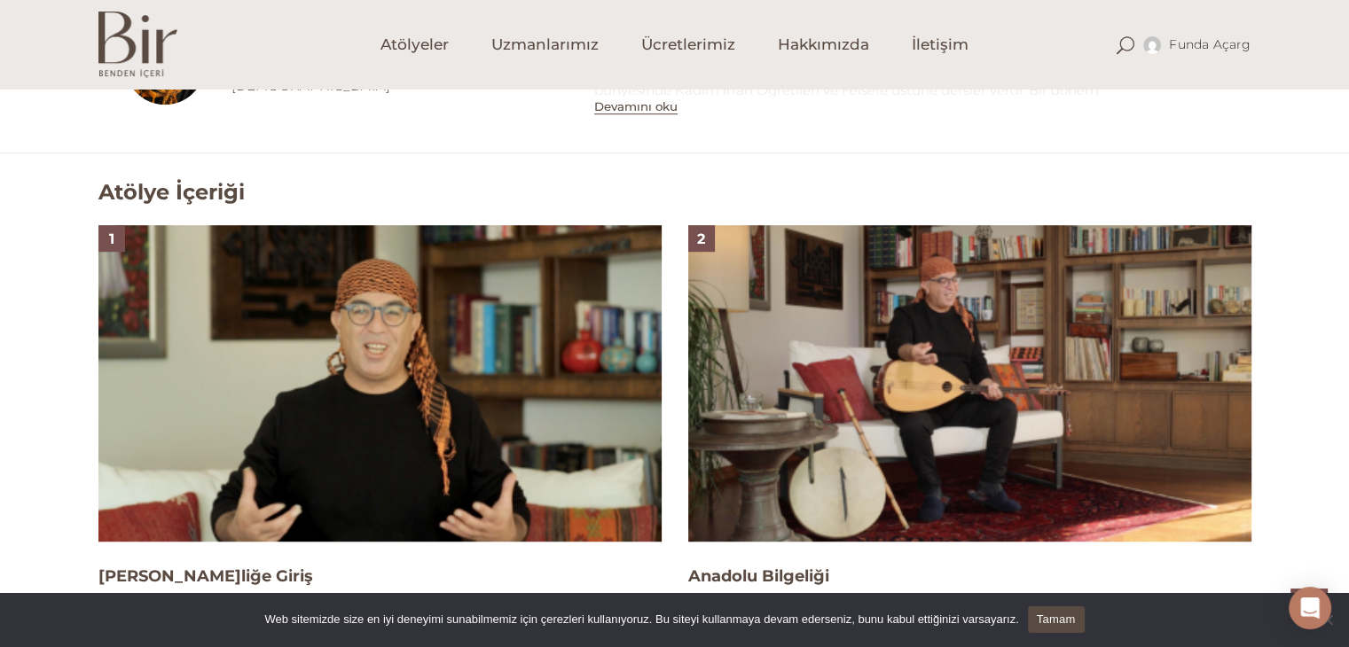
click at [358, 345] on img at bounding box center [379, 383] width 563 height 317
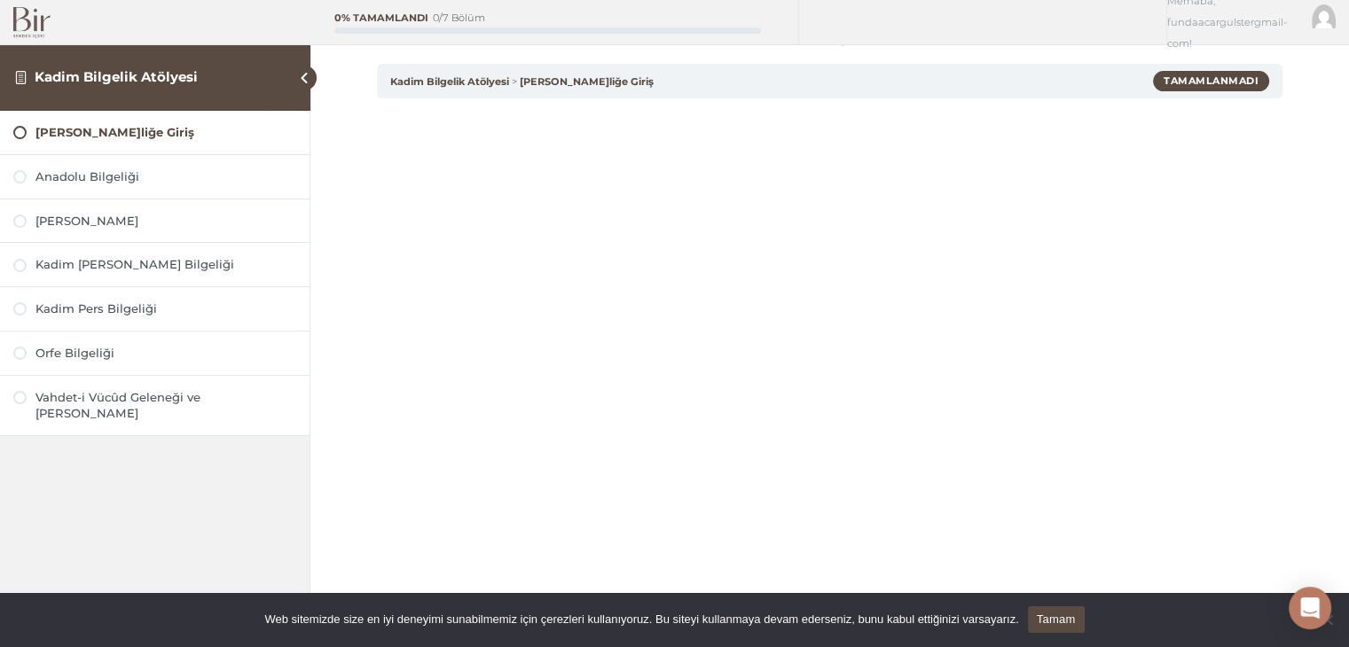
scroll to position [89, 0]
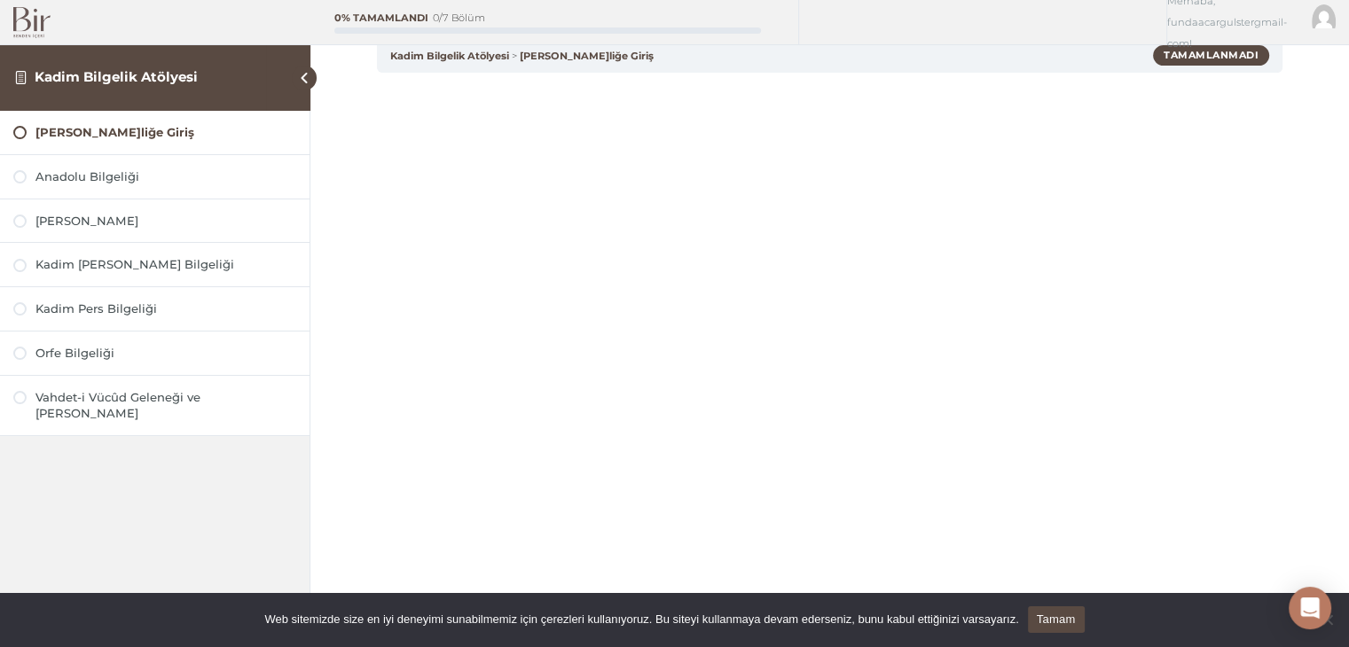
click at [1048, 624] on link "Tamam" at bounding box center [1056, 620] width 57 height 27
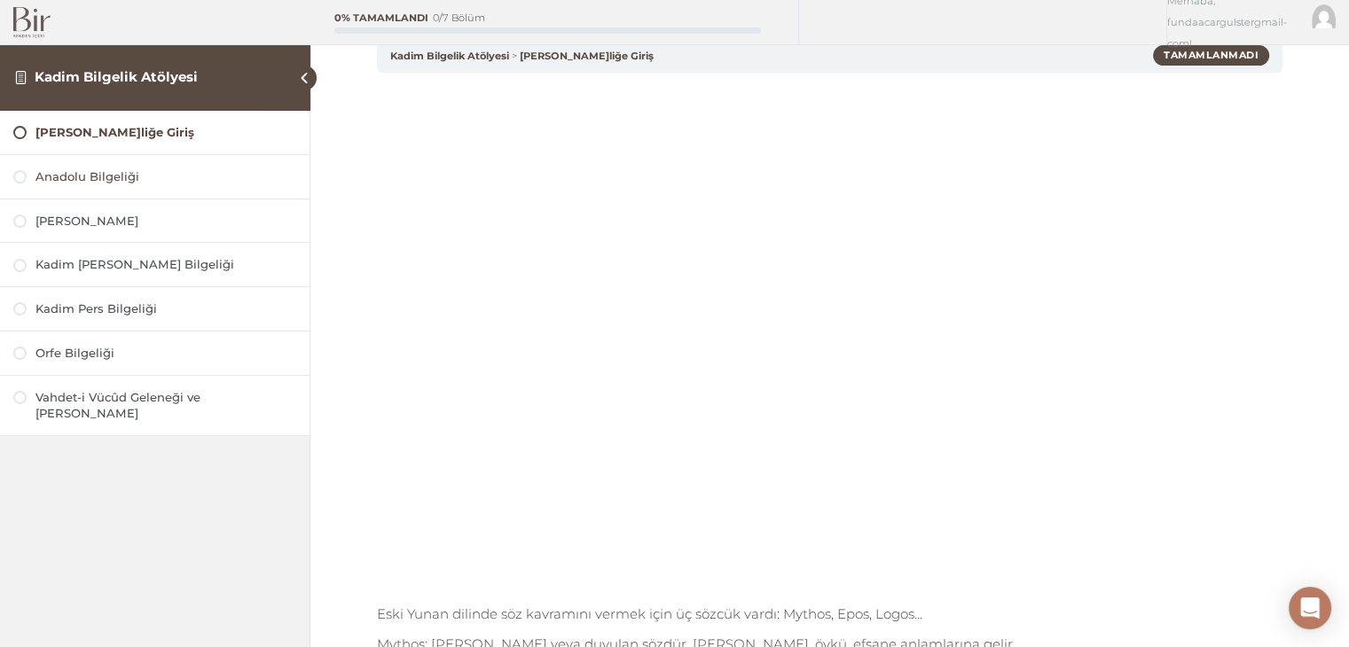
click at [97, 178] on div "Anadolu Bilgeliği" at bounding box center [165, 176] width 261 height 17
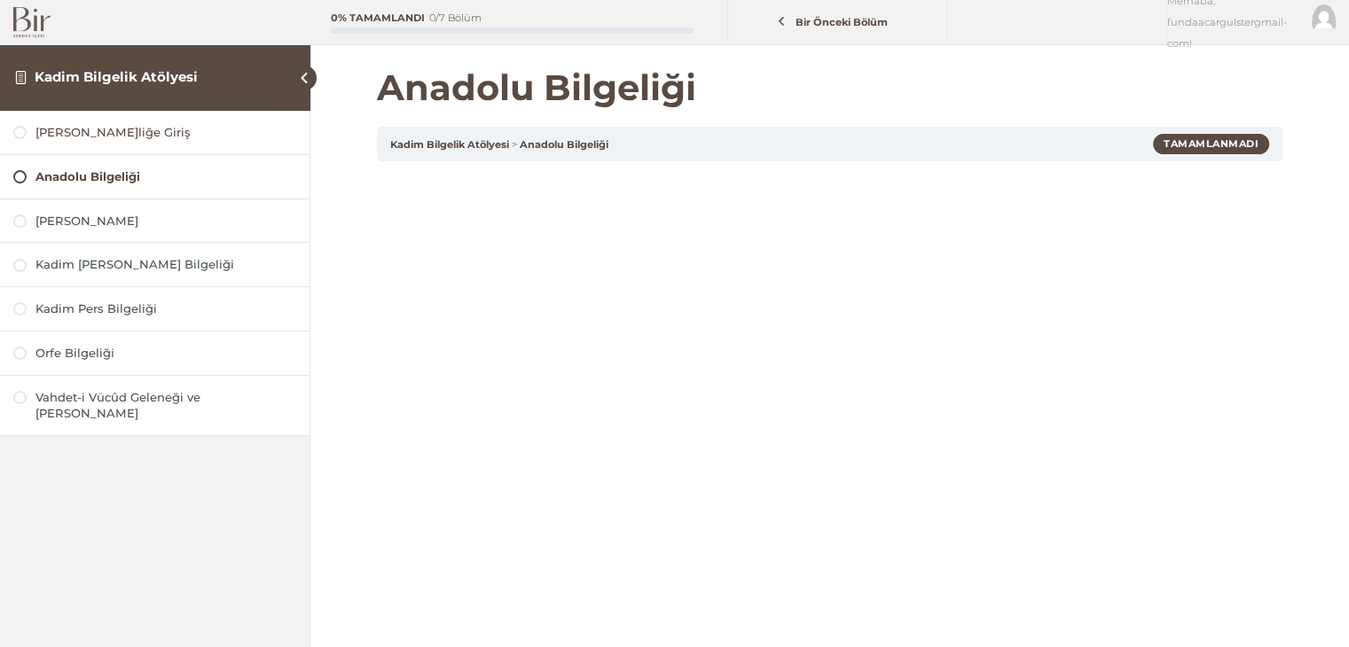
click at [110, 129] on div "[PERSON_NAME]liğe Giriş" at bounding box center [165, 132] width 261 height 17
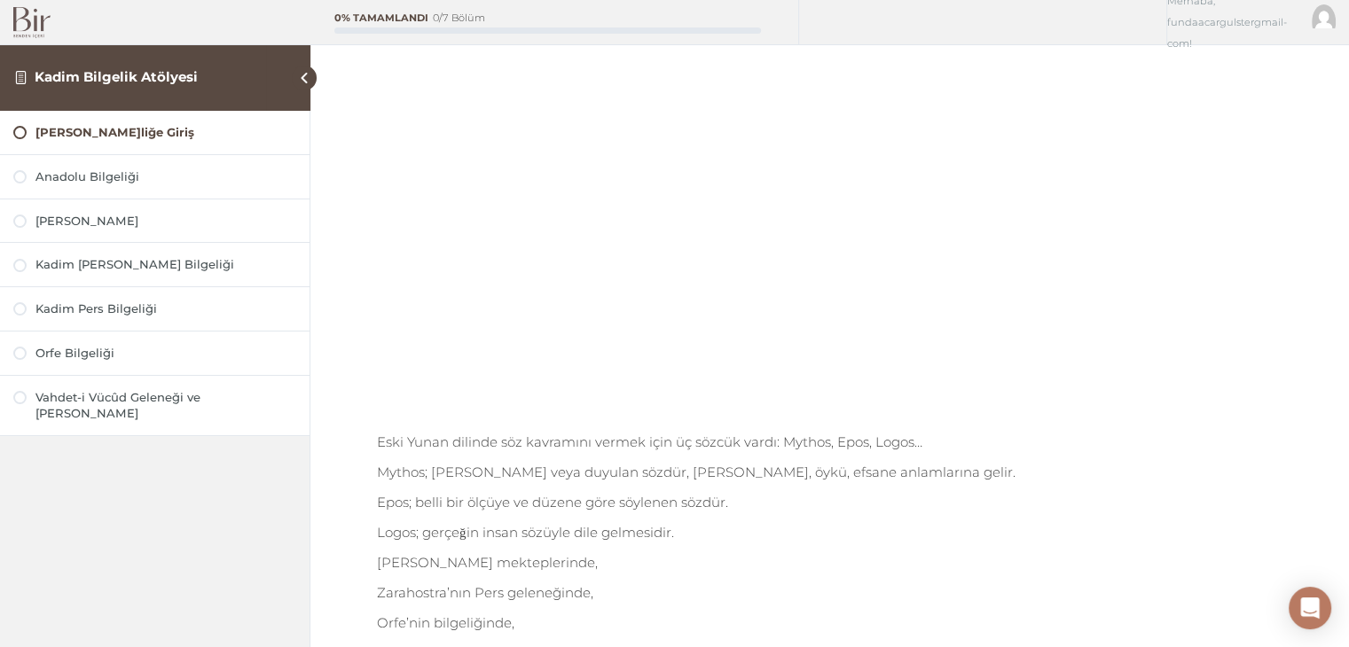
scroll to position [177, 0]
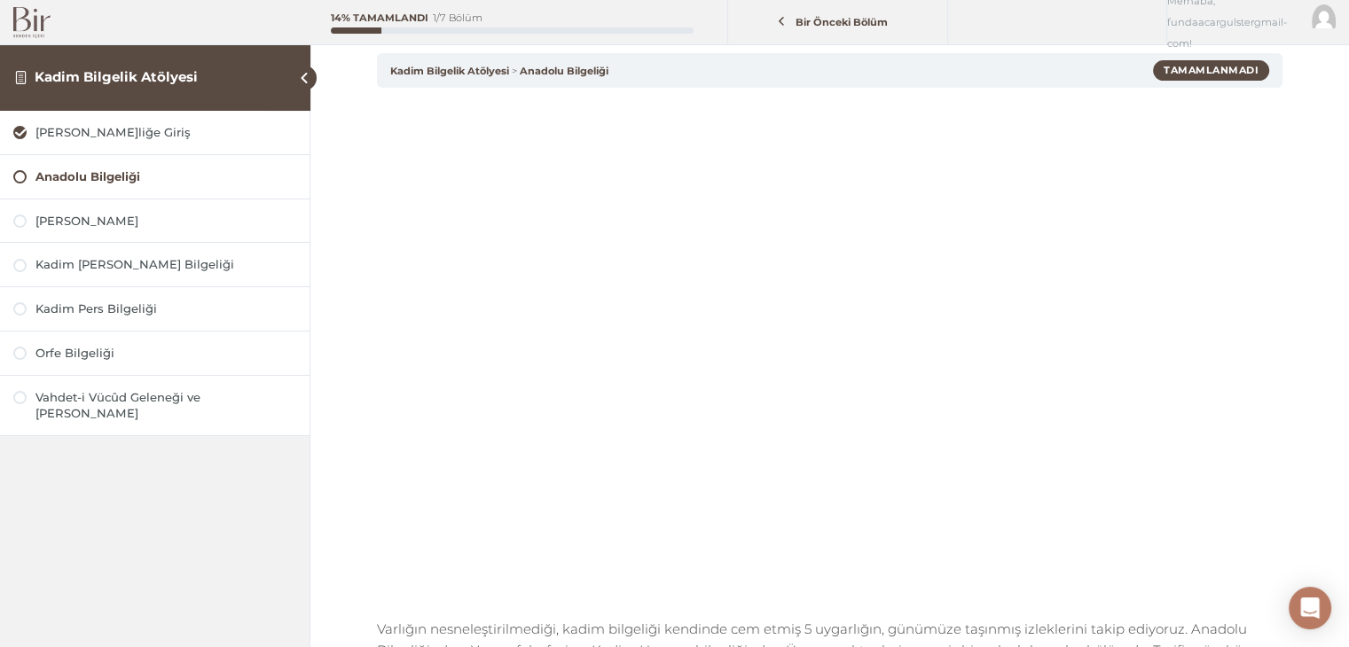
scroll to position [177, 0]
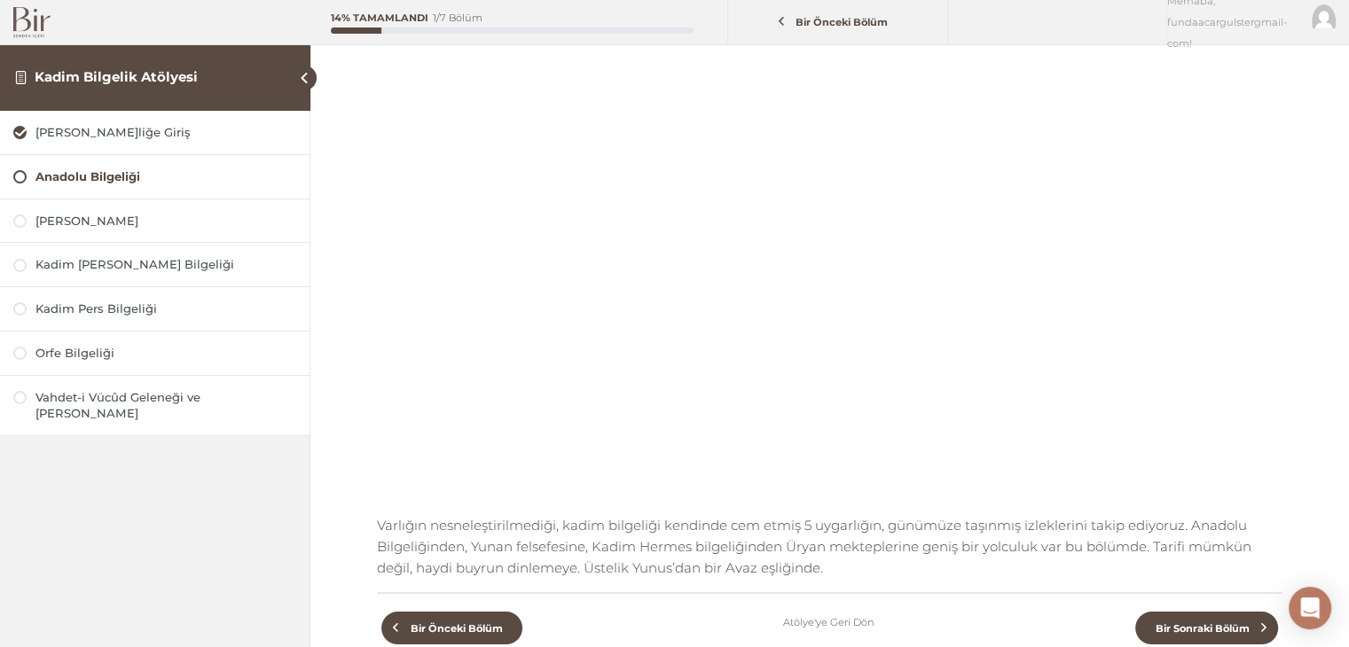
click at [29, 20] on img at bounding box center [31, 22] width 37 height 31
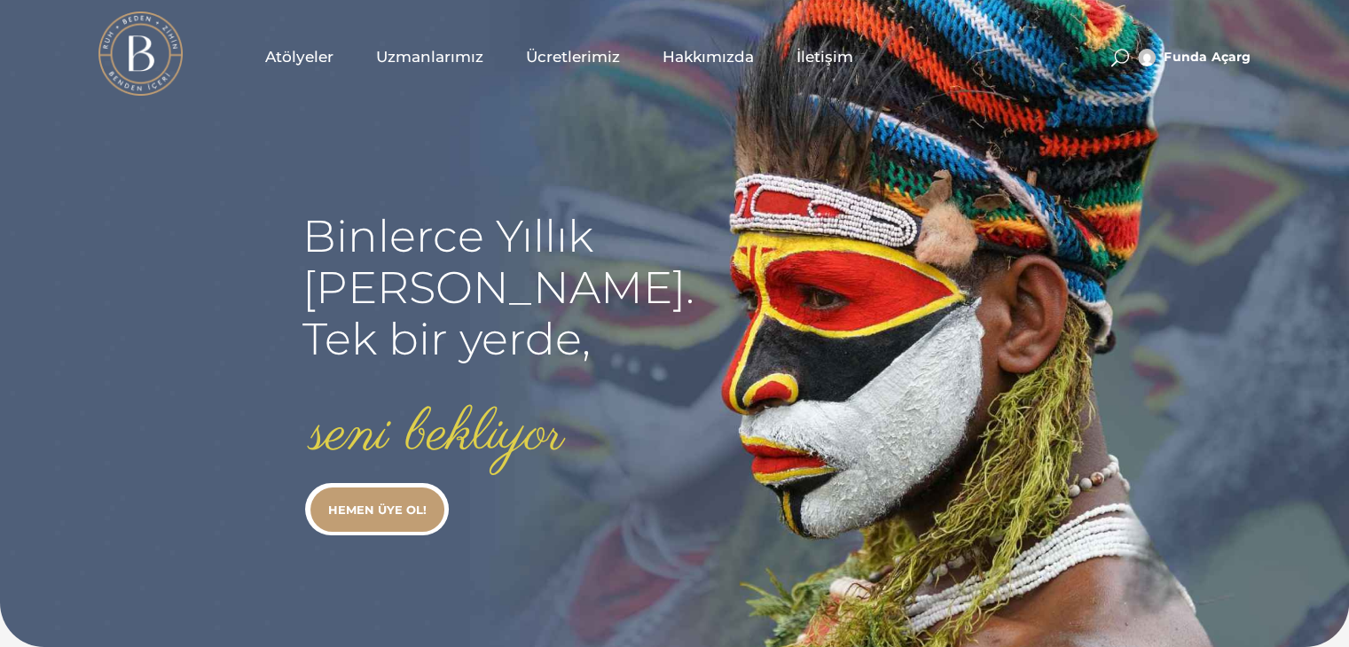
click at [458, 54] on span "Uzmanlarımız" at bounding box center [429, 57] width 107 height 20
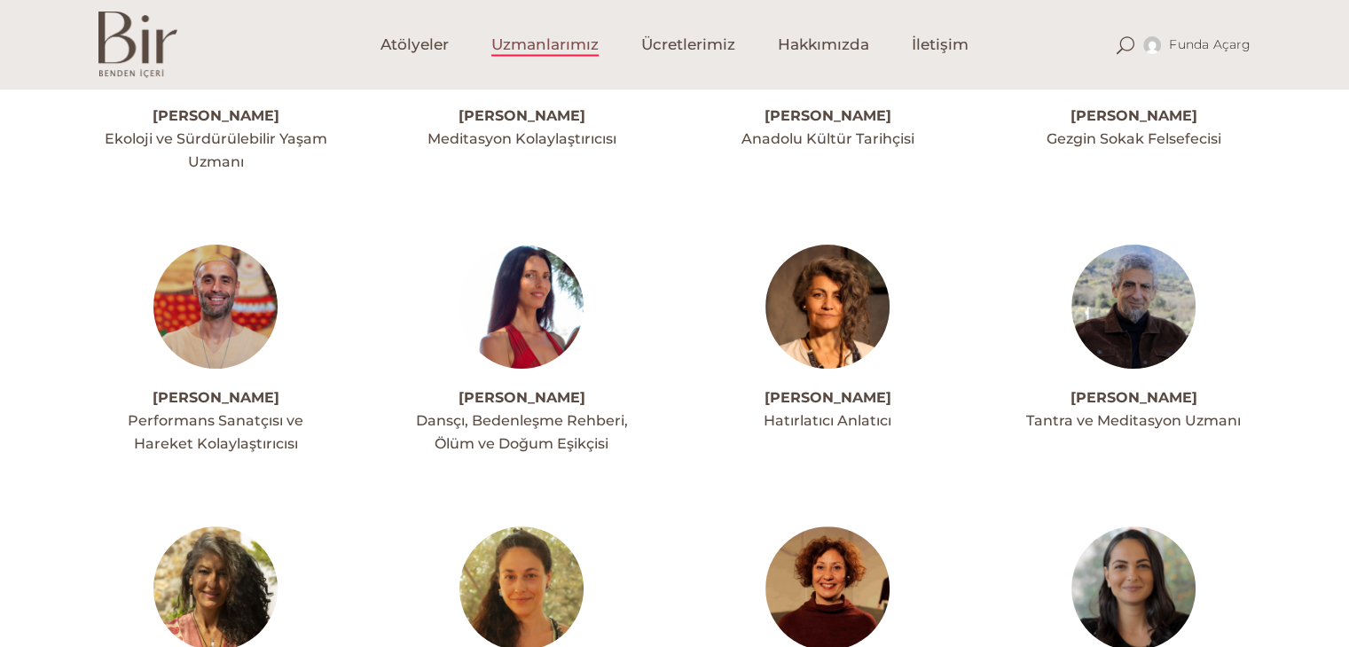
scroll to position [355, 0]
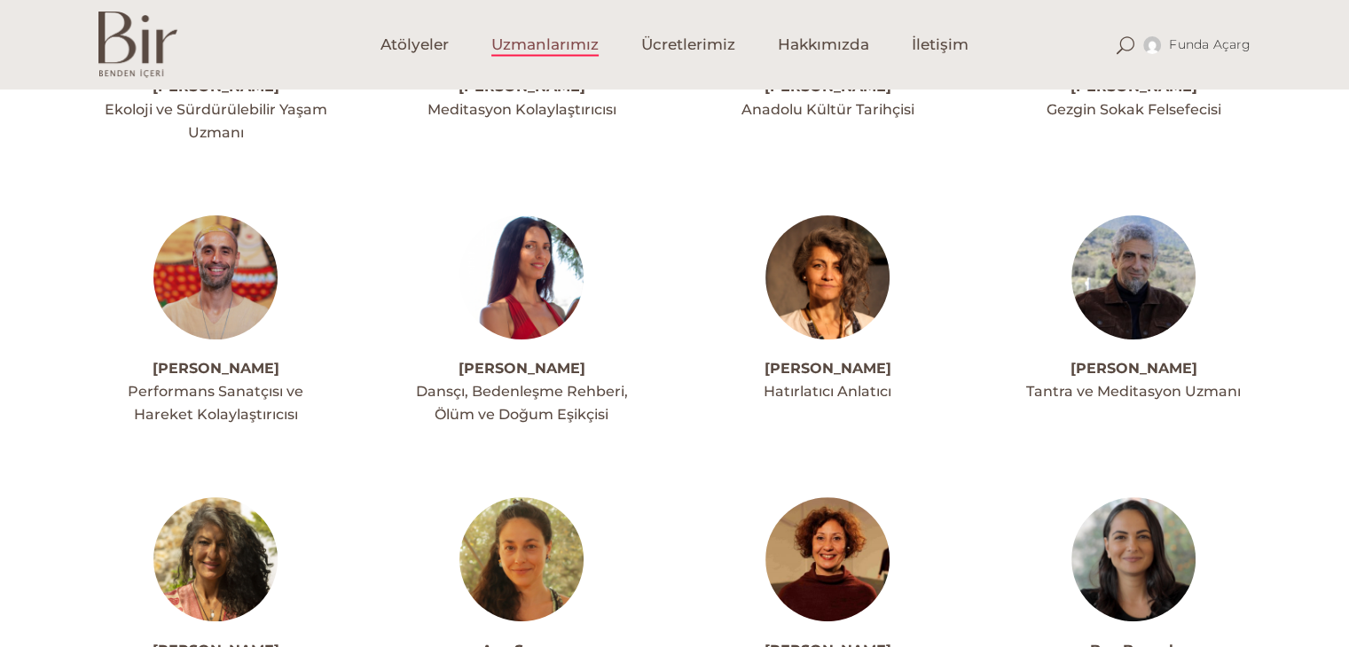
click at [215, 260] on img at bounding box center [215, 277] width 124 height 124
click at [521, 270] on img at bounding box center [521, 277] width 124 height 124
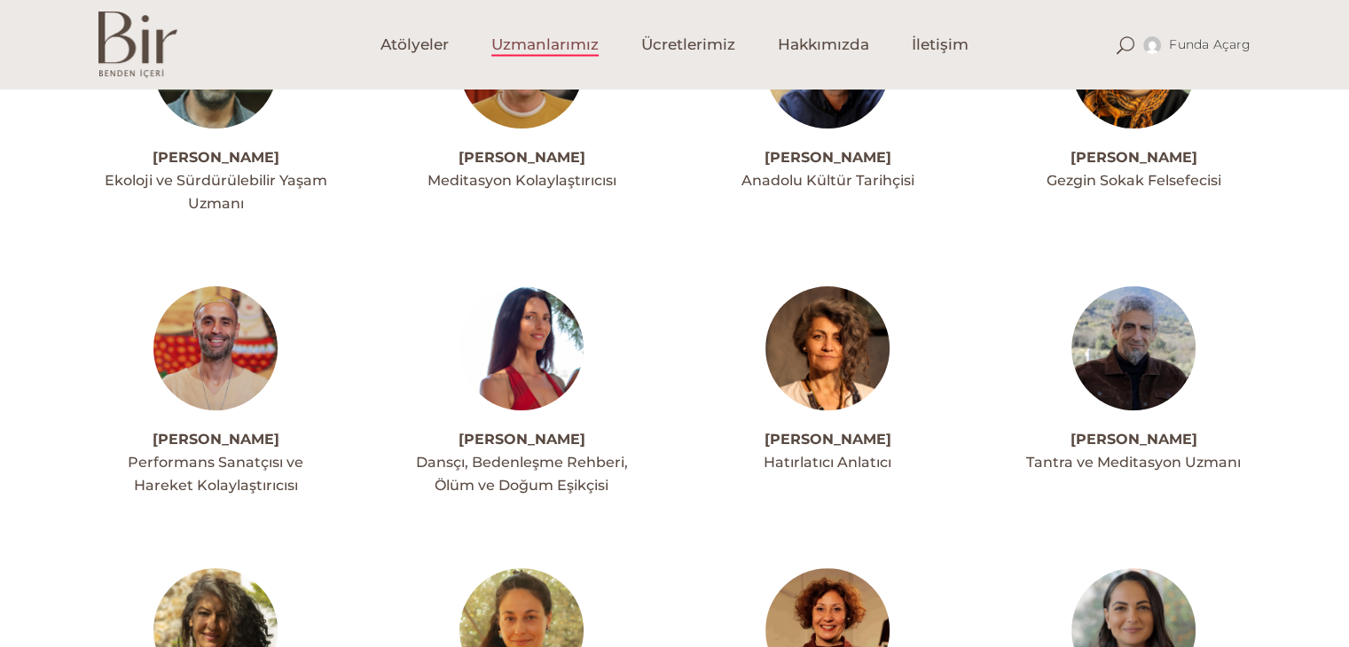
scroll to position [177, 0]
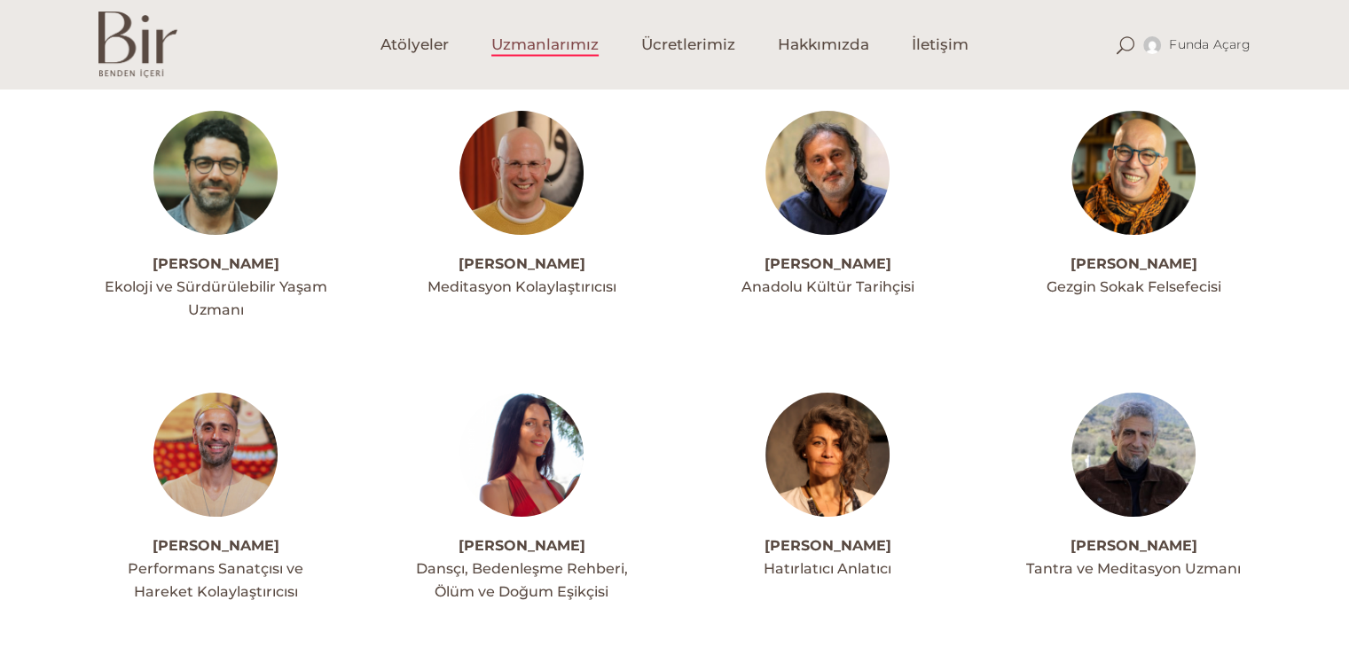
click at [493, 165] on img at bounding box center [521, 173] width 124 height 124
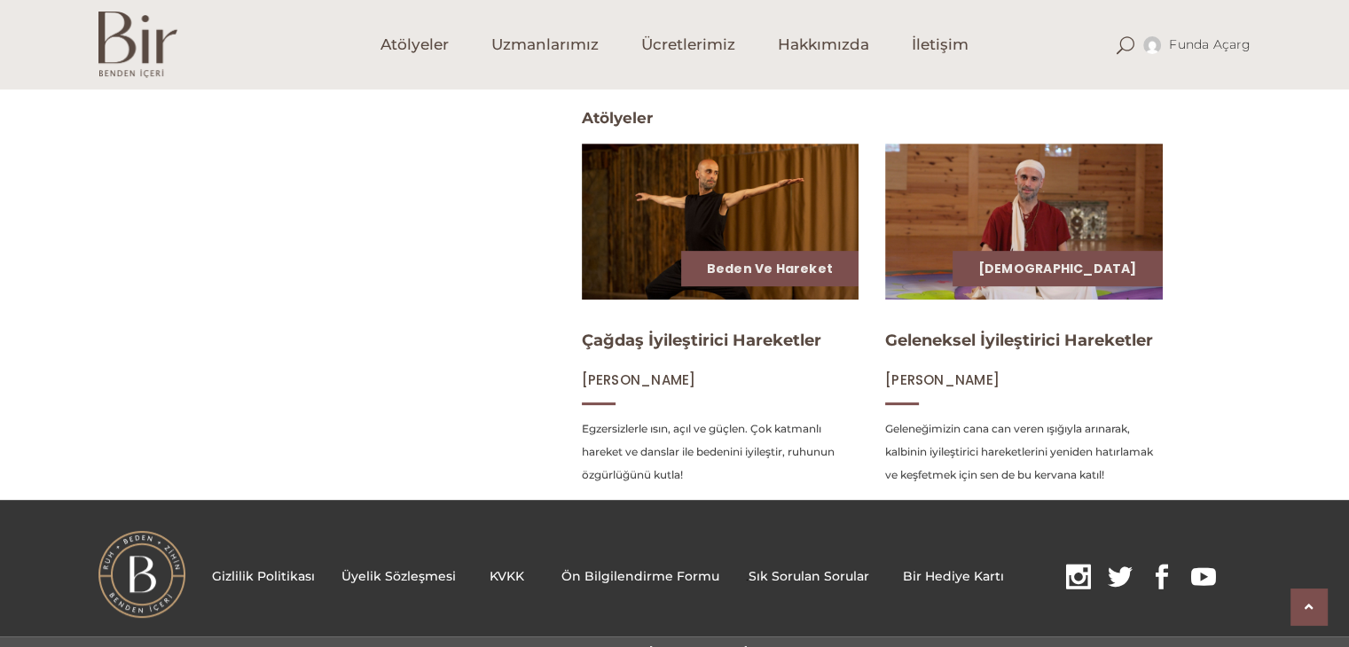
scroll to position [737, 0]
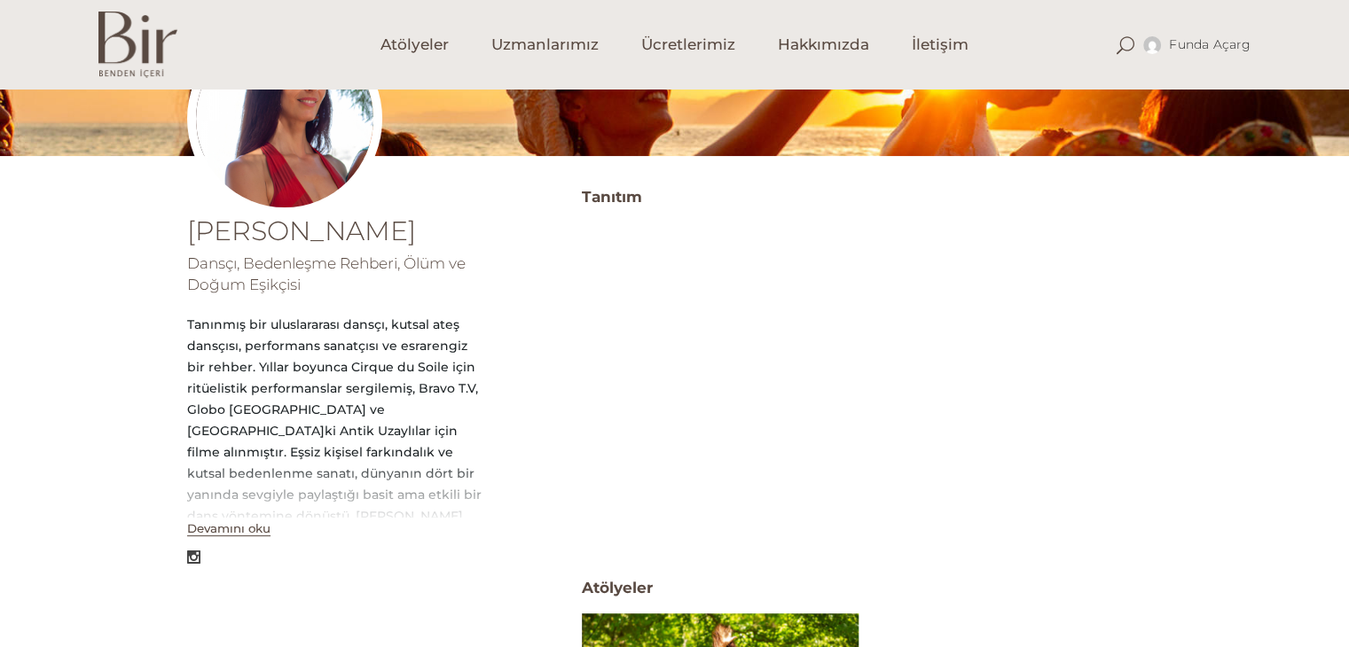
scroll to position [205, 0]
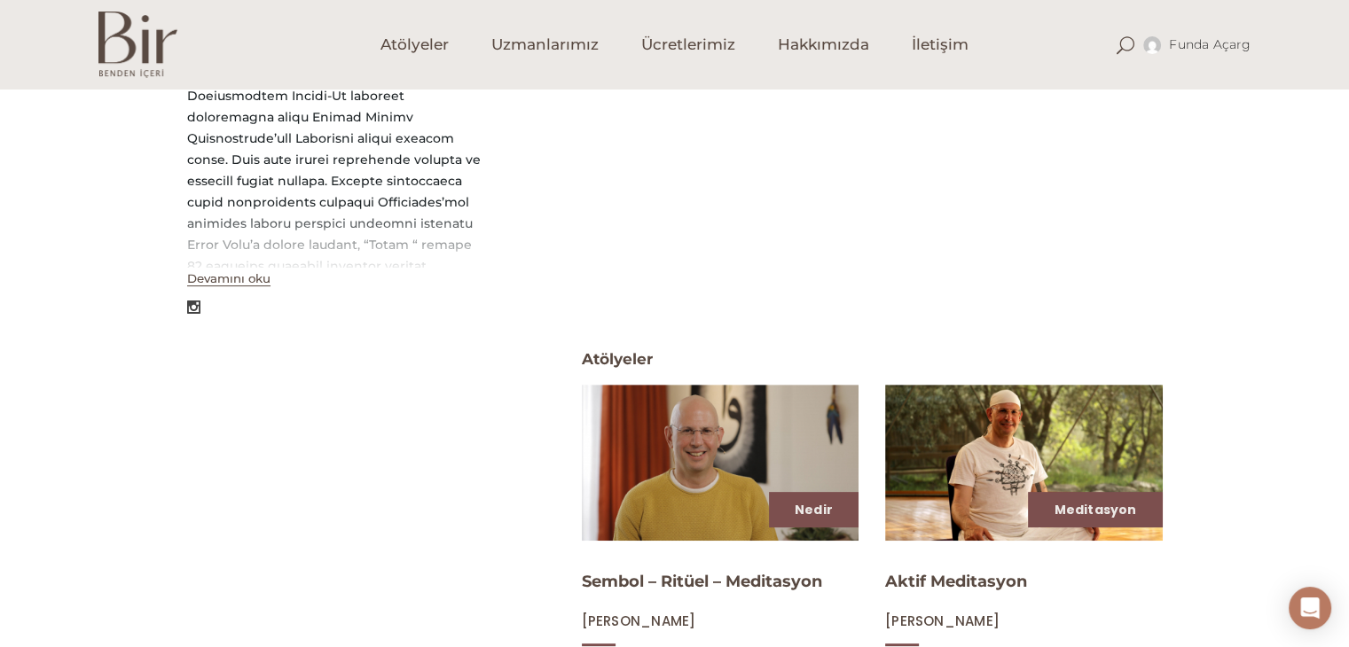
scroll to position [443, 0]
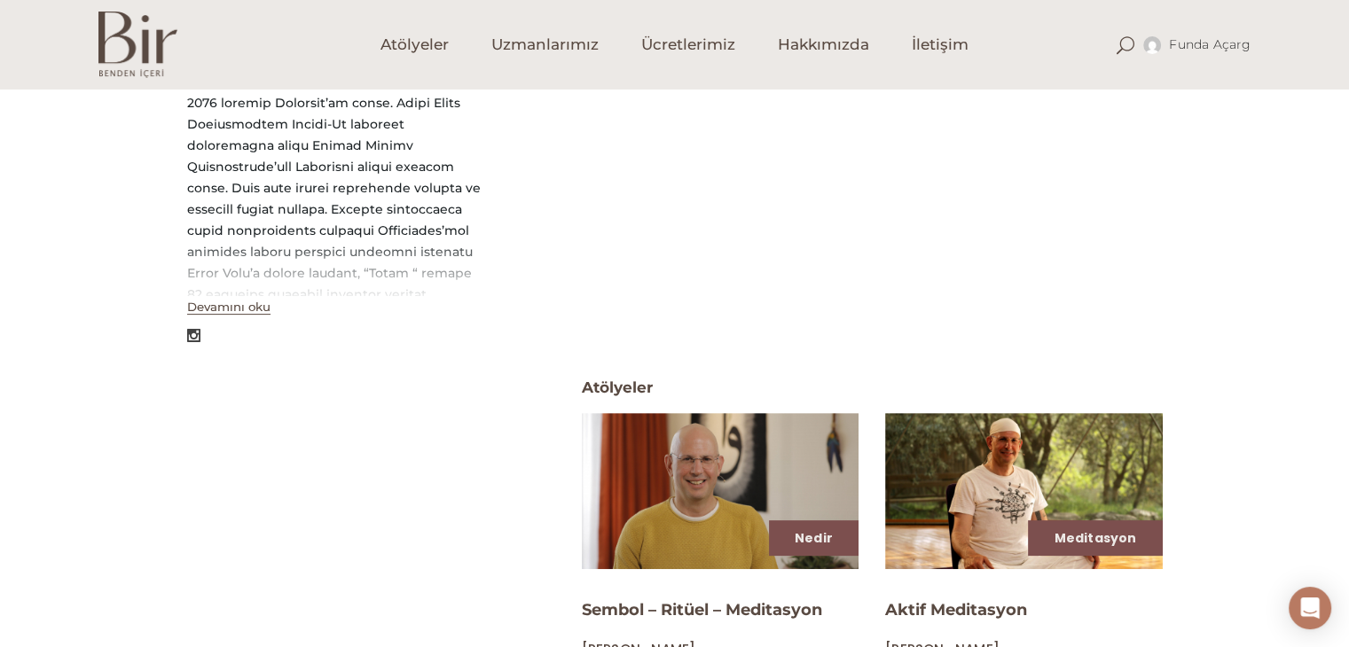
click at [222, 315] on button "Devamını oku" at bounding box center [228, 307] width 83 height 15
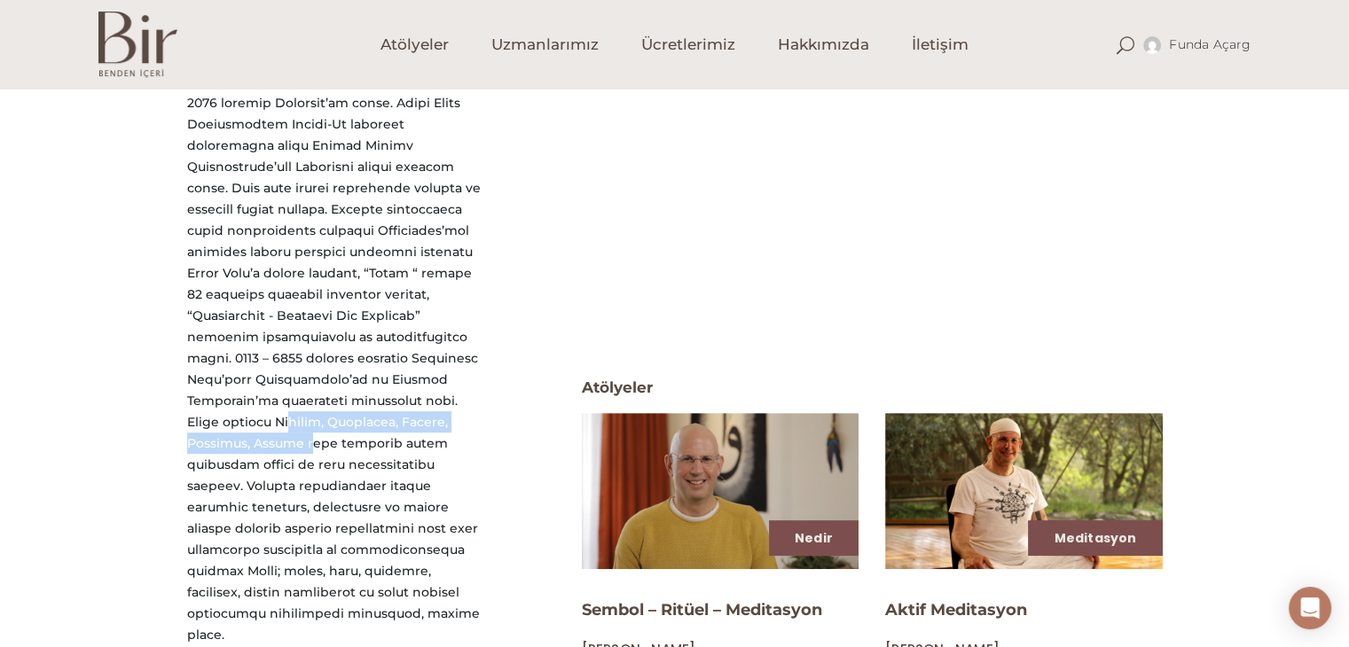
drag, startPoint x: 187, startPoint y: 423, endPoint x: 483, endPoint y: 421, distance: 296.2
click at [483, 421] on div "Ahmet Turgut Yazman Meditasyon Kolaylaştırıcısı Kapat" at bounding box center [357, 387] width 341 height 811
copy div "Svagito, Premartha, Svarup, Devapath, Shunyo"
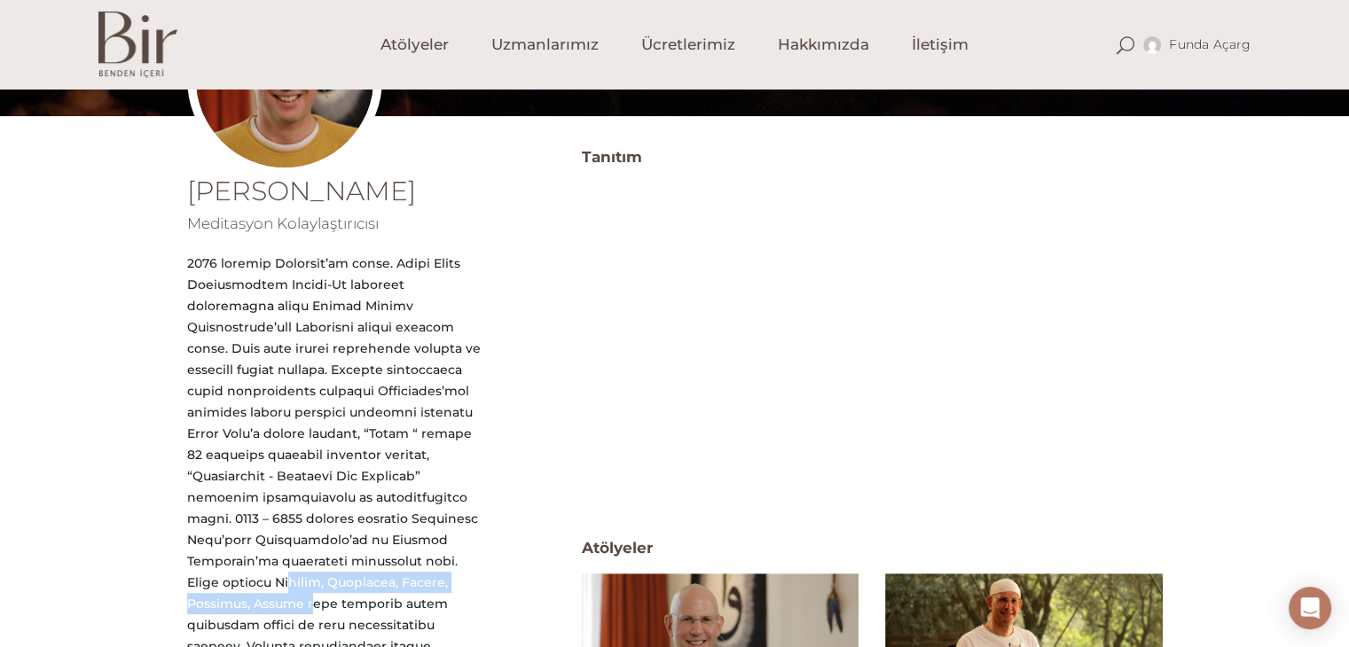
scroll to position [177, 0]
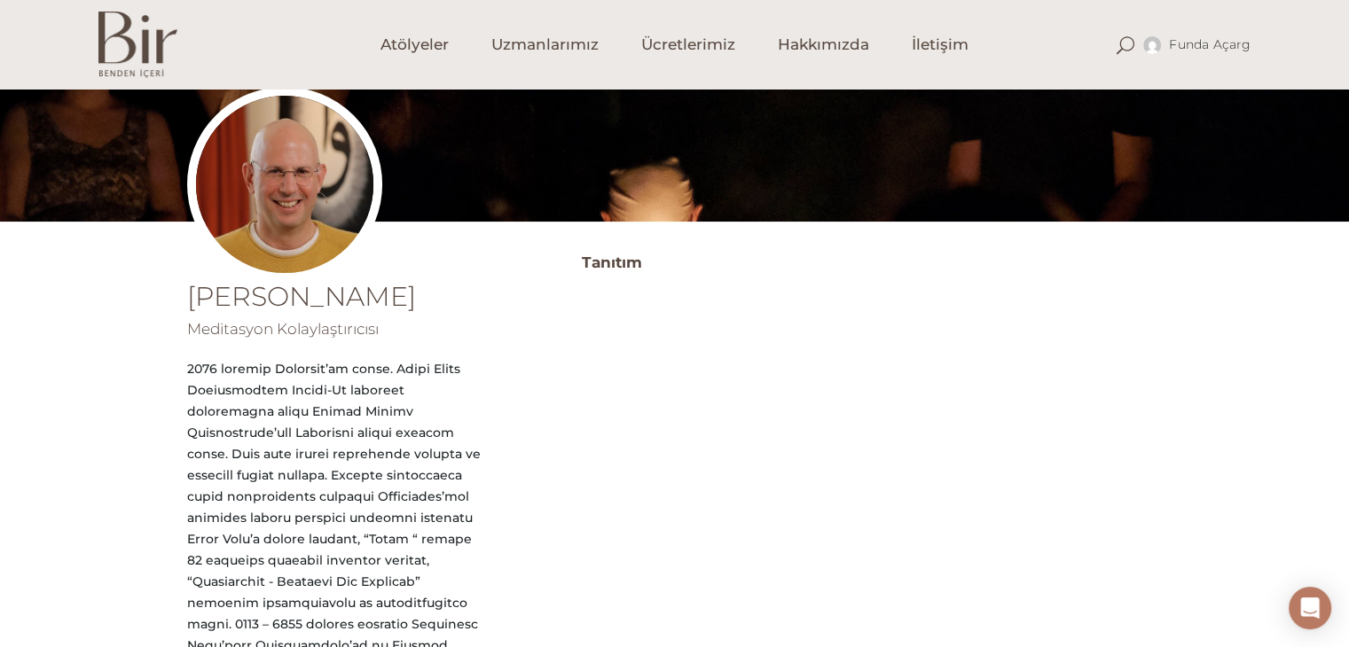
drag, startPoint x: 252, startPoint y: 316, endPoint x: 303, endPoint y: 328, distance: 52.9
click at [303, 310] on h1 "[PERSON_NAME]" at bounding box center [335, 297] width 297 height 27
copy h1 "[PERSON_NAME]"
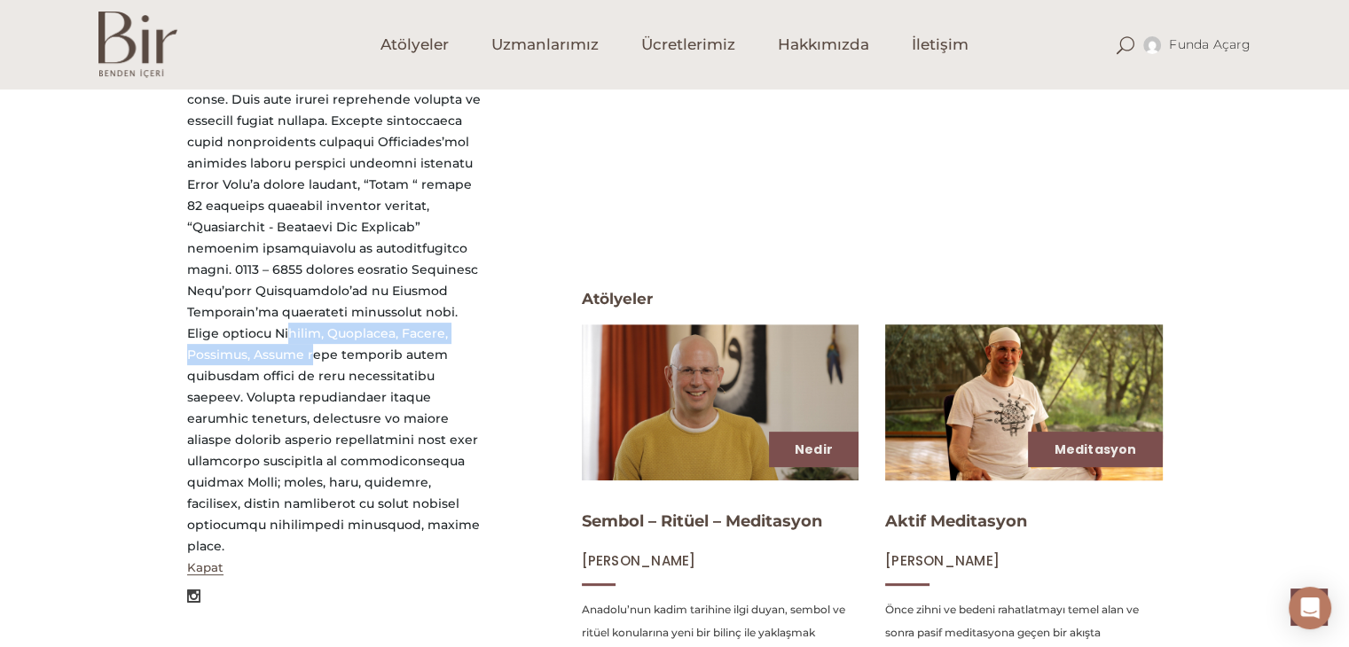
scroll to position [621, 0]
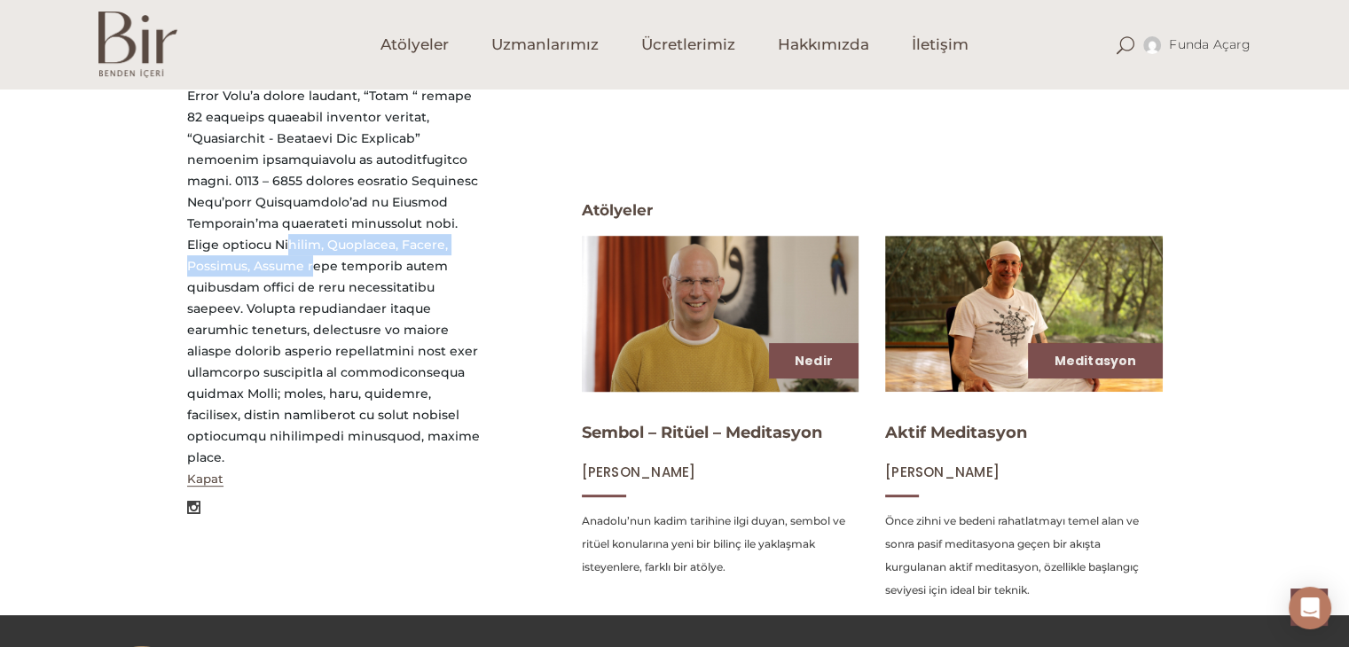
click at [764, 278] on img at bounding box center [720, 313] width 286 height 161
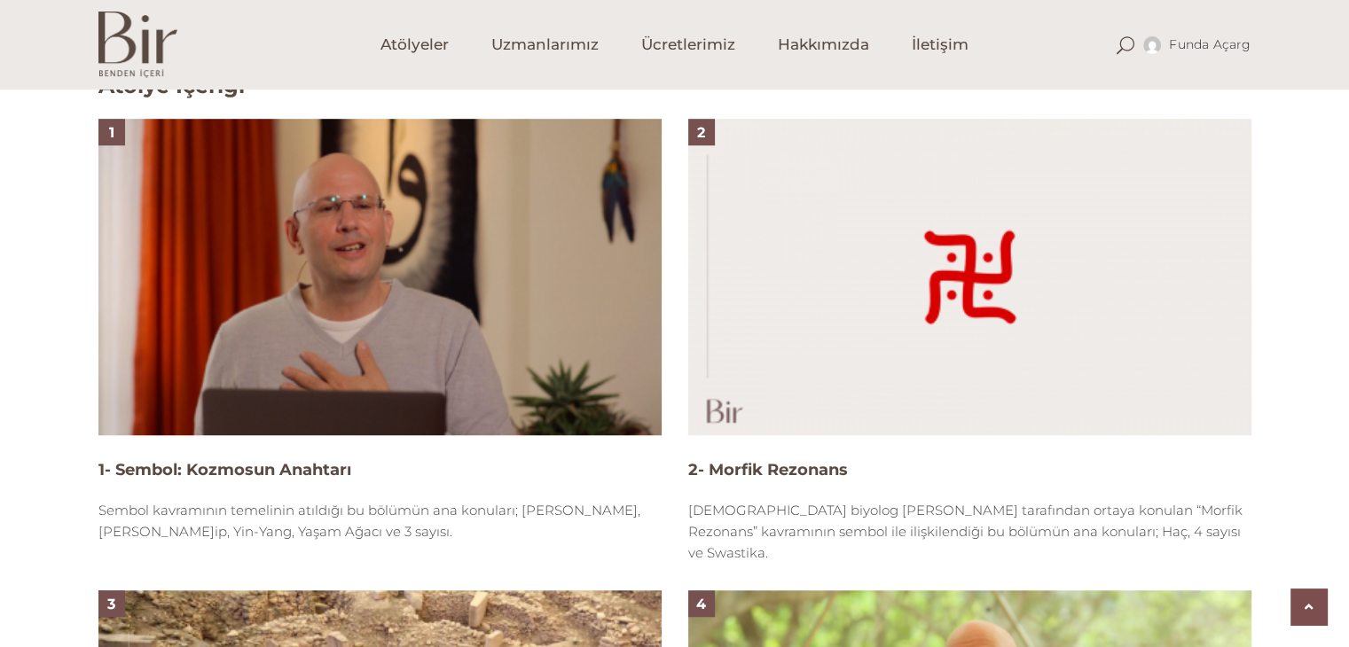
scroll to position [621, 0]
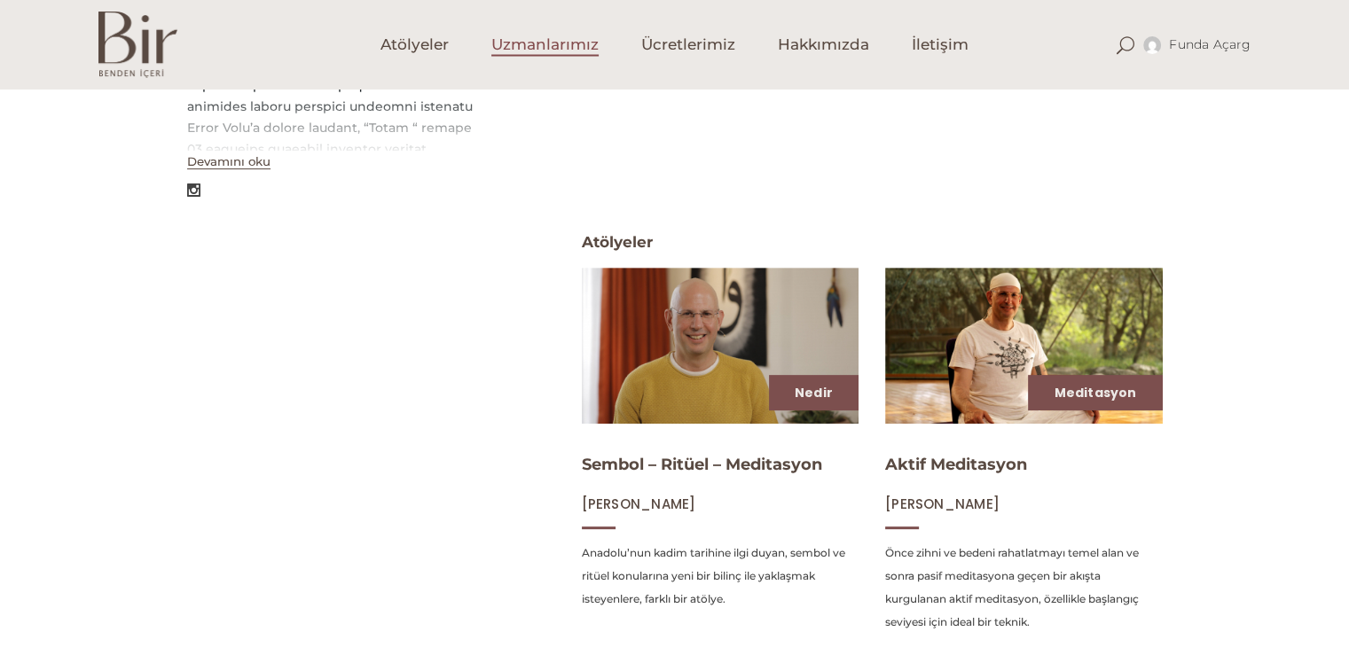
scroll to position [621, 0]
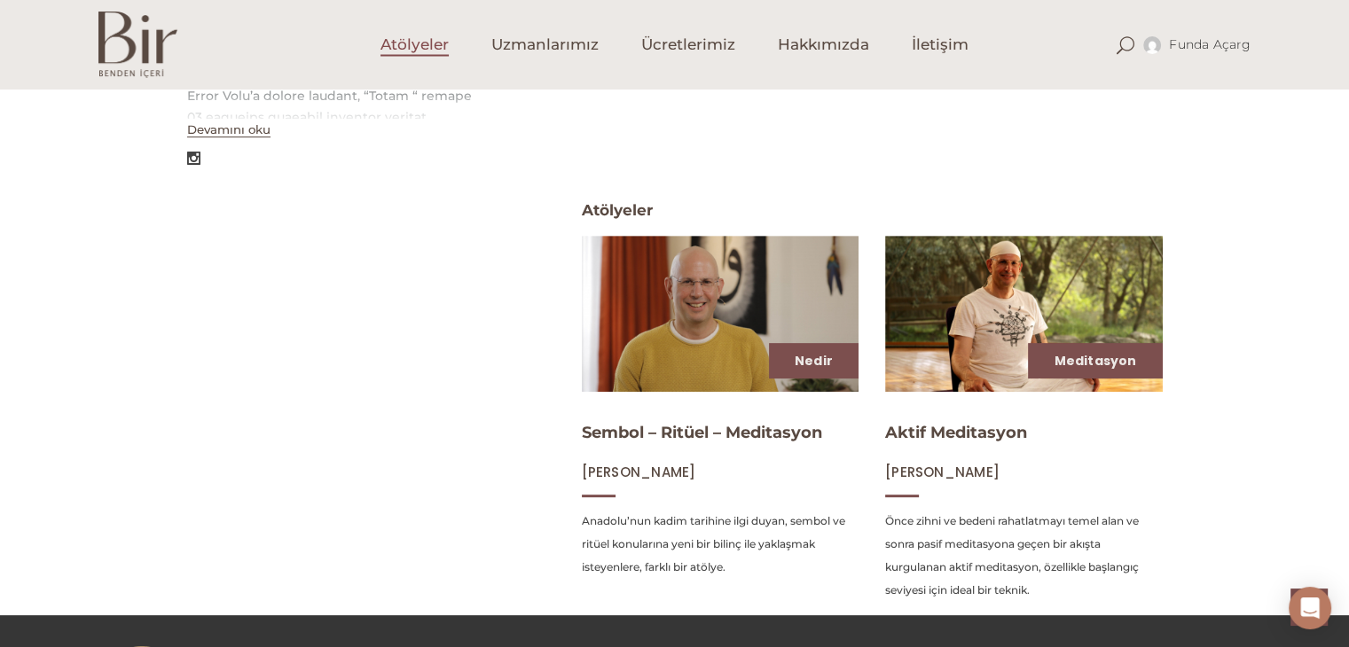
click at [388, 44] on span "Atölyeler" at bounding box center [414, 45] width 68 height 20
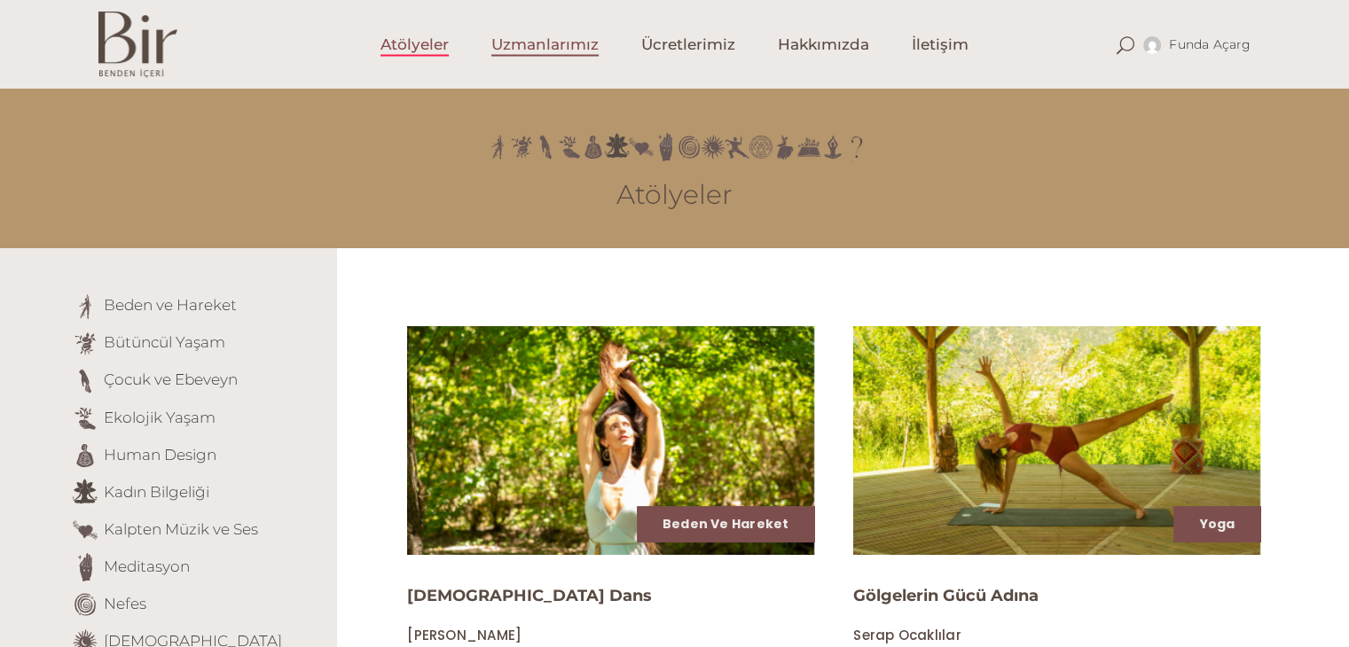
click at [565, 48] on span "Uzmanlarımız" at bounding box center [544, 45] width 107 height 20
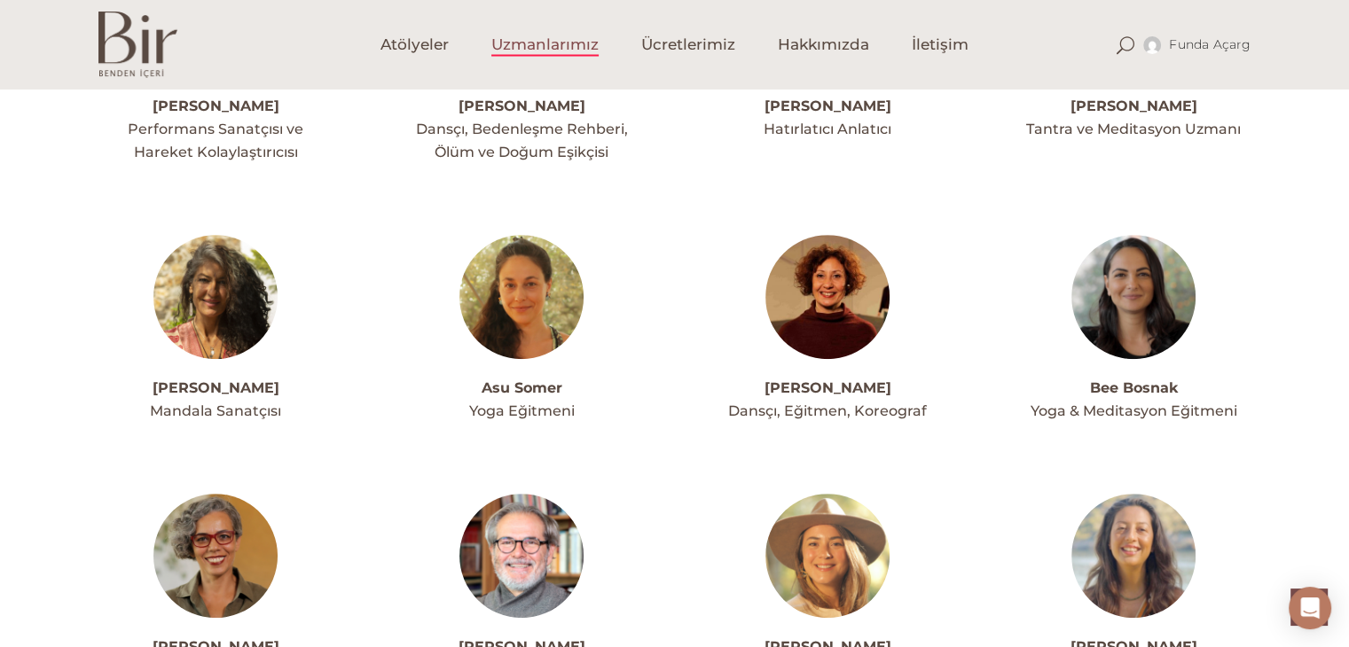
scroll to position [621, 0]
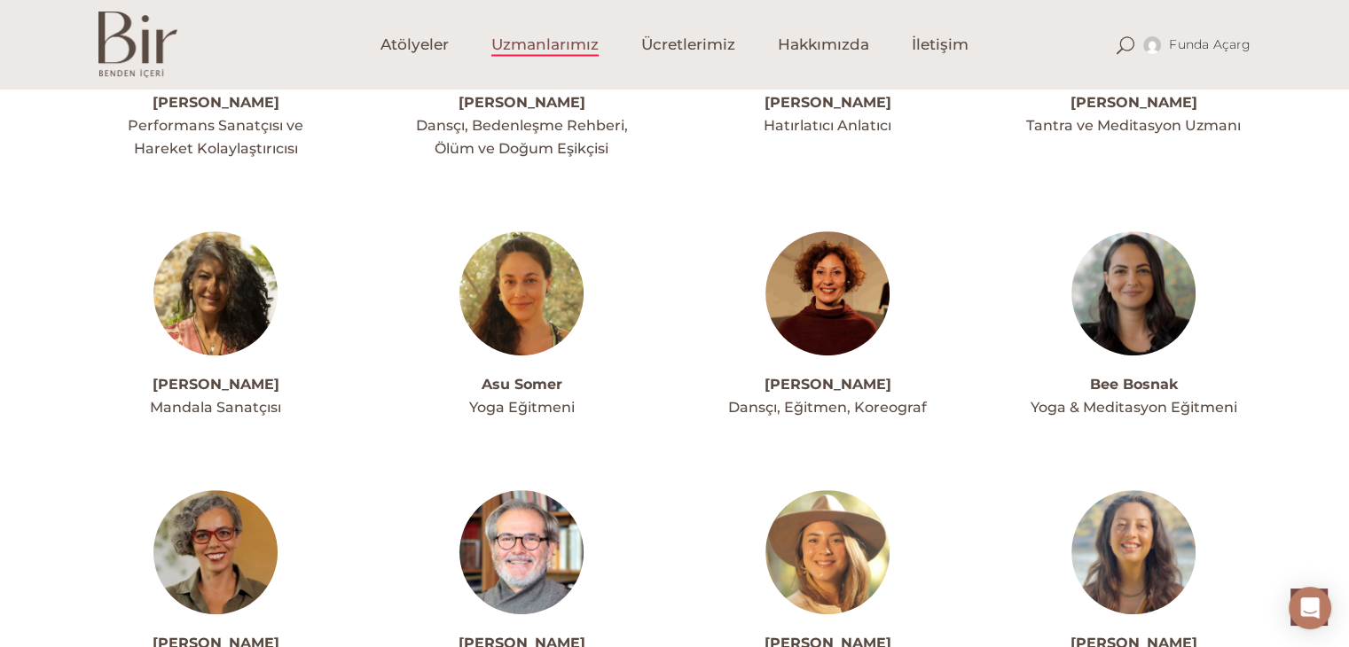
click at [1134, 307] on img at bounding box center [1133, 293] width 124 height 124
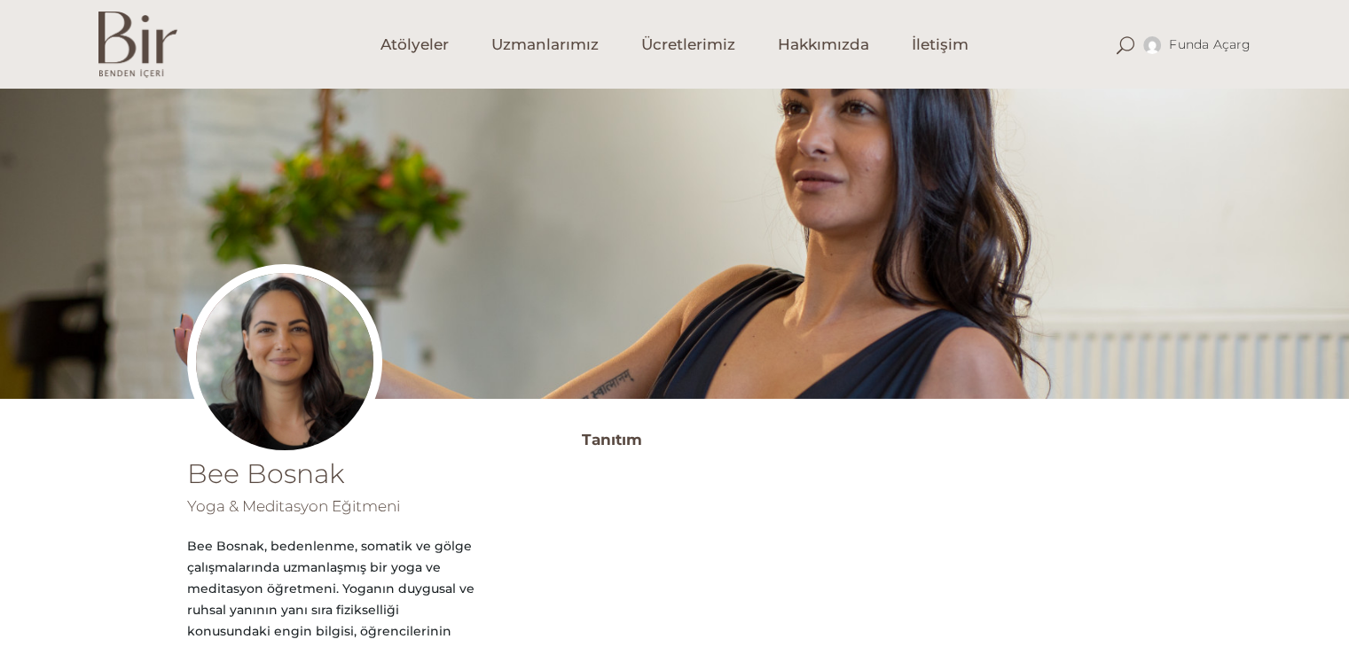
drag, startPoint x: 188, startPoint y: 473, endPoint x: 350, endPoint y: 478, distance: 162.4
click at [350, 478] on h1 "Bee Bosnak" at bounding box center [335, 474] width 297 height 27
copy h1 "Bee Bosnak"
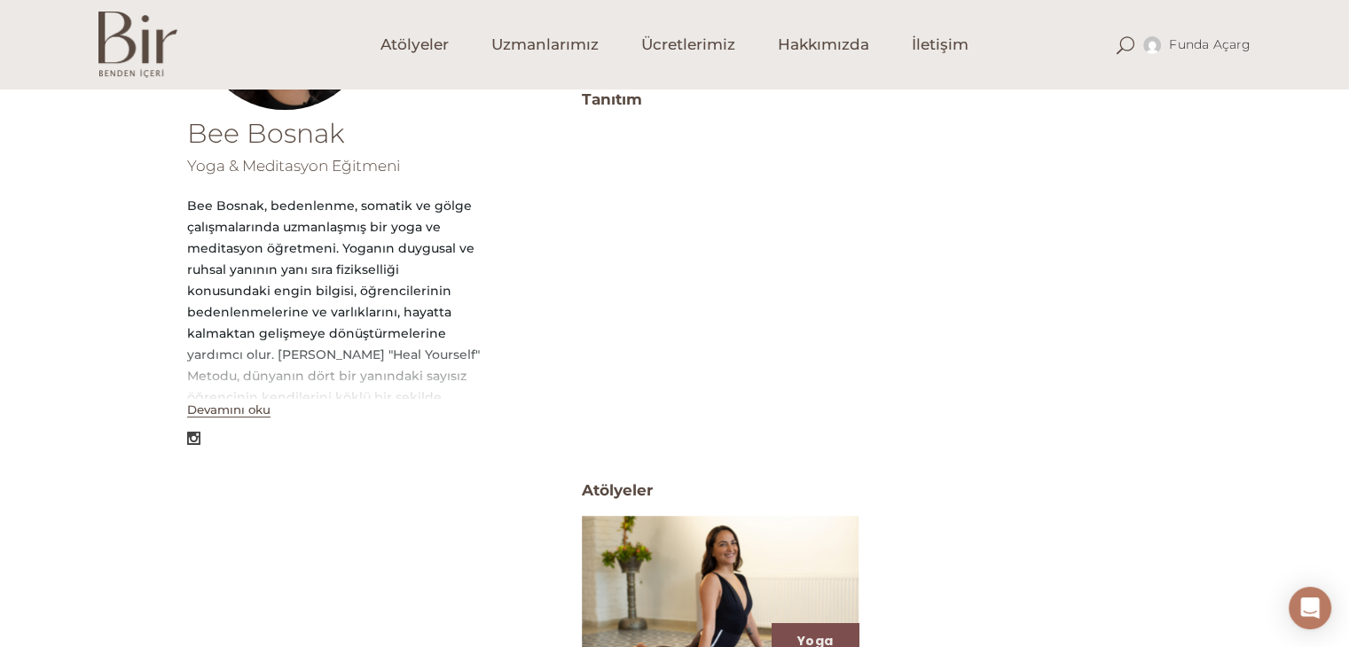
scroll to position [355, 0]
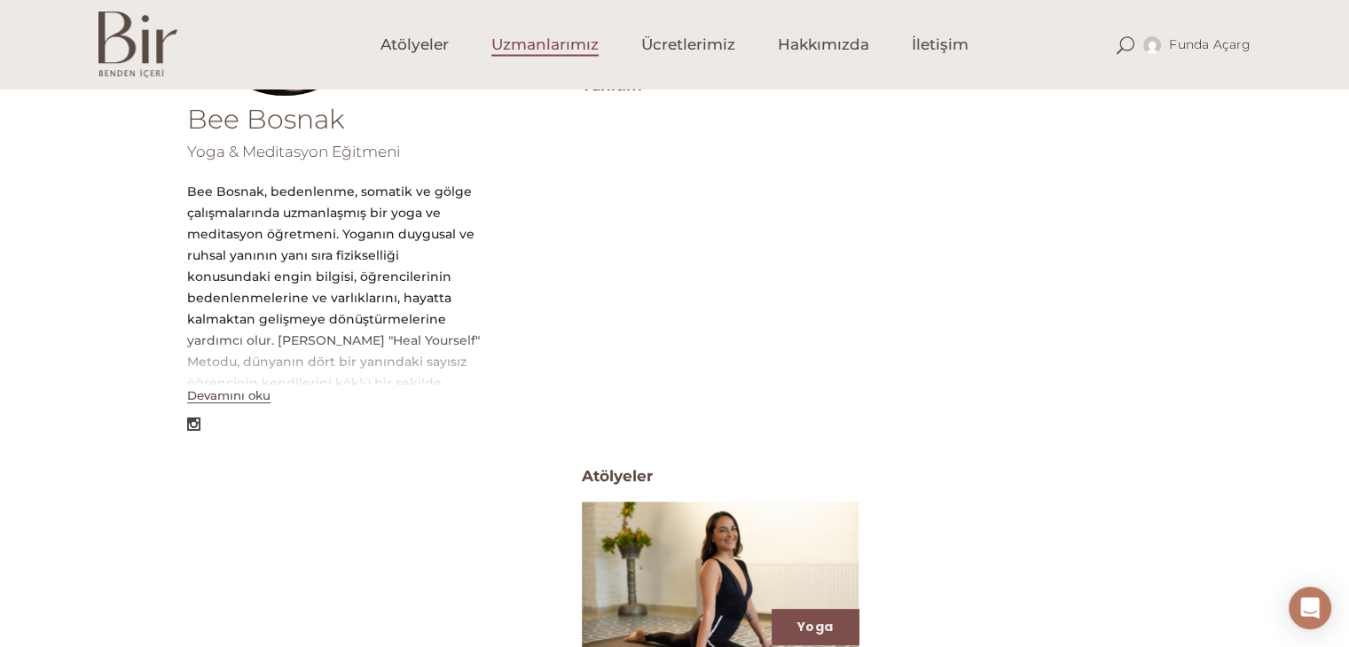
click at [532, 40] on span "Uzmanlarımız" at bounding box center [544, 45] width 107 height 20
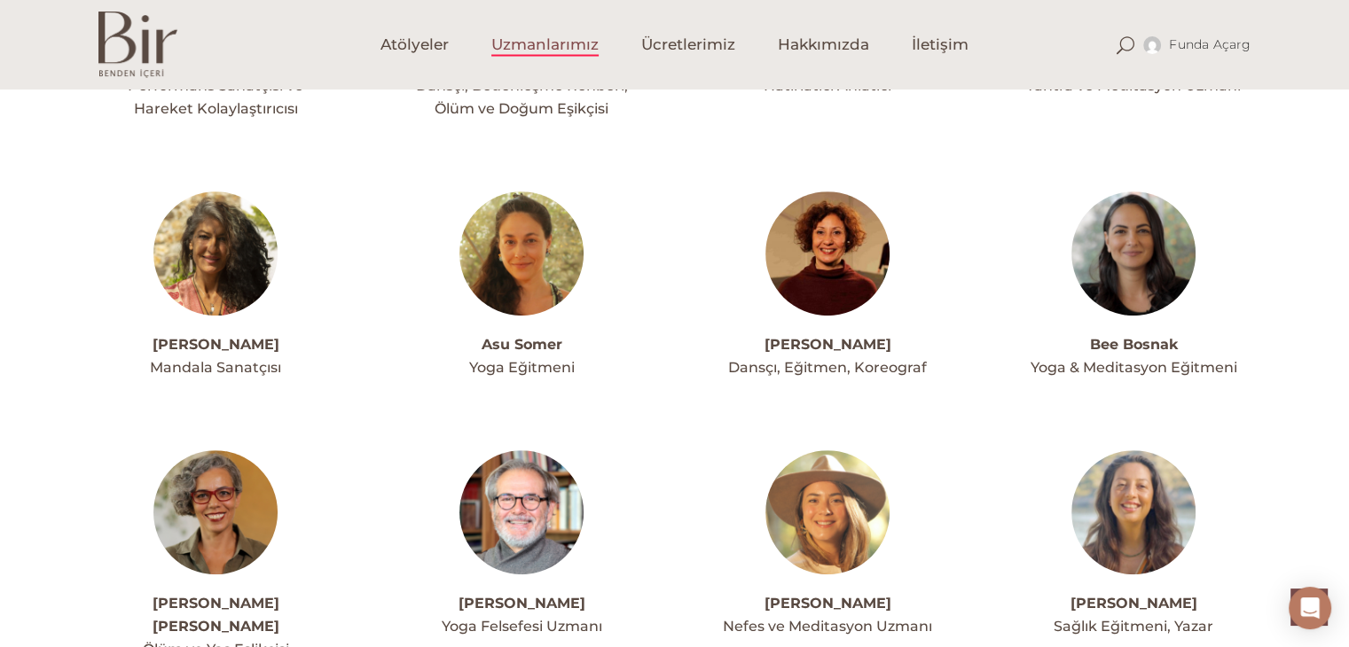
scroll to position [709, 0]
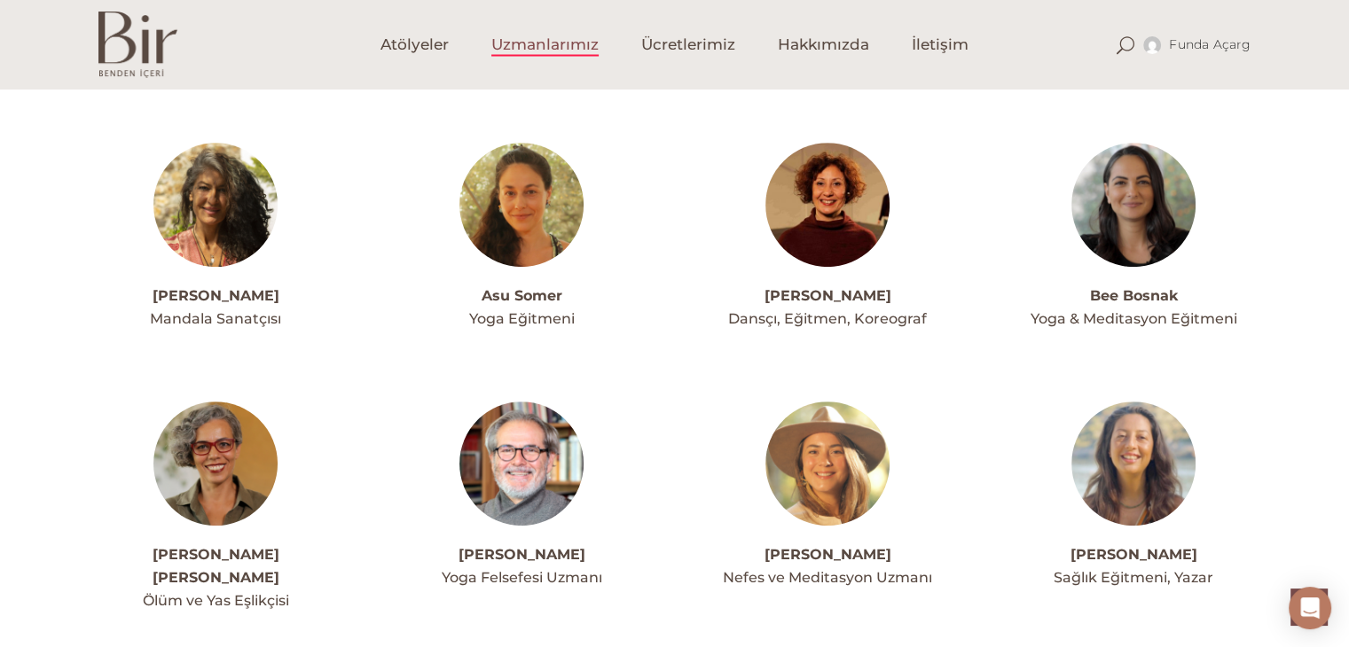
drag, startPoint x: 754, startPoint y: 294, endPoint x: 910, endPoint y: 292, distance: 156.1
click at [910, 292] on h4 "[PERSON_NAME]" at bounding box center [827, 296] width 235 height 23
copy link "[PERSON_NAME]"
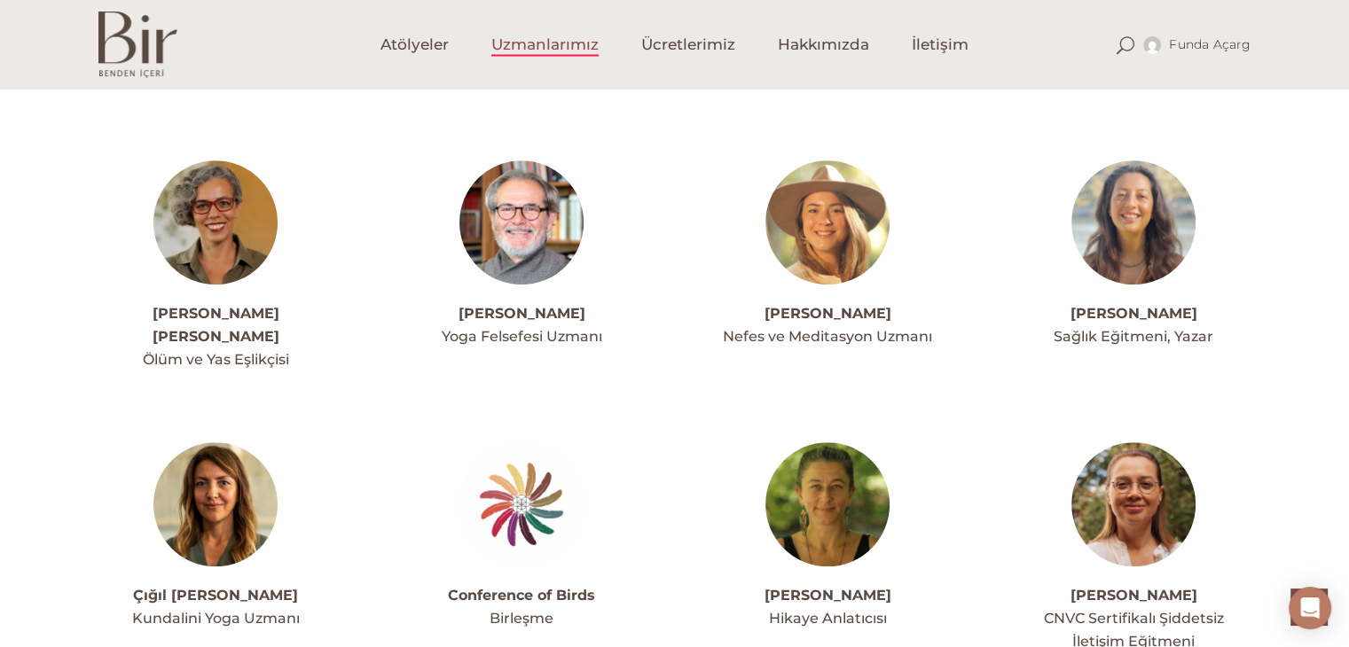
scroll to position [975, 0]
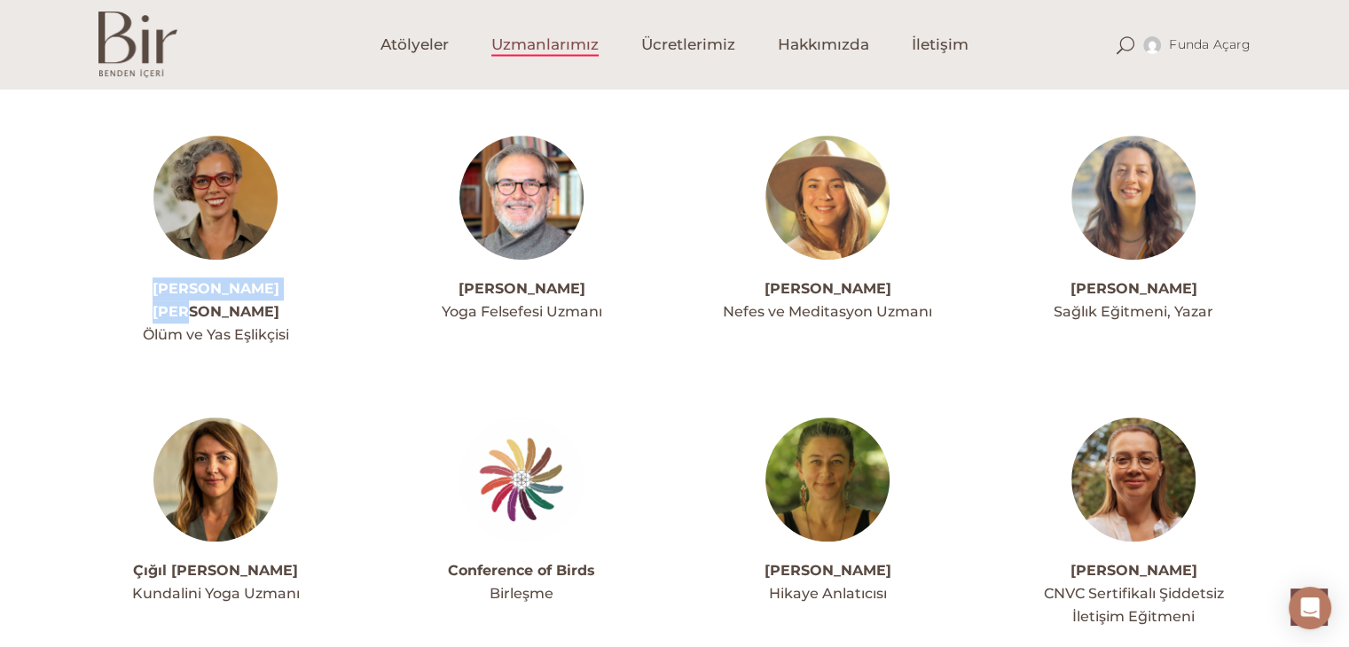
drag, startPoint x: 138, startPoint y: 290, endPoint x: 298, endPoint y: 286, distance: 159.7
click at [298, 286] on h4 "[PERSON_NAME] [PERSON_NAME]" at bounding box center [215, 301] width 235 height 46
copy link "[PERSON_NAME] [PERSON_NAME]"
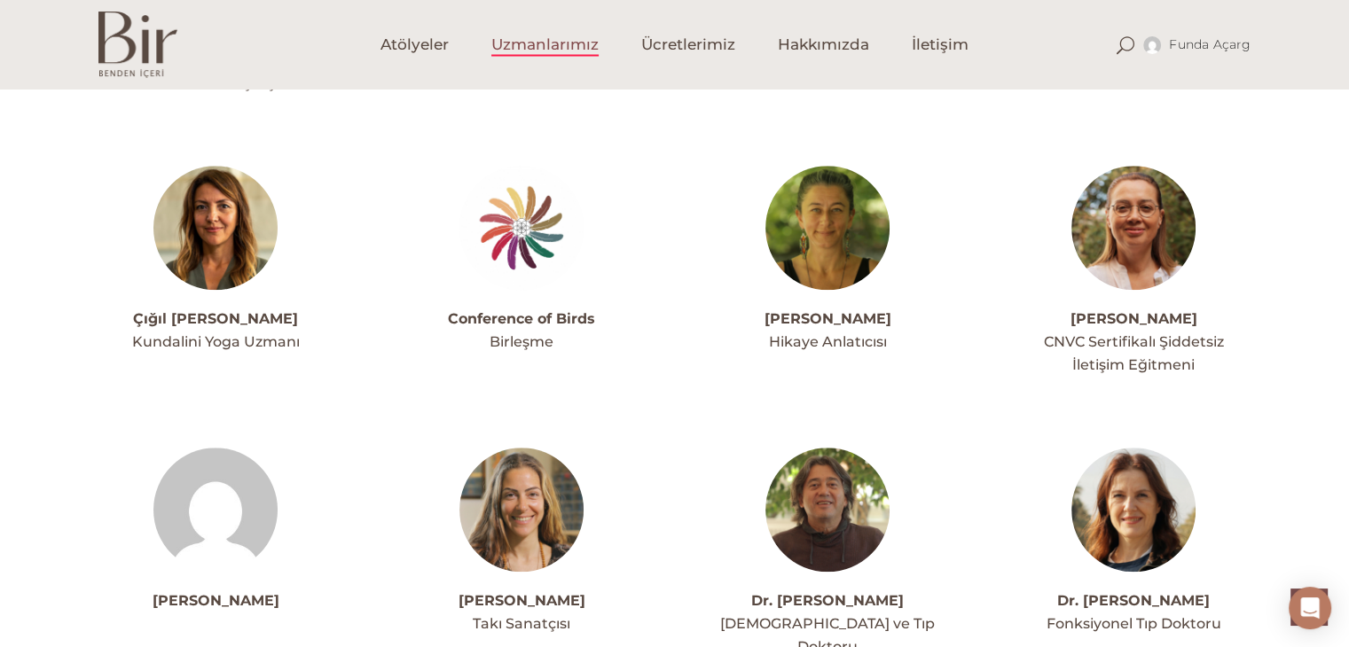
scroll to position [1419, 0]
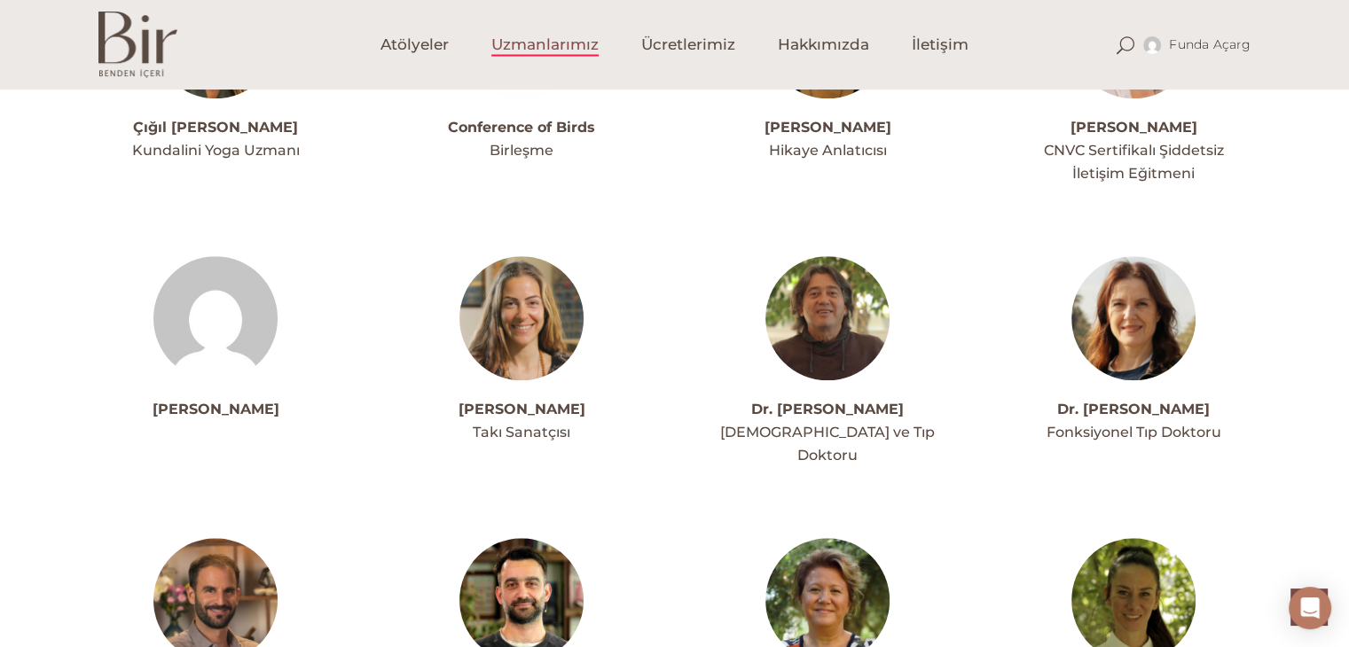
click at [230, 307] on img at bounding box center [215, 318] width 124 height 124
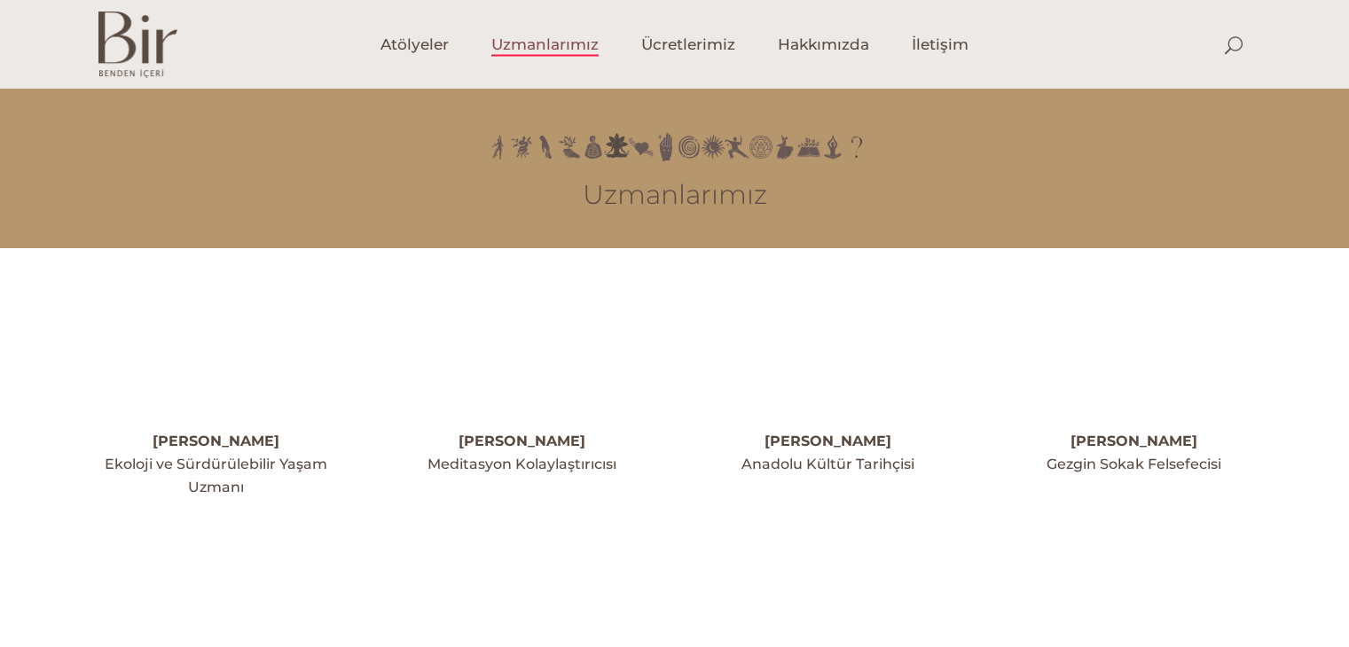
scroll to position [1419, 0]
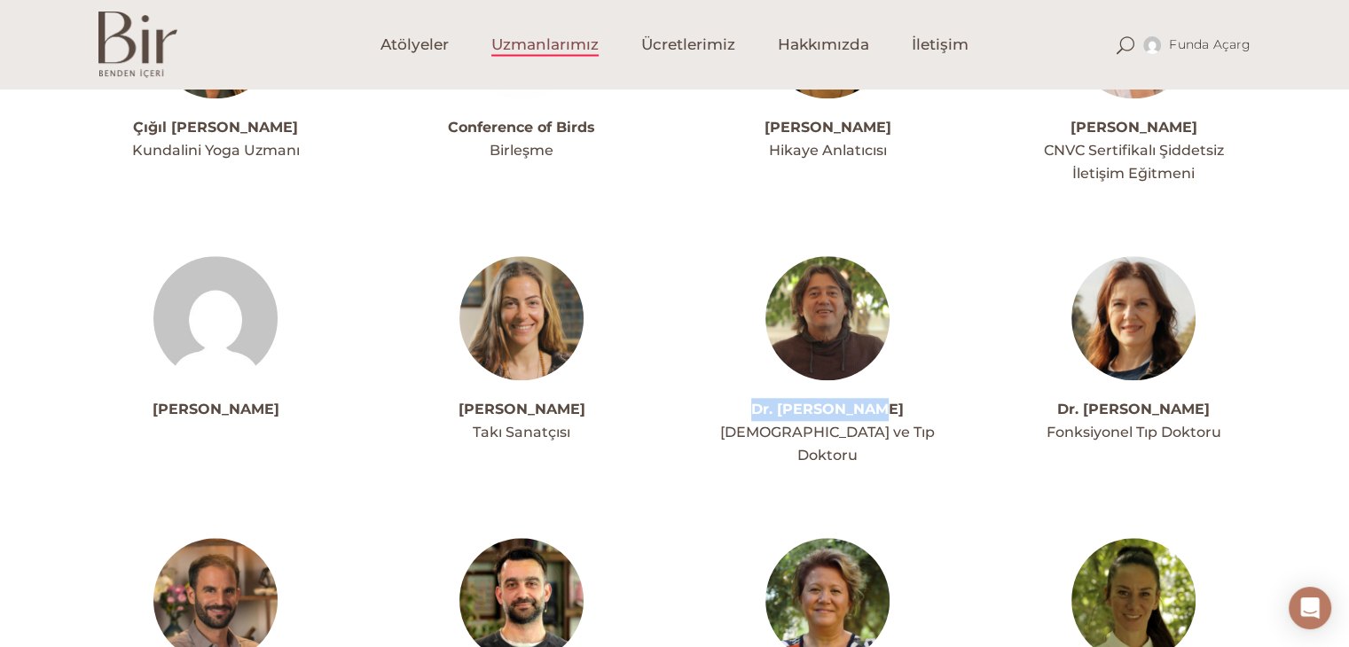
drag, startPoint x: 749, startPoint y: 388, endPoint x: 895, endPoint y: 390, distance: 145.5
click at [895, 398] on h4 "Dr. [PERSON_NAME]" at bounding box center [827, 409] width 235 height 23
copy link "Dr. [PERSON_NAME]"
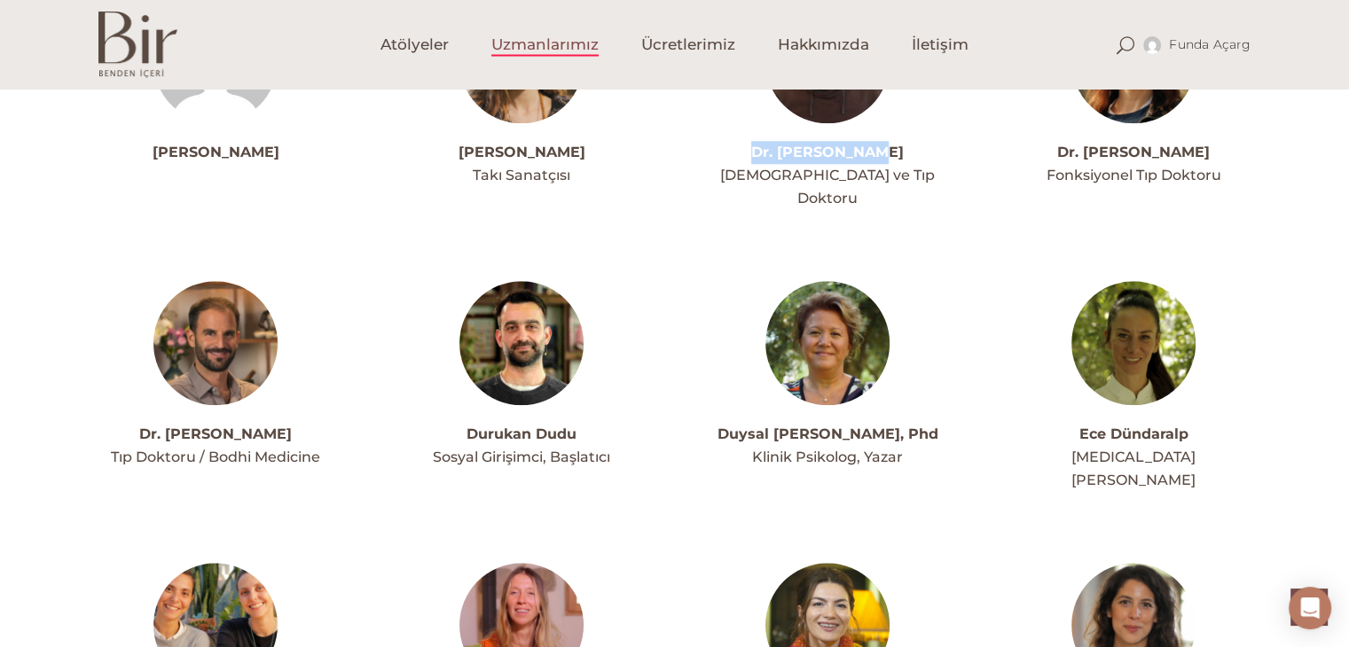
scroll to position [1685, 0]
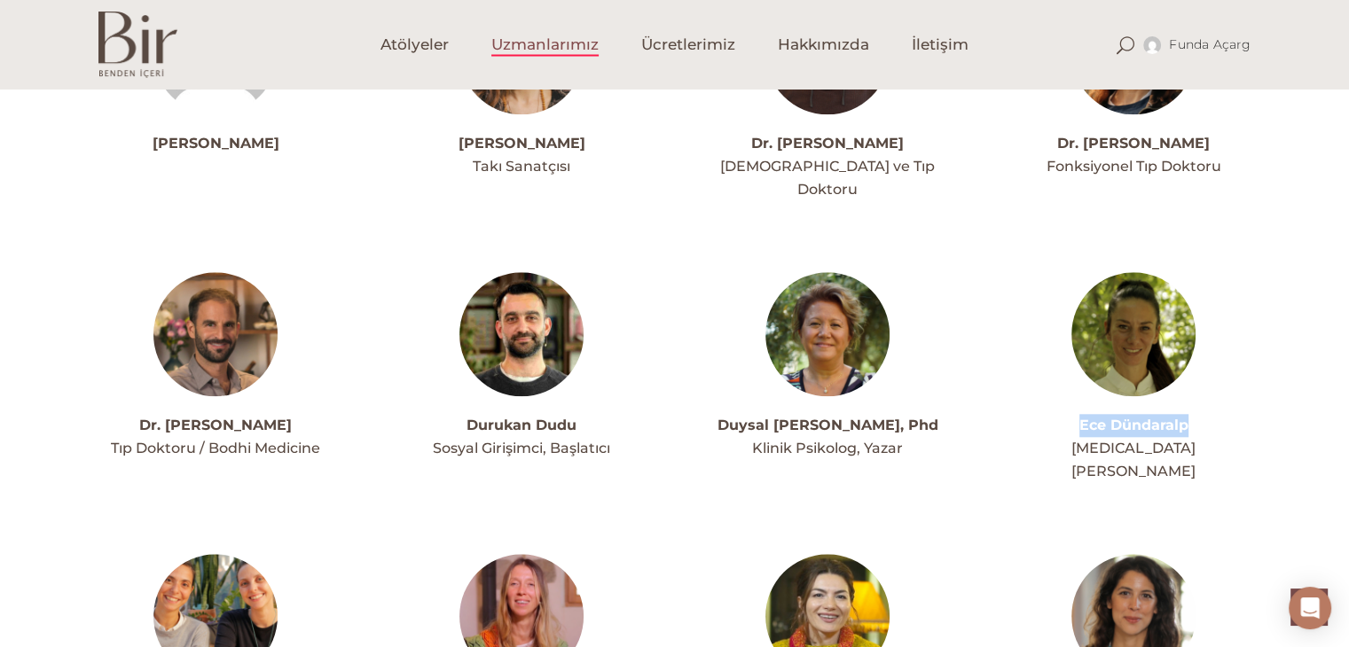
drag, startPoint x: 1072, startPoint y: 380, endPoint x: 1241, endPoint y: 384, distance: 169.4
click at [1241, 414] on h4 "Ece Dündaralp" at bounding box center [1133, 425] width 235 height 23
copy link "Ece Dündaralp"
